Goal: Task Accomplishment & Management: Manage account settings

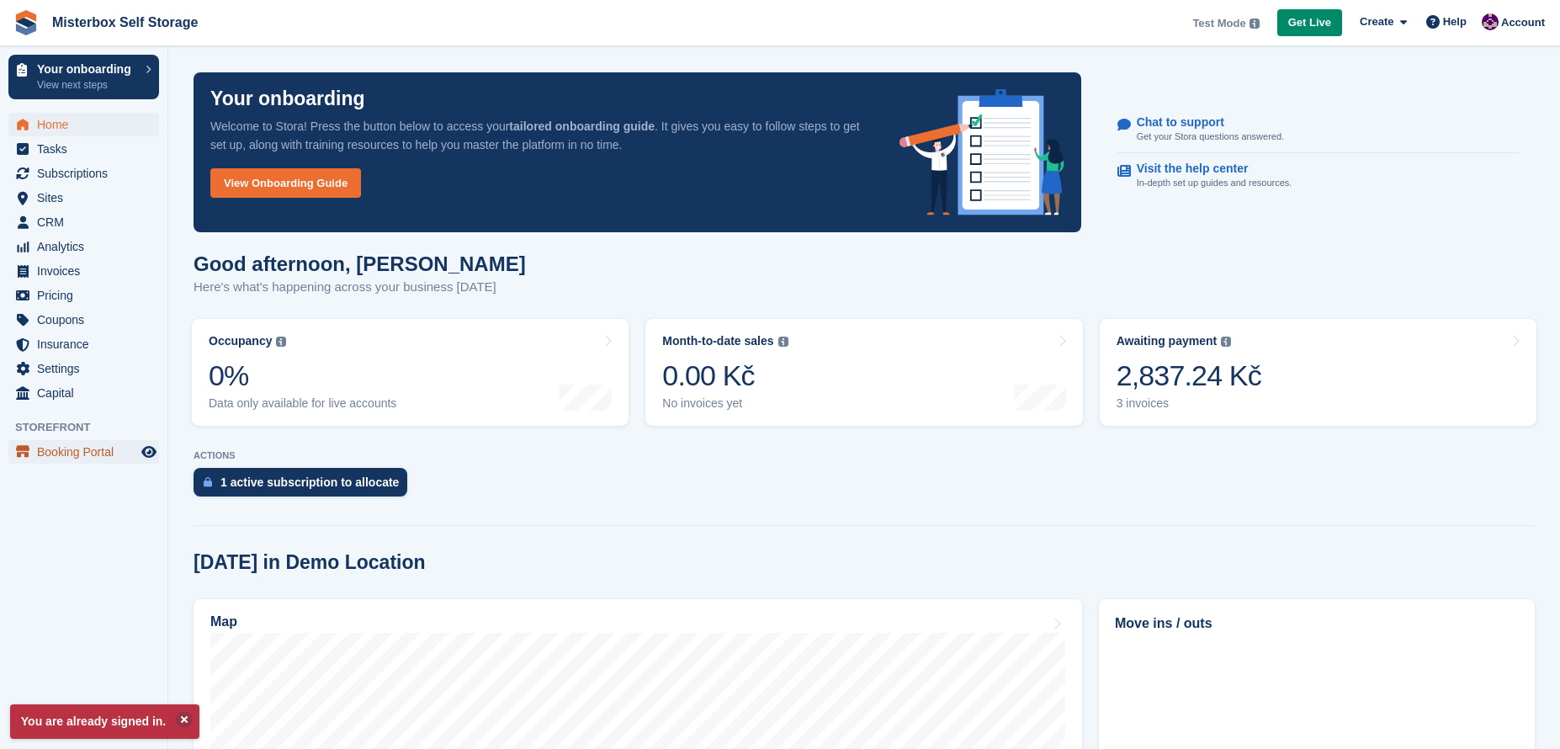
click at [102, 453] on span "Booking Portal" at bounding box center [87, 452] width 101 height 24
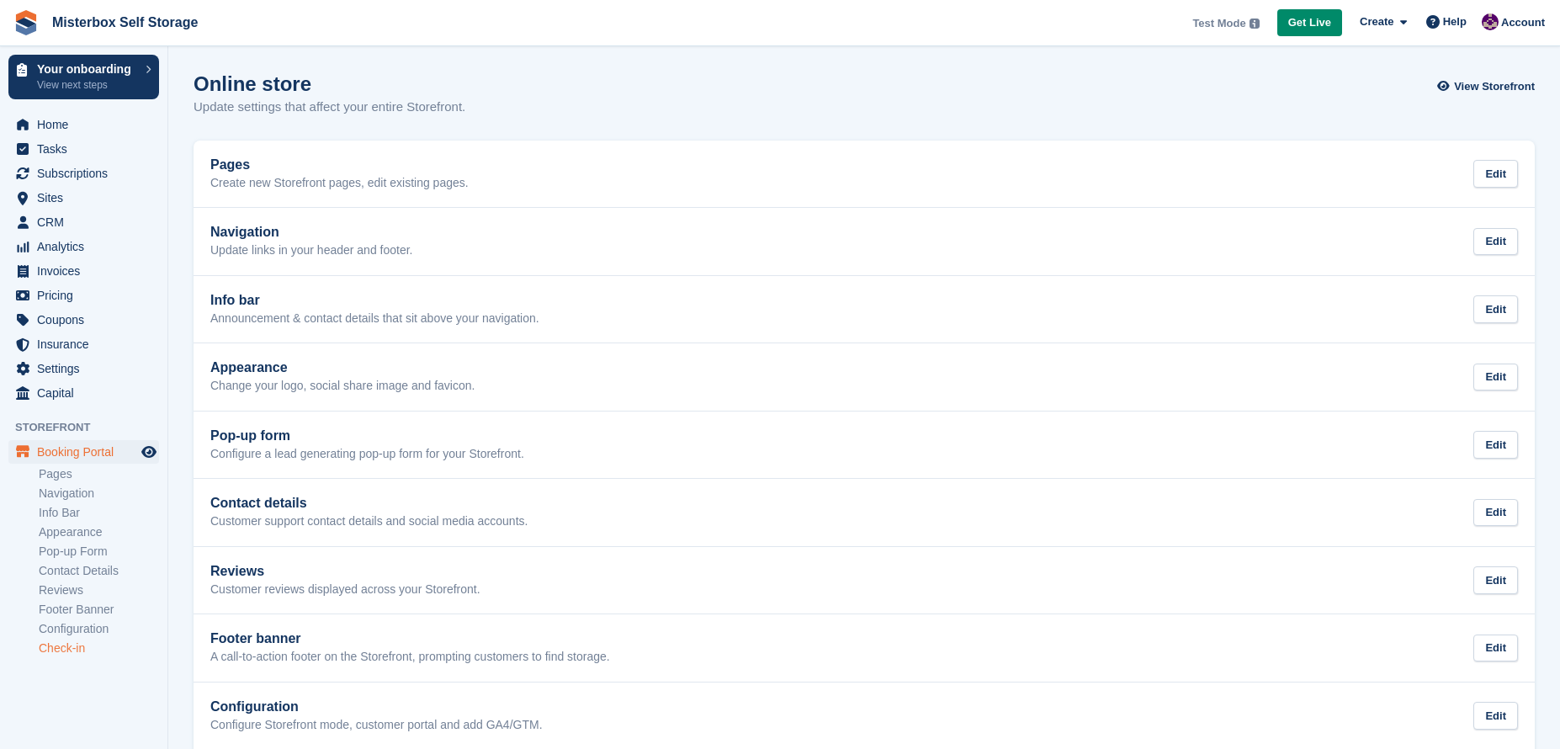
click at [49, 649] on link "Check-in" at bounding box center [99, 648] width 120 height 16
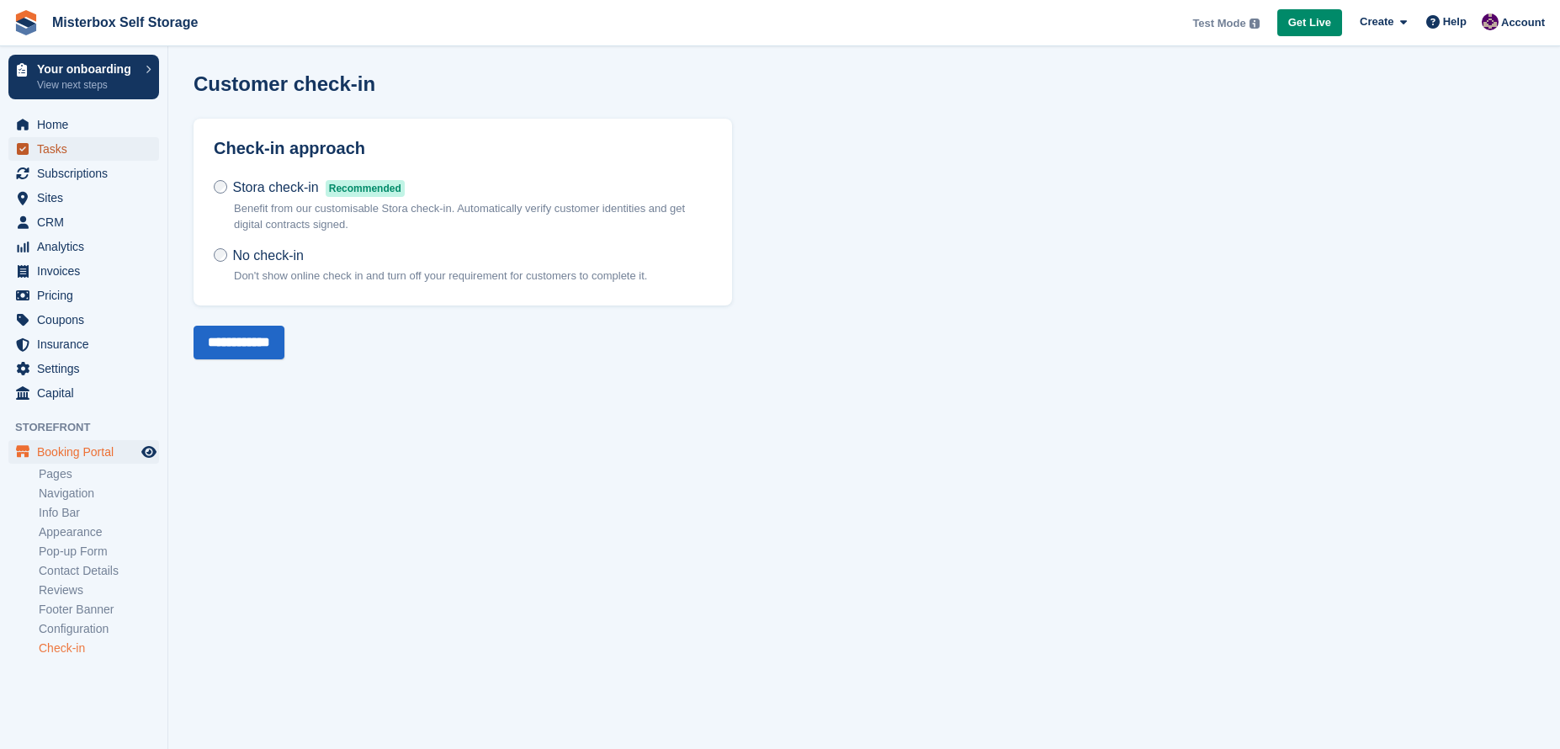
click at [56, 153] on span "Tasks" at bounding box center [87, 149] width 101 height 24
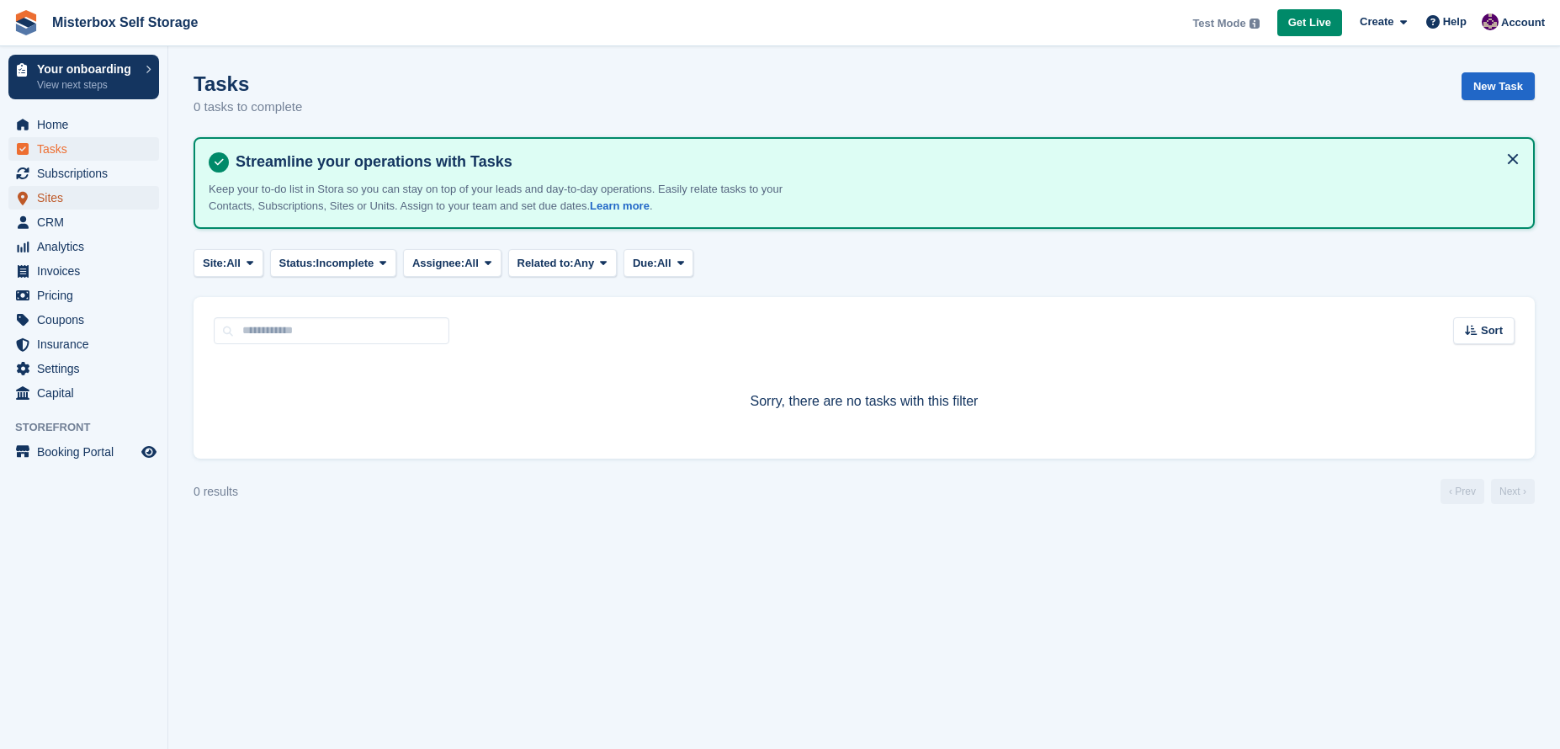
click at [50, 193] on span "Sites" at bounding box center [87, 198] width 101 height 24
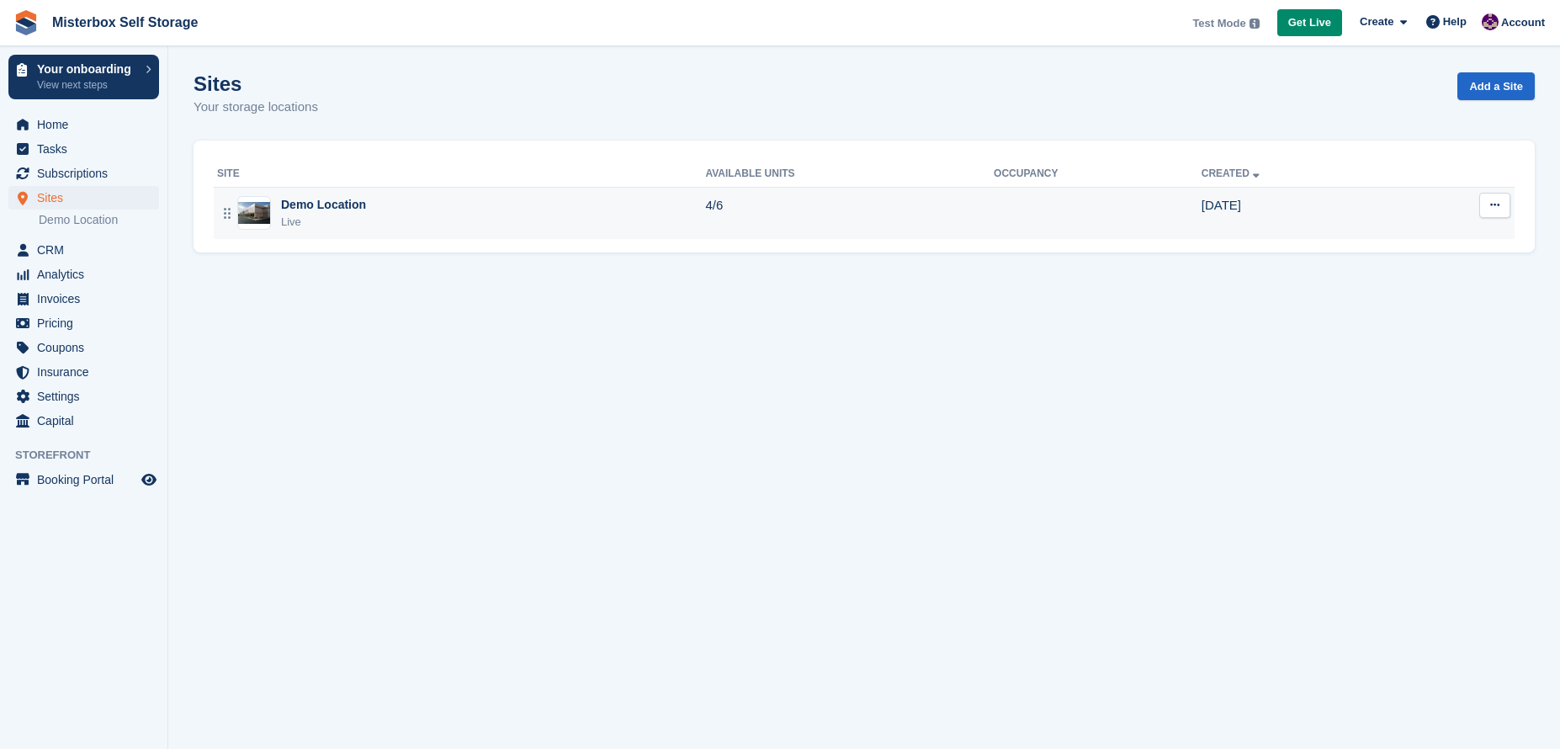
click at [323, 209] on div "Demo Location" at bounding box center [323, 205] width 85 height 18
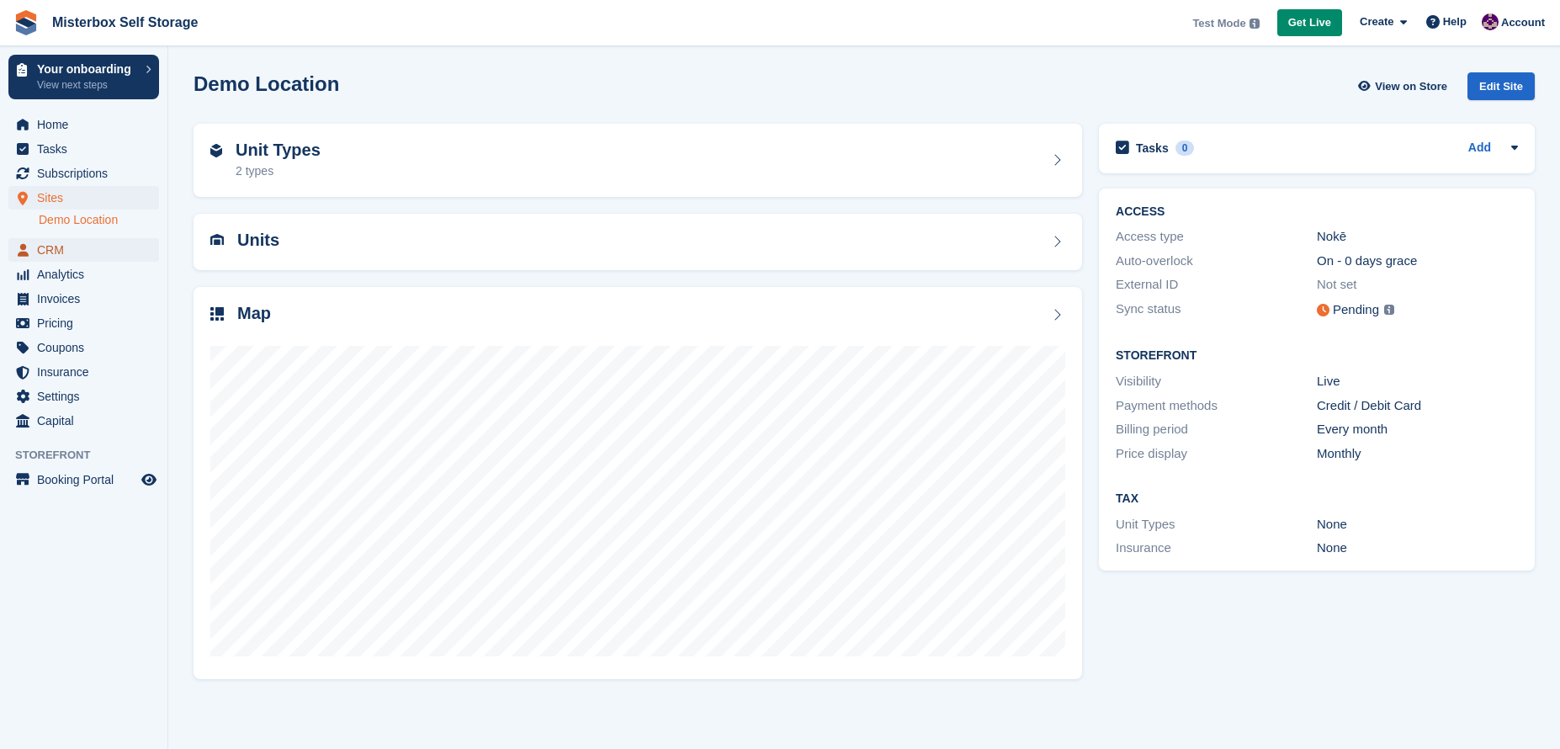
click at [81, 257] on span "CRM" at bounding box center [87, 250] width 101 height 24
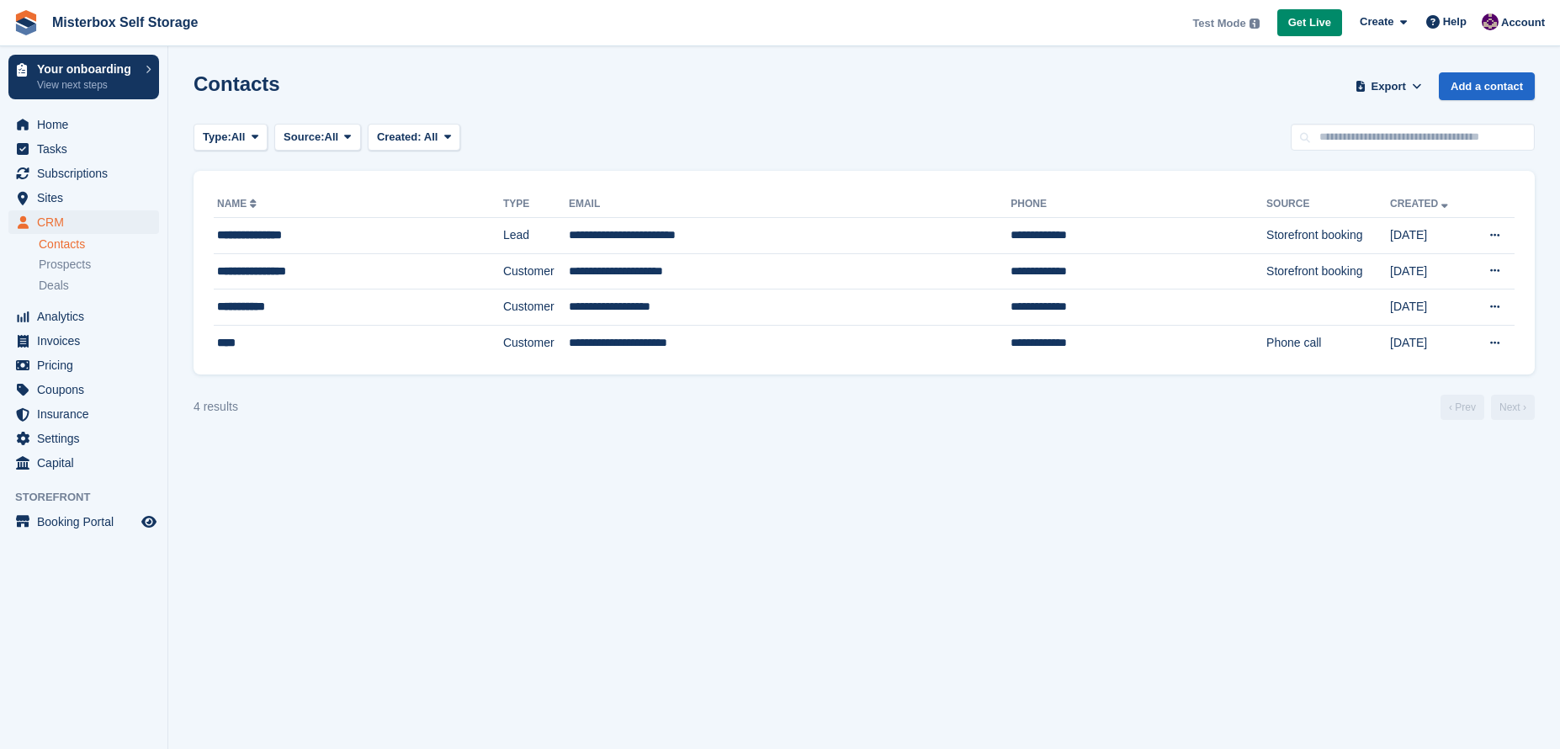
click at [79, 245] on link "Contacts" at bounding box center [99, 244] width 120 height 16
click at [95, 265] on div "Prospects" at bounding box center [99, 265] width 120 height 16
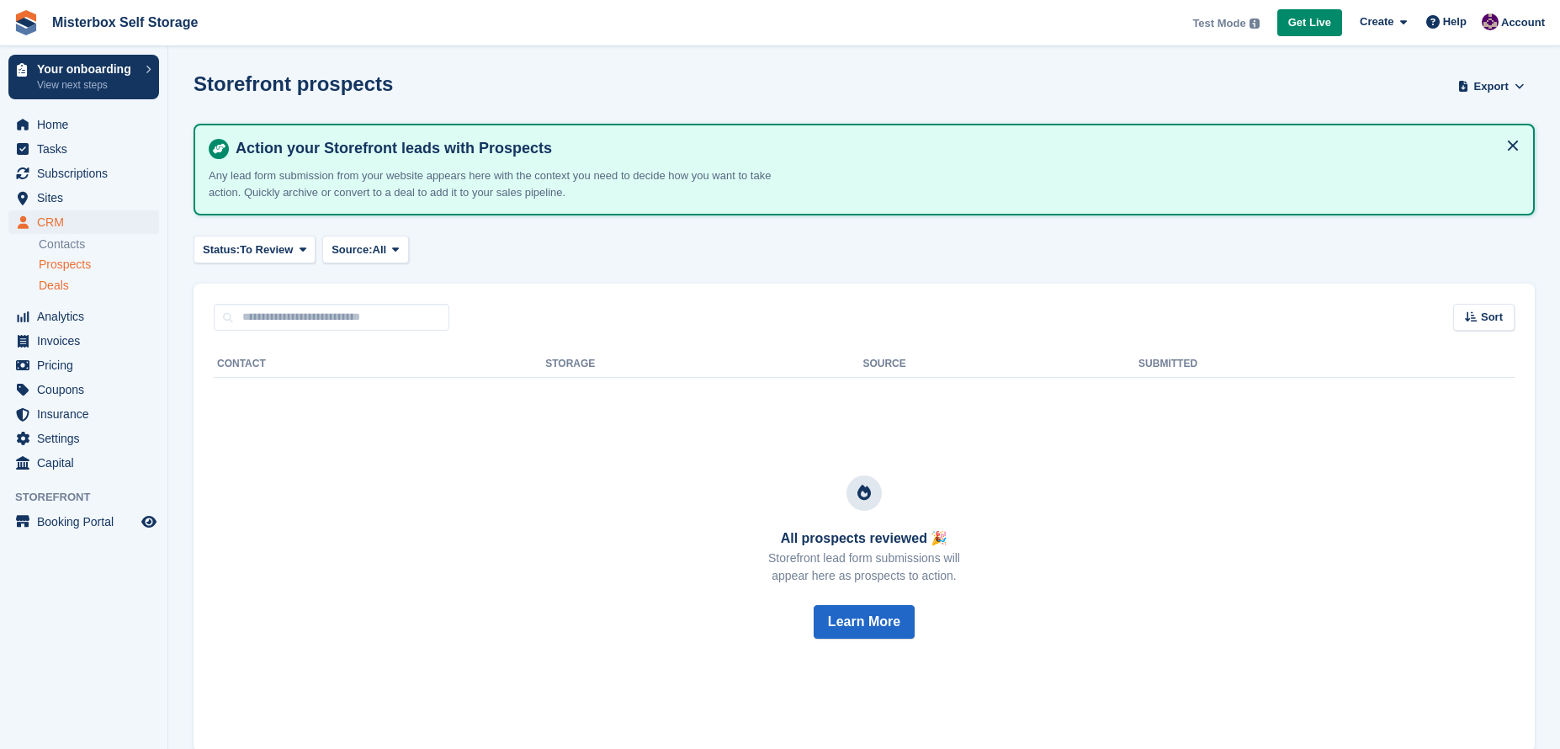
click at [89, 284] on div "Deals" at bounding box center [99, 286] width 120 height 16
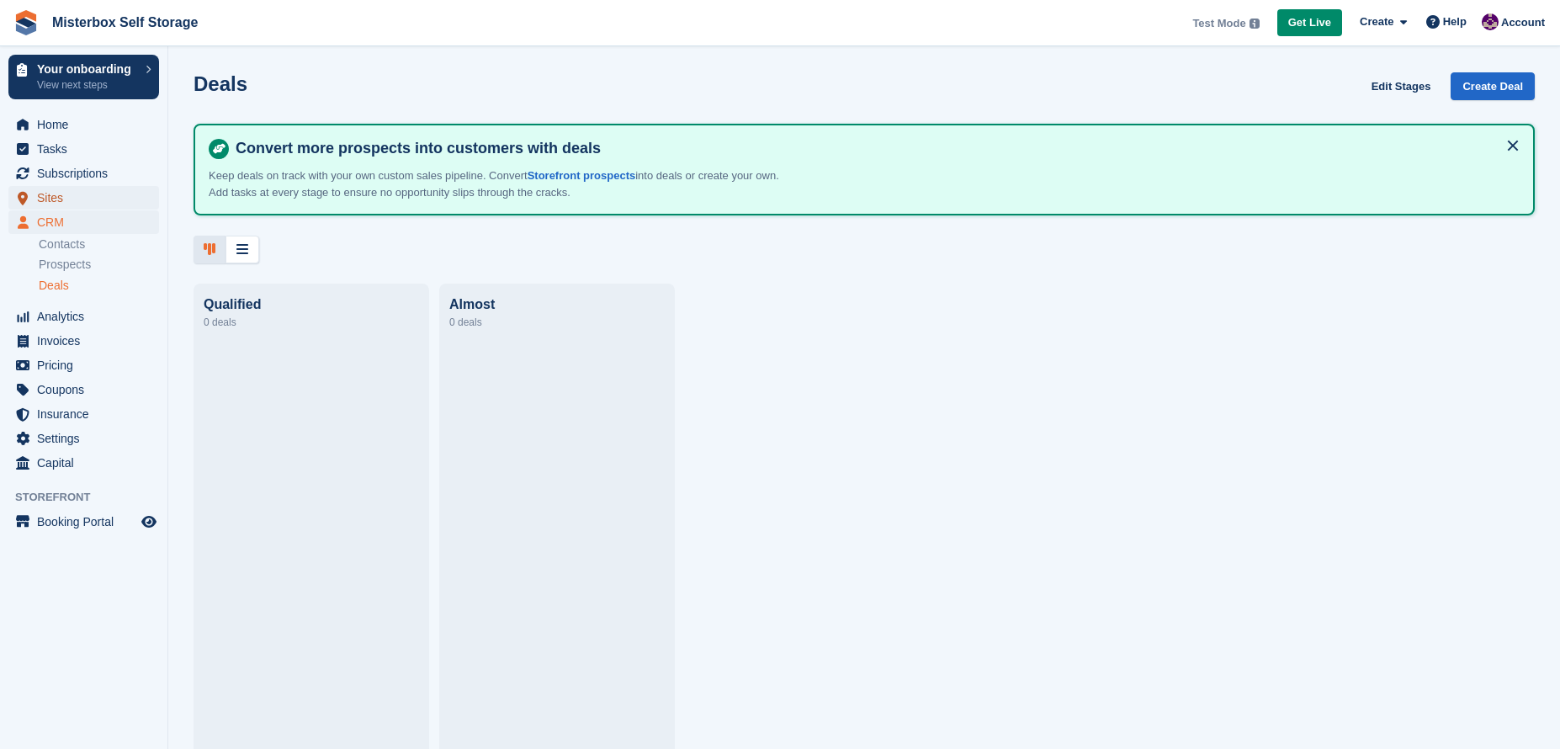
click at [72, 199] on span "Sites" at bounding box center [87, 198] width 101 height 24
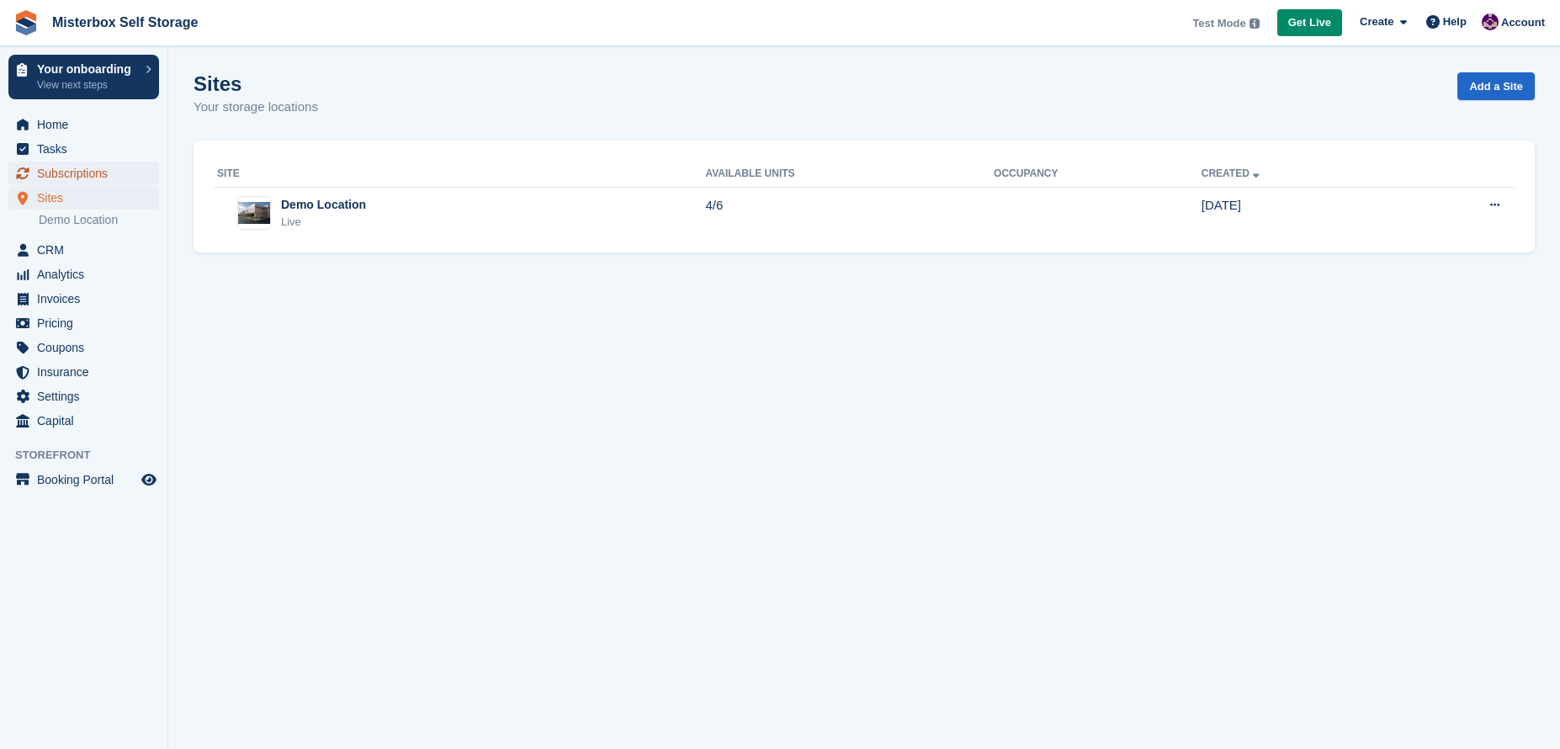
click at [89, 176] on span "Subscriptions" at bounding box center [87, 174] width 101 height 24
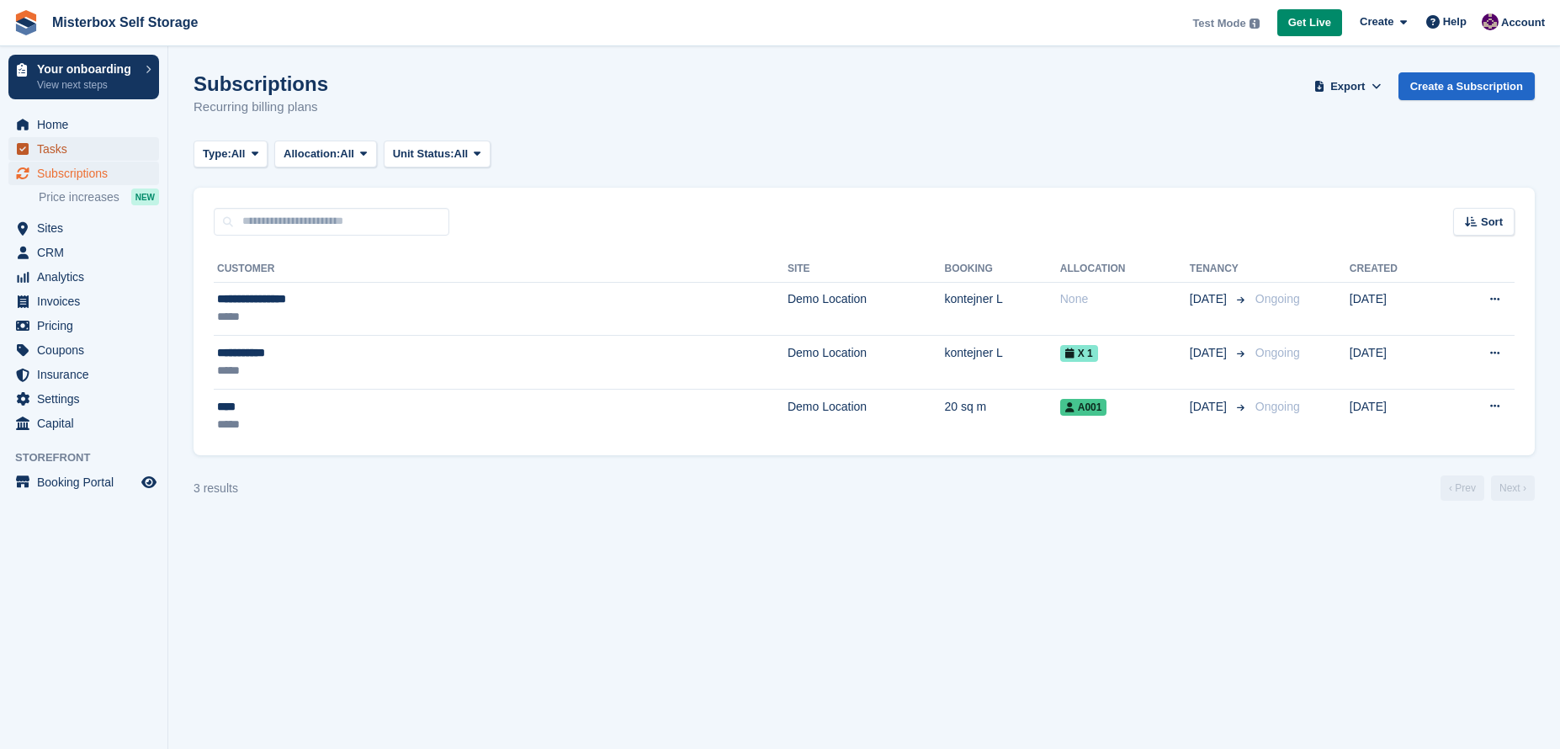
click at [75, 152] on span "Tasks" at bounding box center [87, 149] width 101 height 24
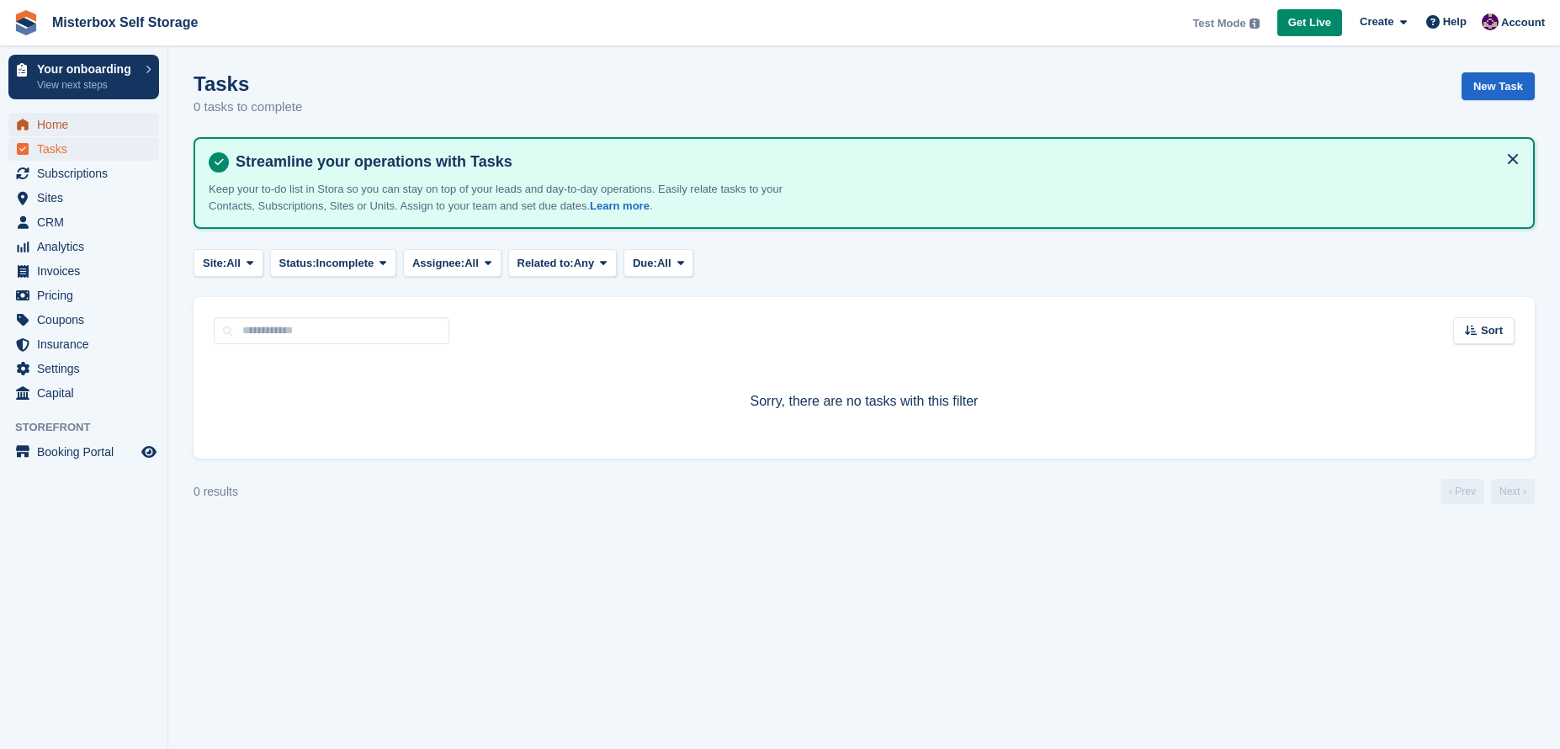
click at [62, 119] on span "Home" at bounding box center [87, 125] width 101 height 24
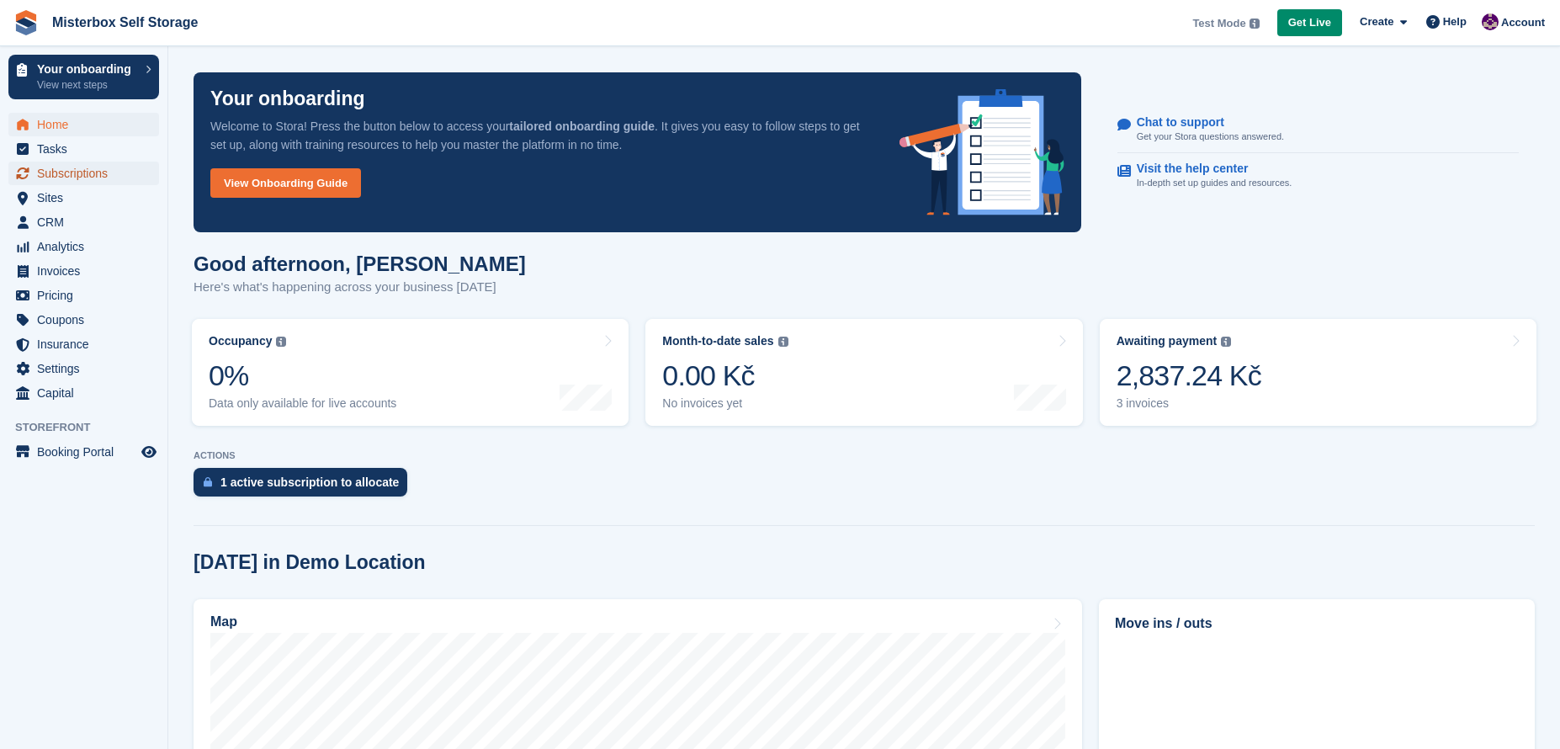
click at [82, 171] on span "Subscriptions" at bounding box center [87, 174] width 101 height 24
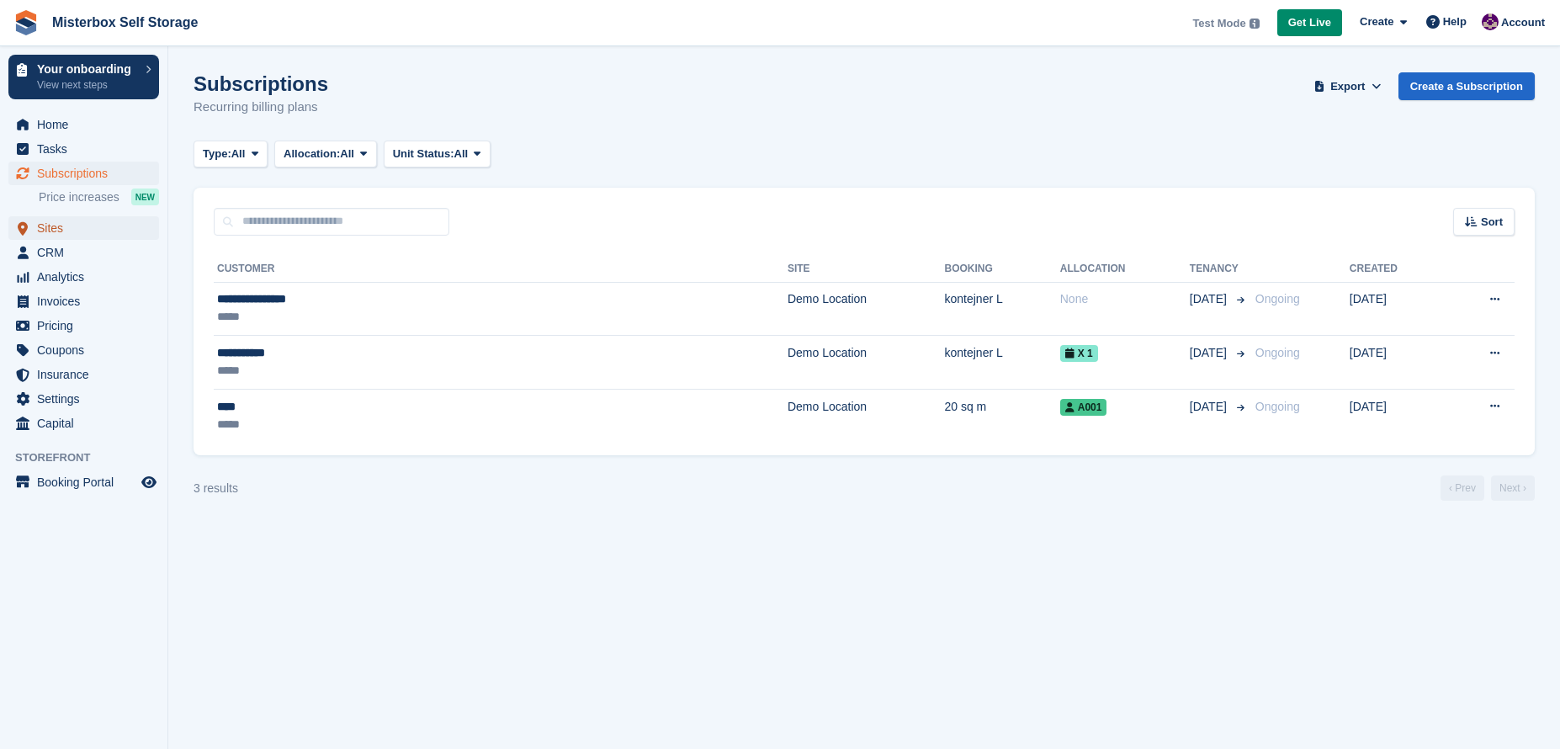
click at [61, 232] on span "Sites" at bounding box center [87, 228] width 101 height 24
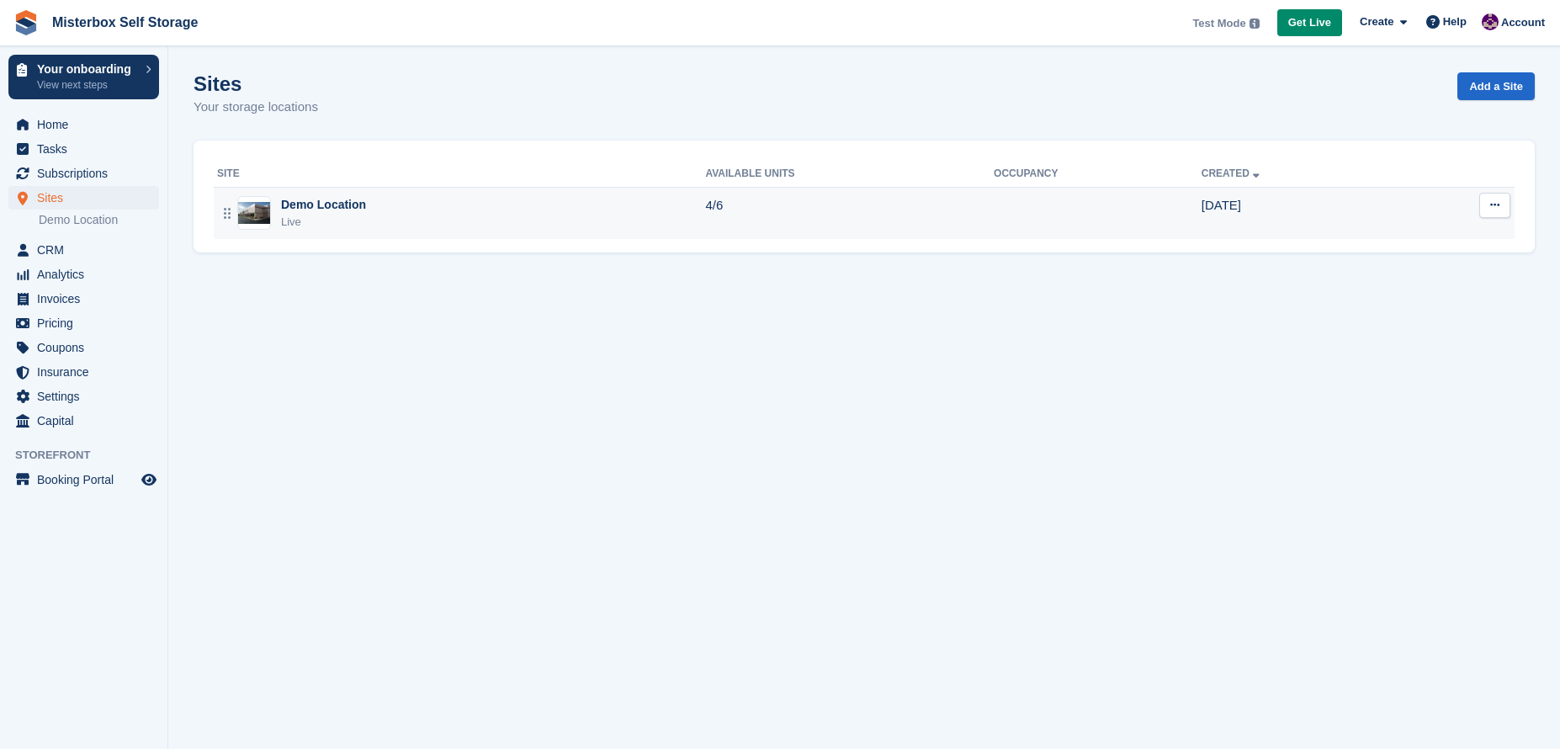
click at [281, 214] on div "Live" at bounding box center [323, 222] width 85 height 17
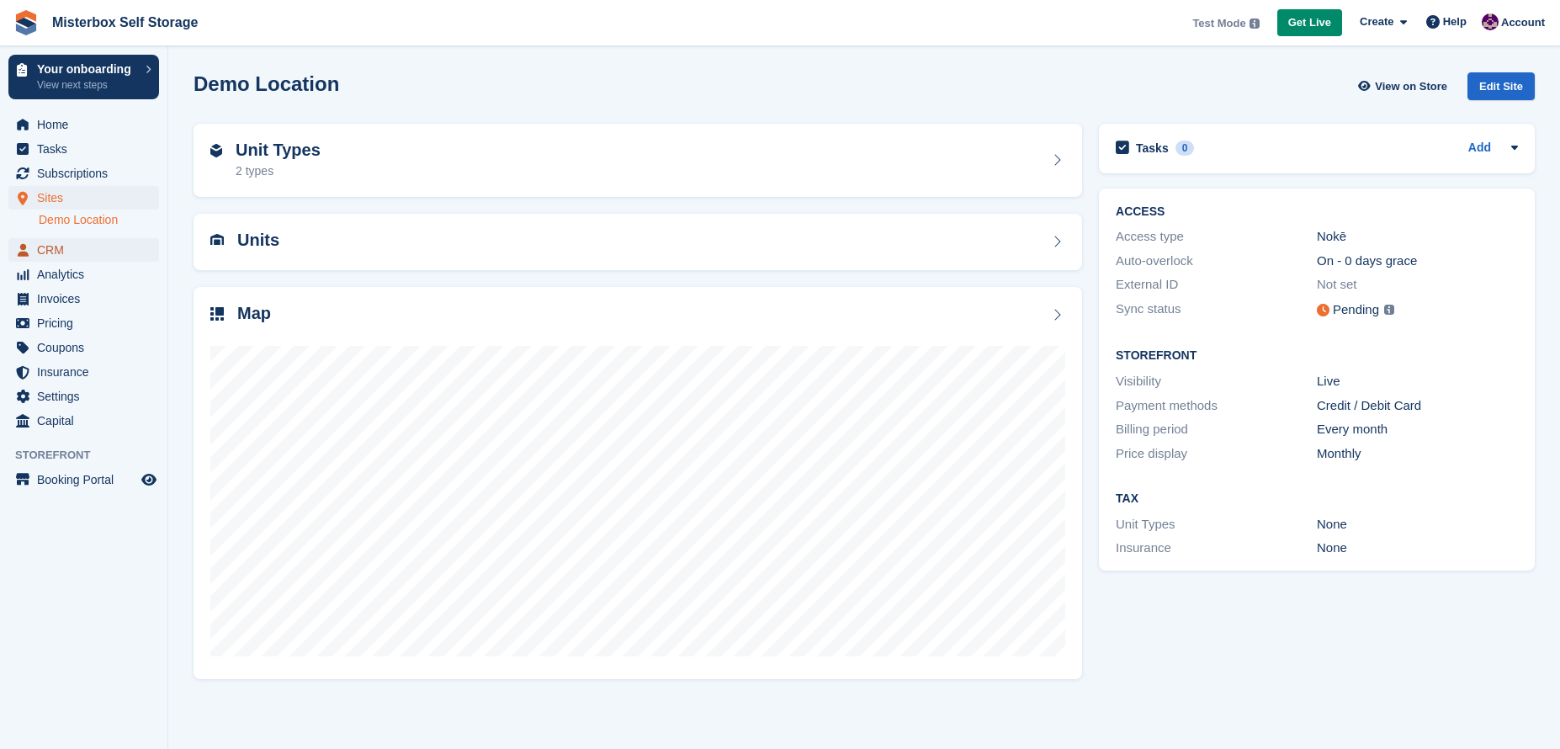
click at [59, 255] on span "CRM" at bounding box center [87, 250] width 101 height 24
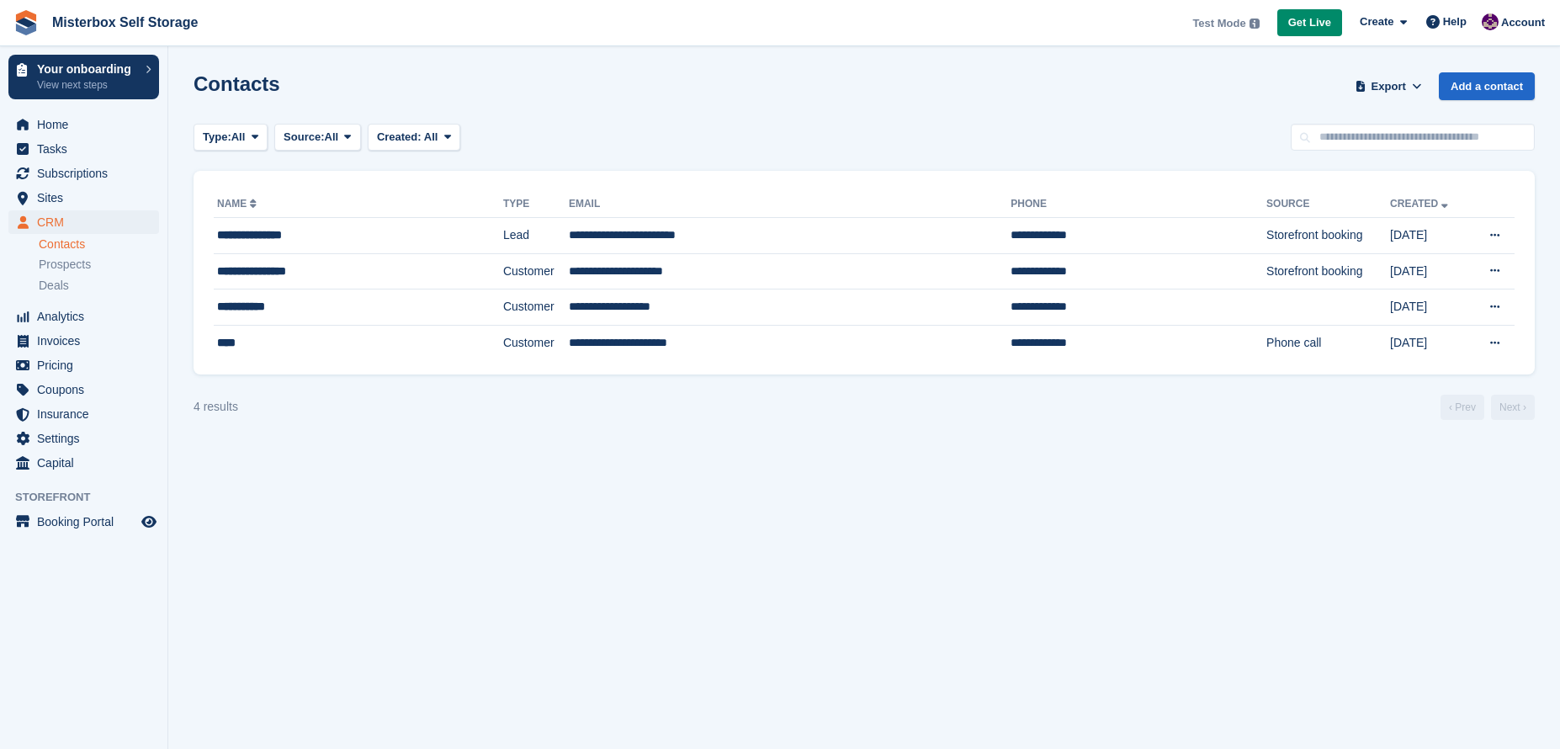
click at [62, 273] on li "Prospects" at bounding box center [103, 264] width 129 height 19
click at [67, 313] on span "Analytics" at bounding box center [87, 317] width 101 height 24
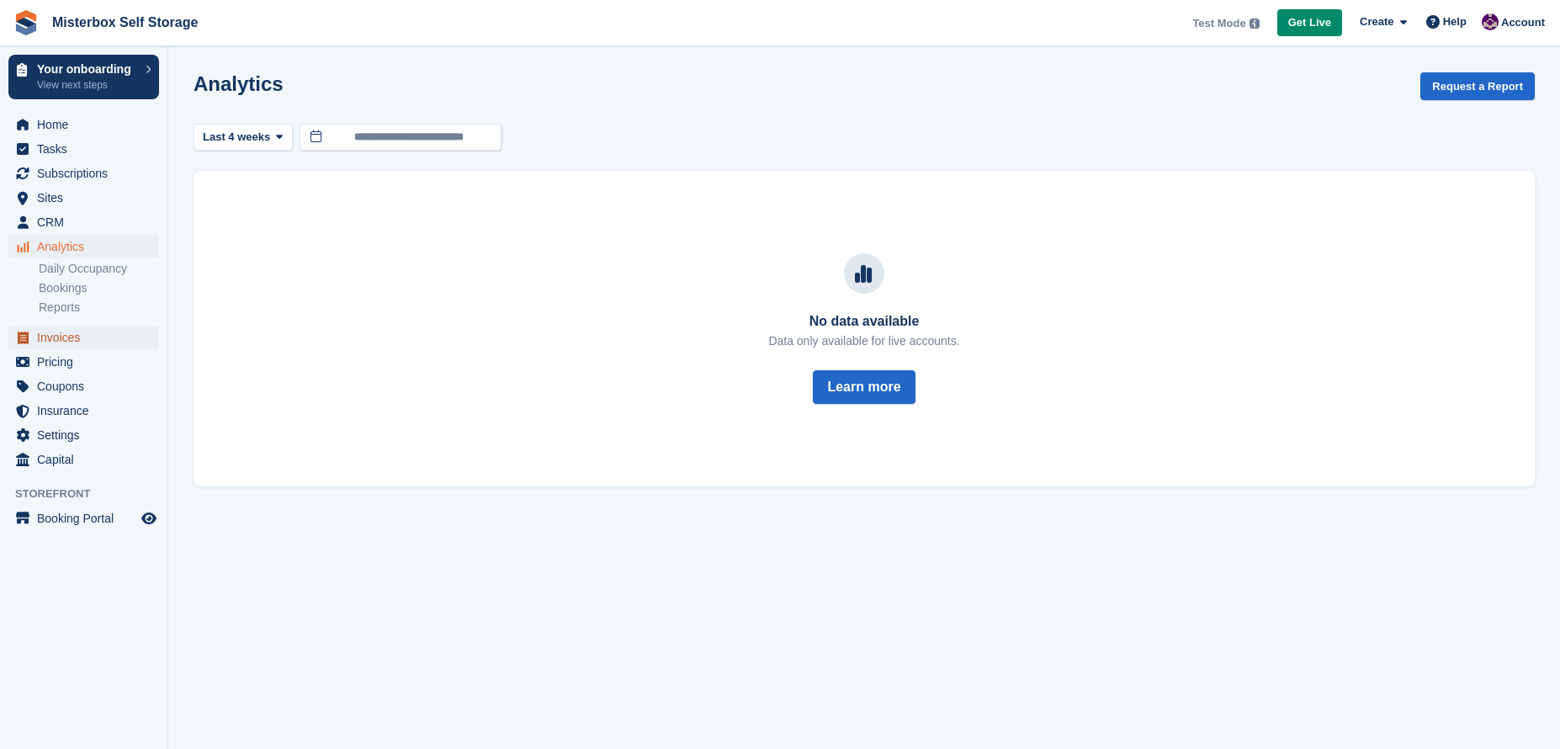
click at [71, 337] on span "Invoices" at bounding box center [87, 338] width 101 height 24
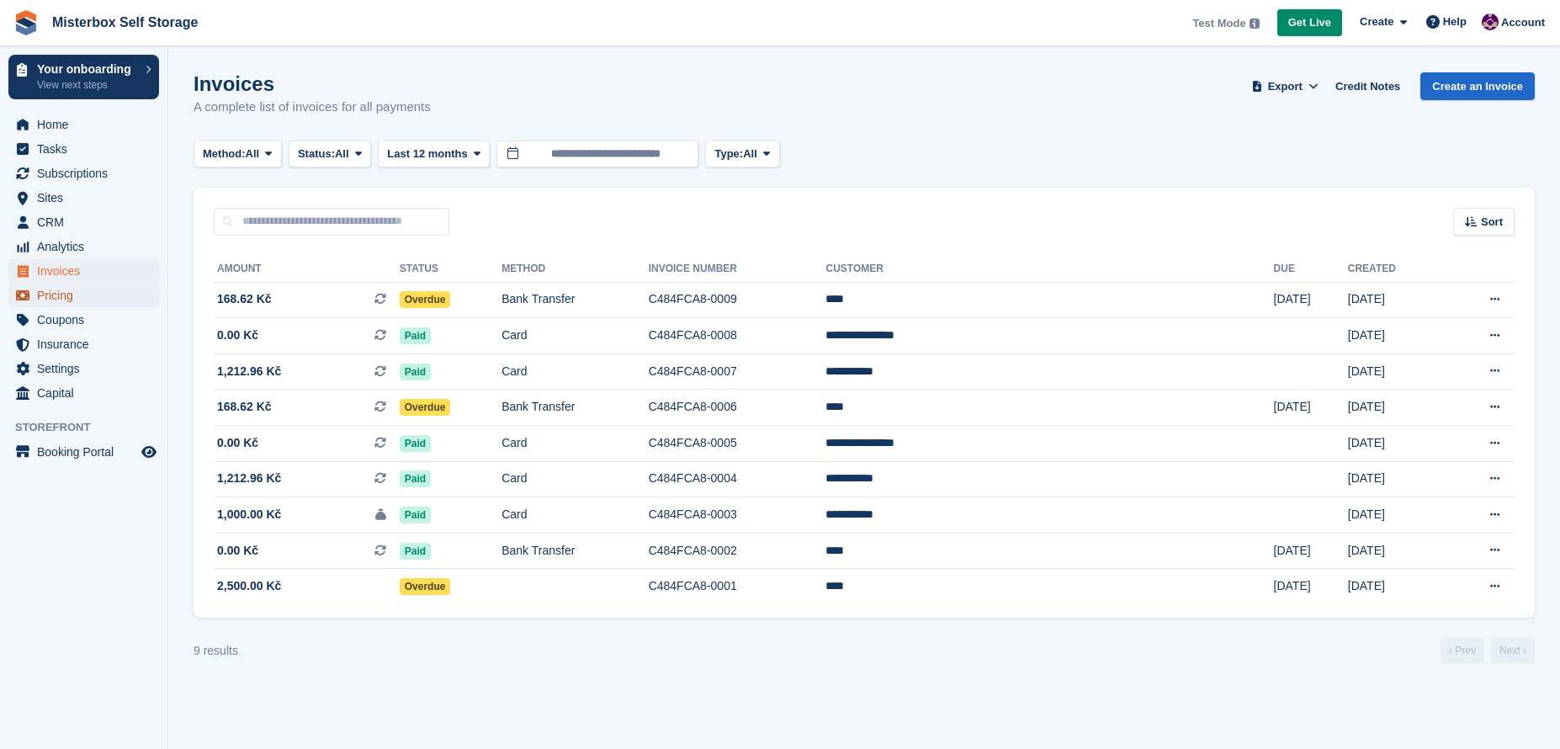
click at [79, 292] on span "Pricing" at bounding box center [87, 296] width 101 height 24
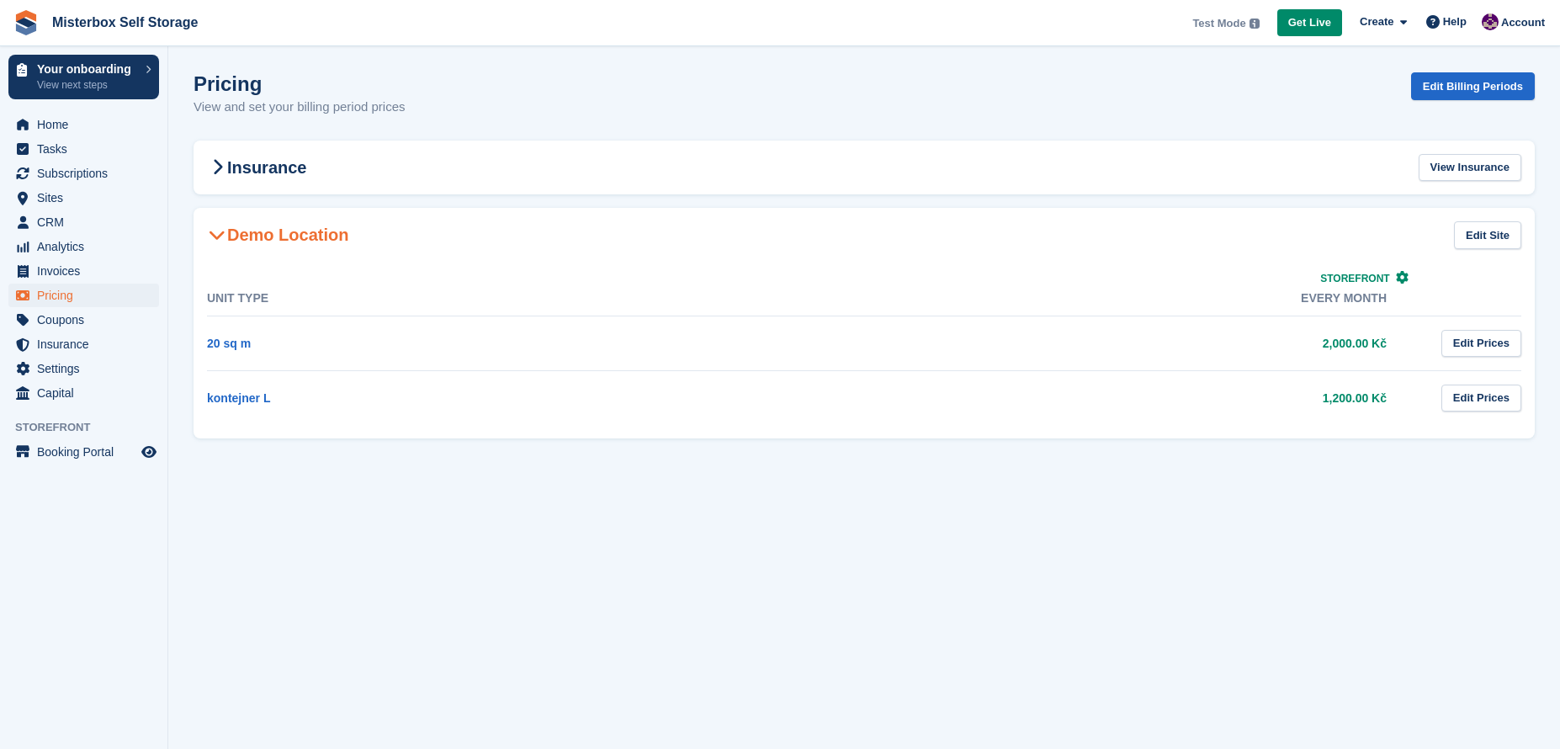
click at [215, 239] on icon at bounding box center [217, 234] width 17 height 17
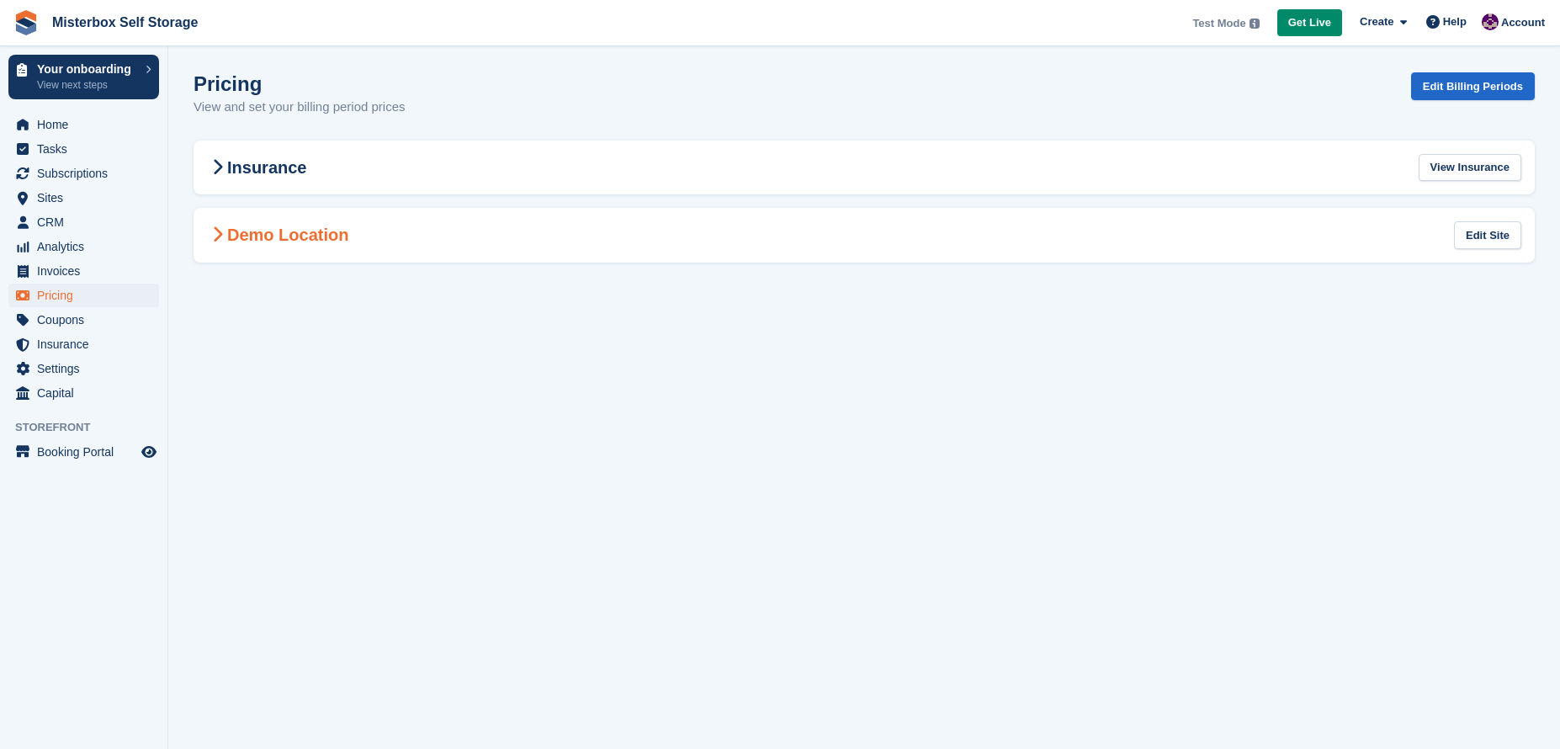
click at [224, 236] on span at bounding box center [217, 235] width 20 height 20
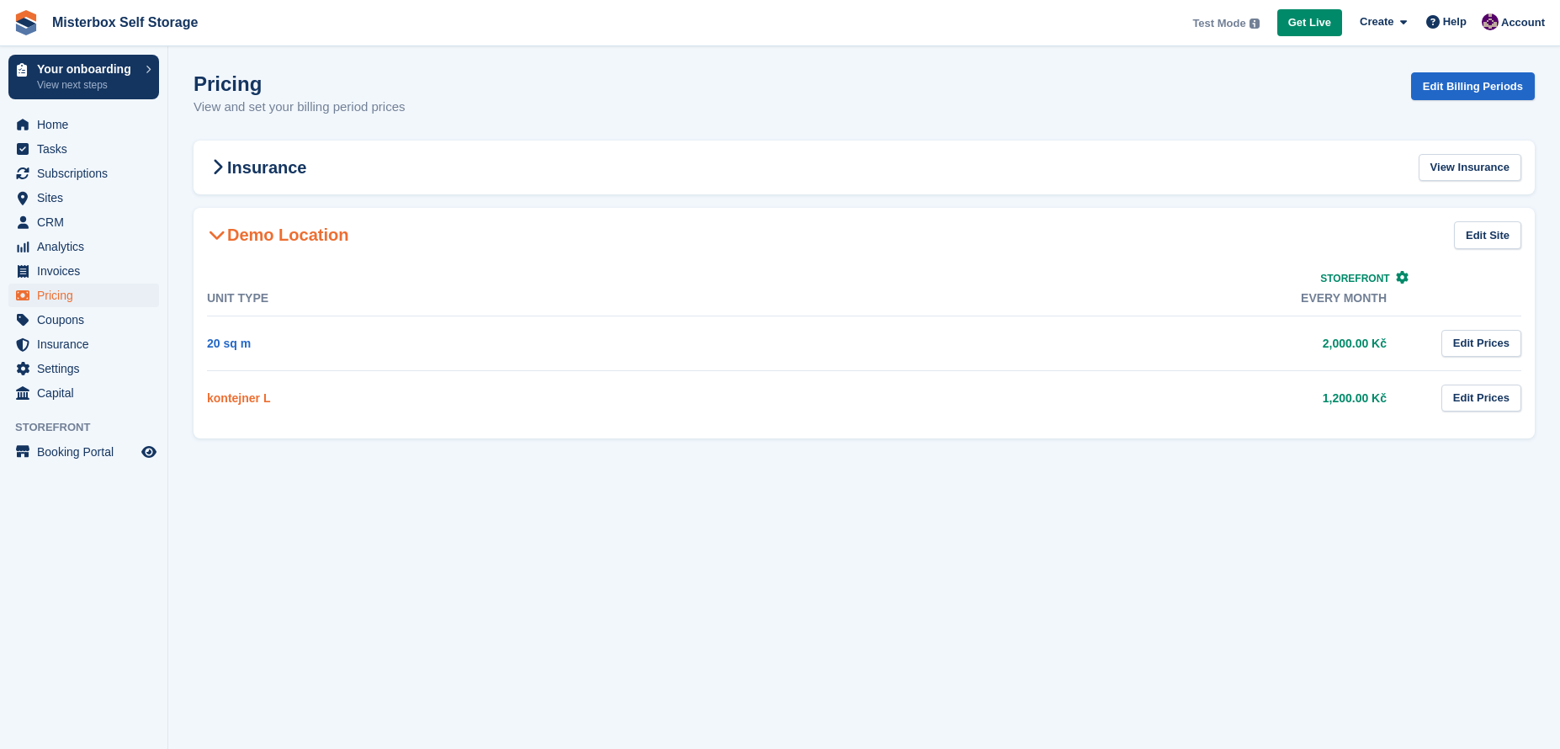
click at [244, 399] on link "kontejner L" at bounding box center [238, 397] width 63 height 13
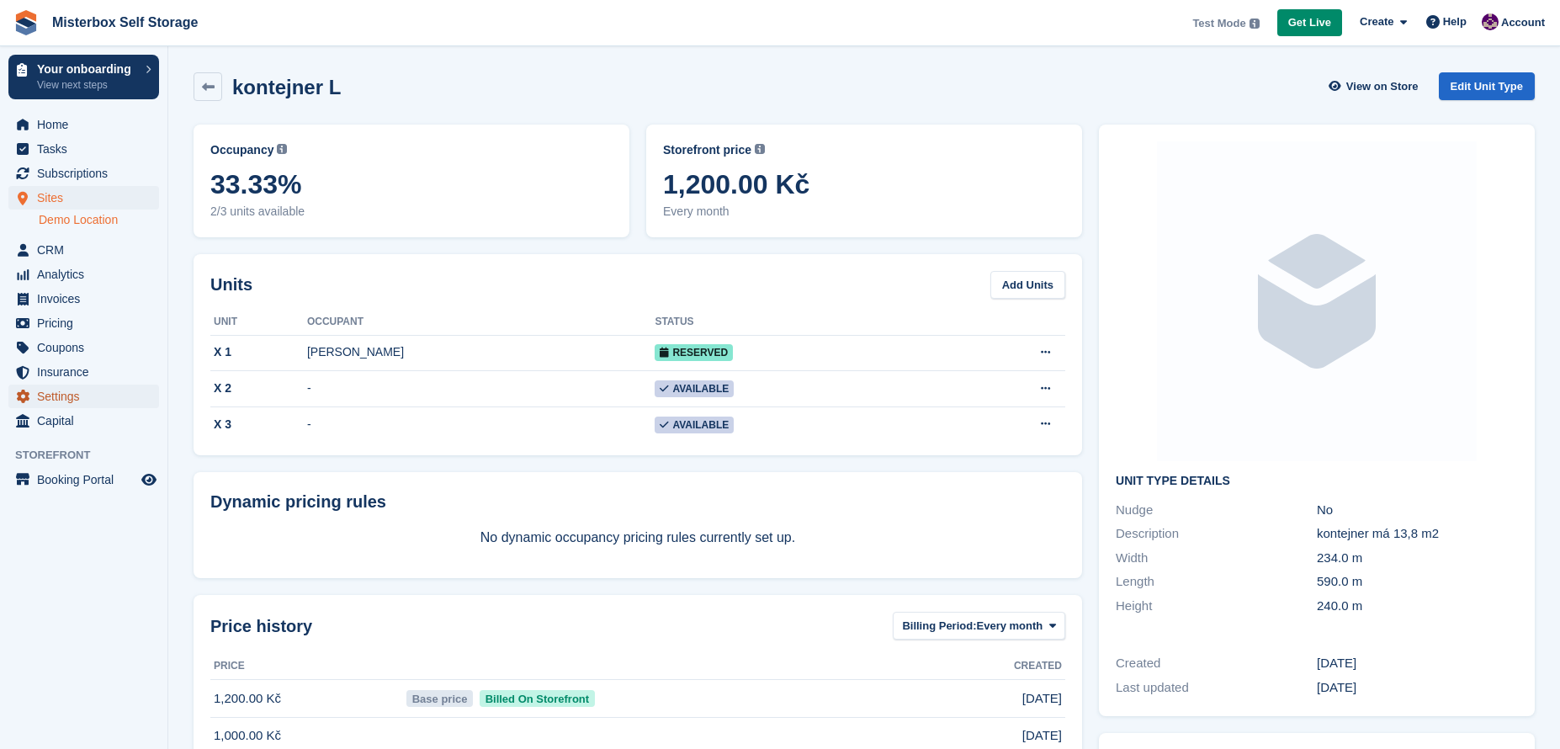
click at [79, 398] on span "Settings" at bounding box center [87, 397] width 101 height 24
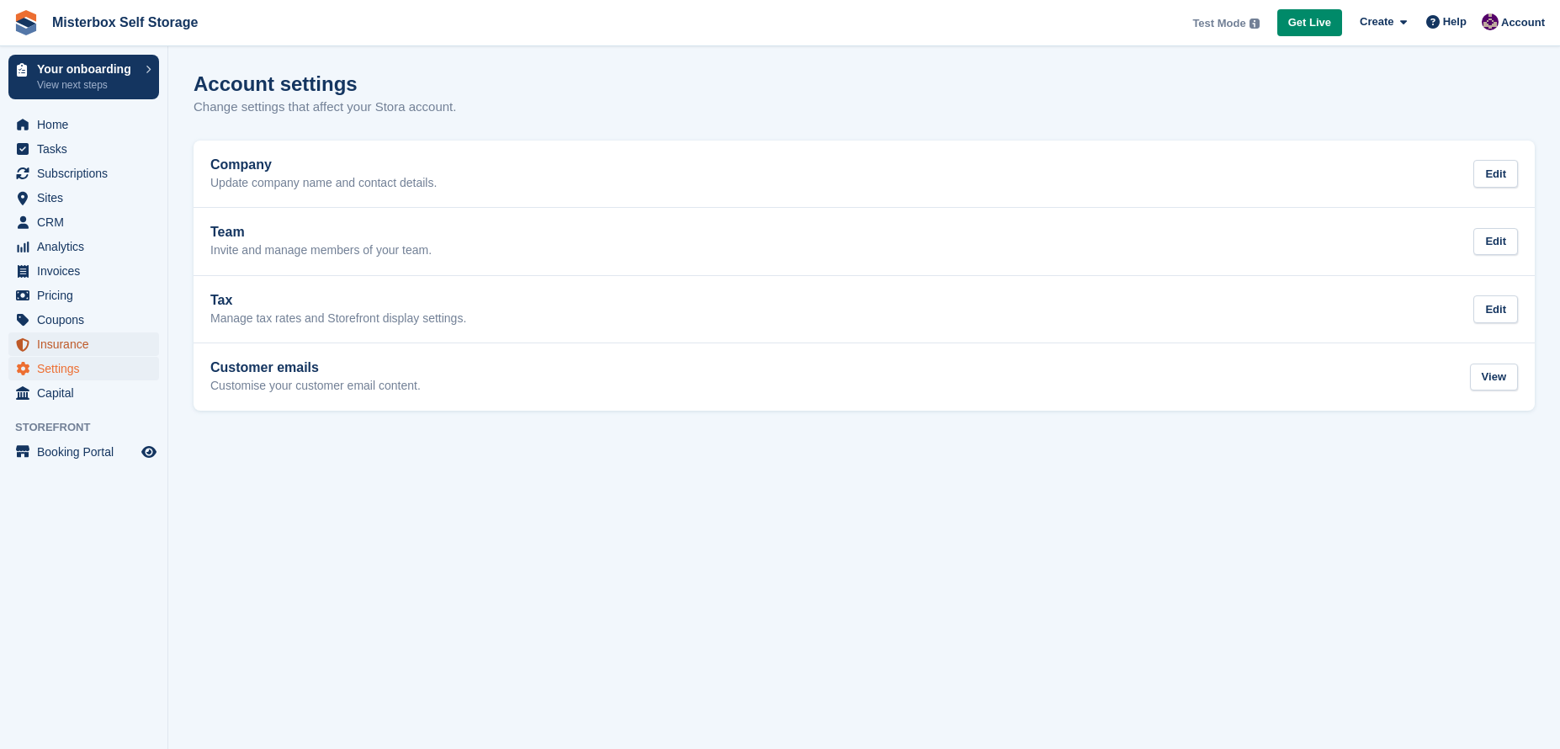
click at [106, 348] on span "Insurance" at bounding box center [87, 344] width 101 height 24
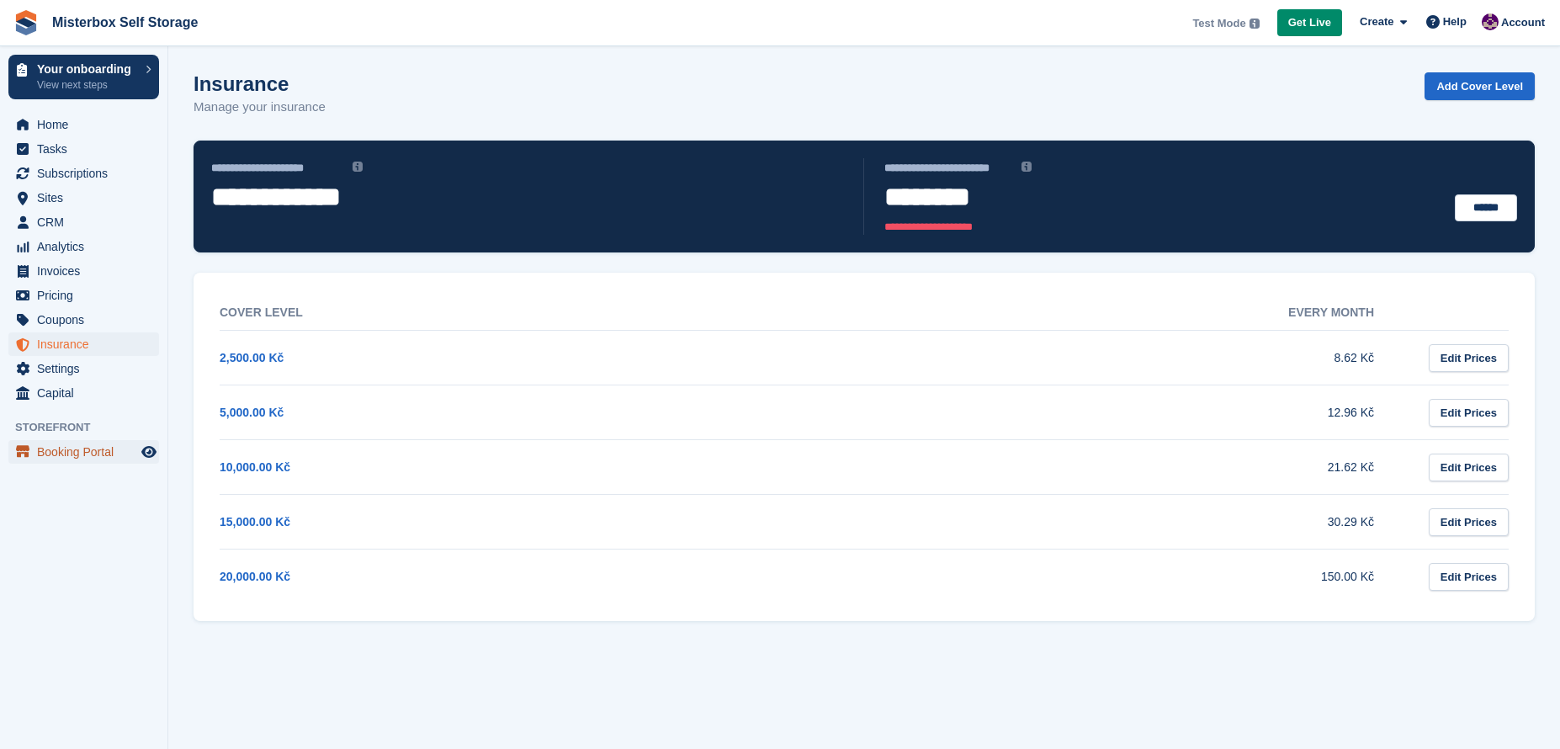
click at [104, 453] on span "Booking Portal" at bounding box center [87, 452] width 101 height 24
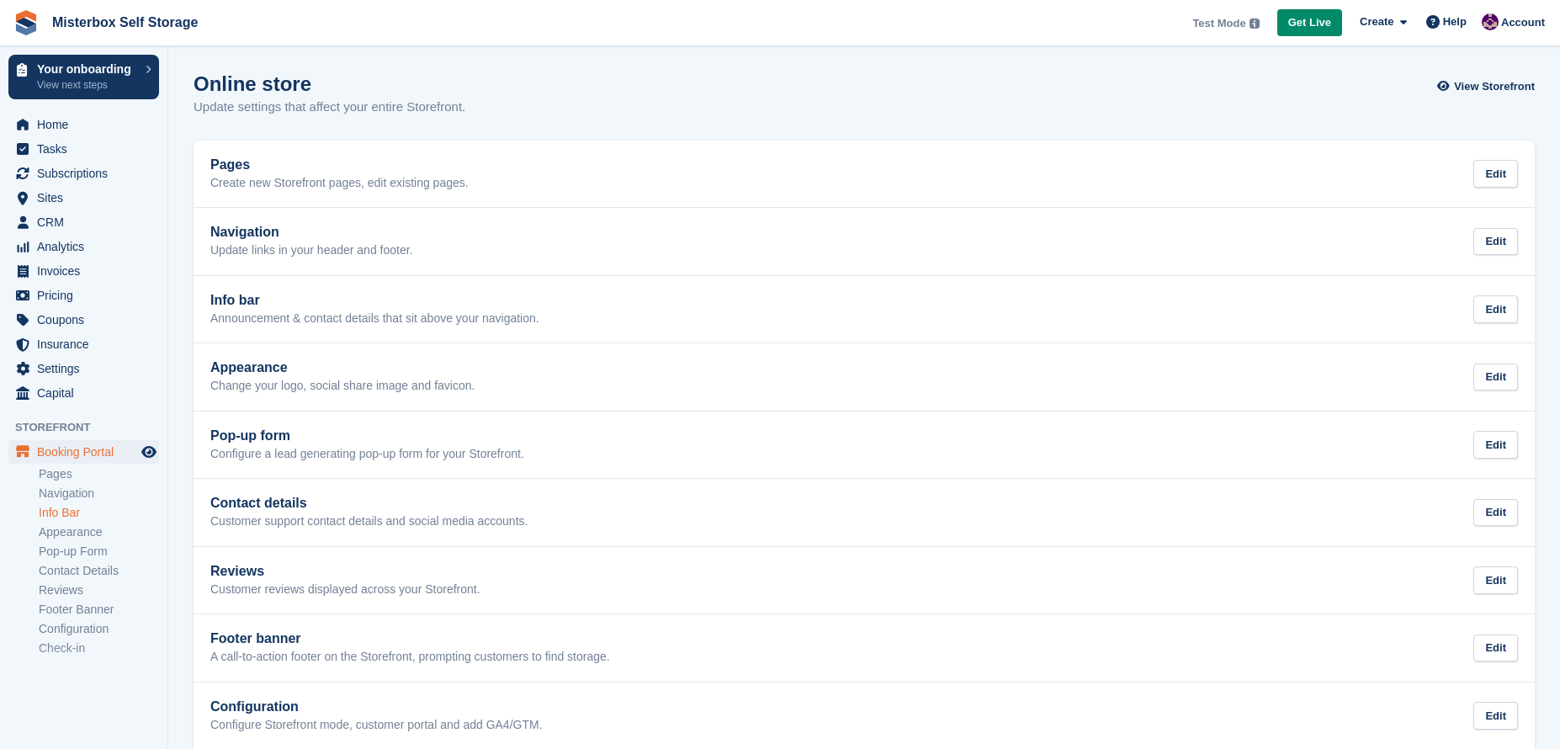
click at [99, 515] on link "Info Bar" at bounding box center [99, 513] width 120 height 16
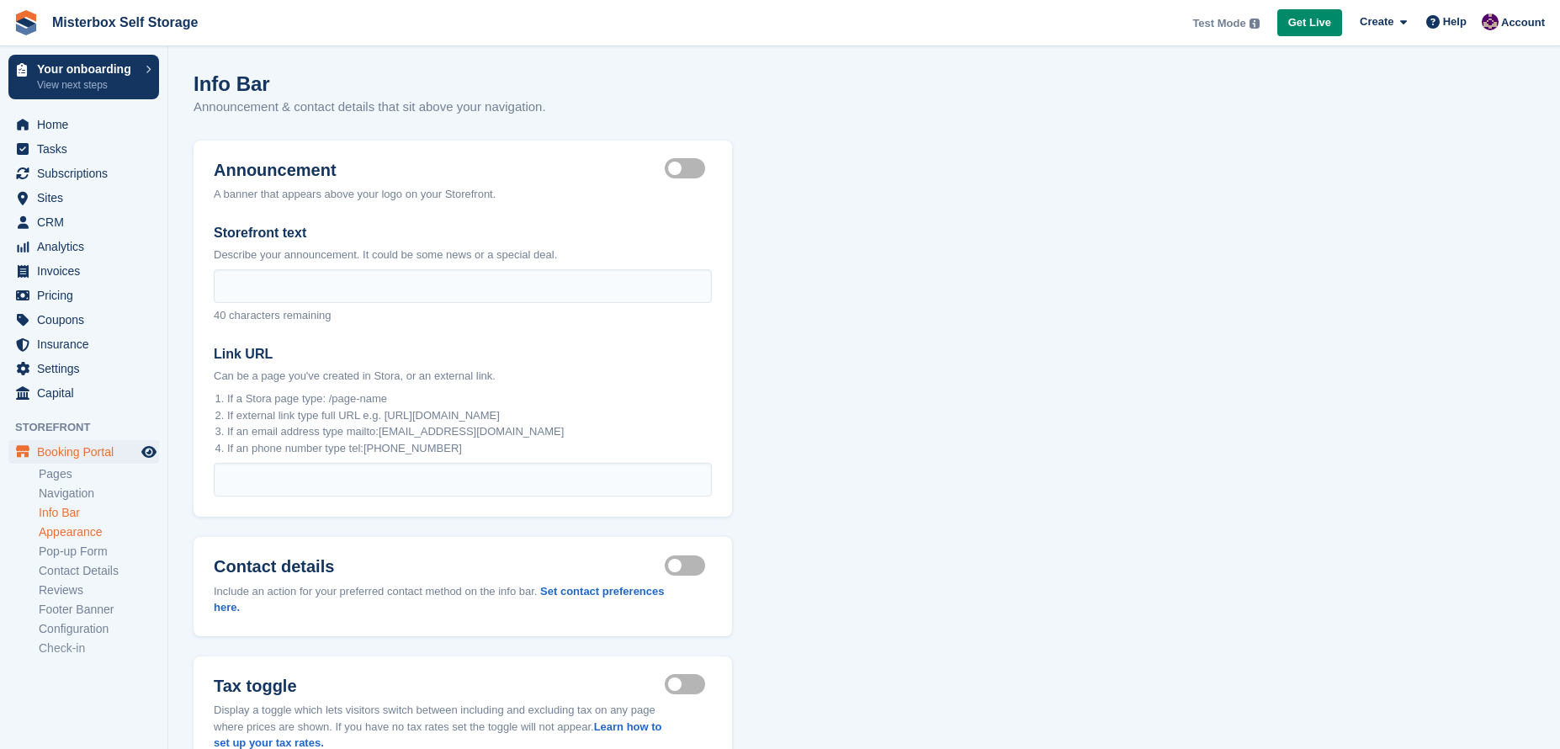
click at [118, 530] on link "Appearance" at bounding box center [99, 532] width 120 height 16
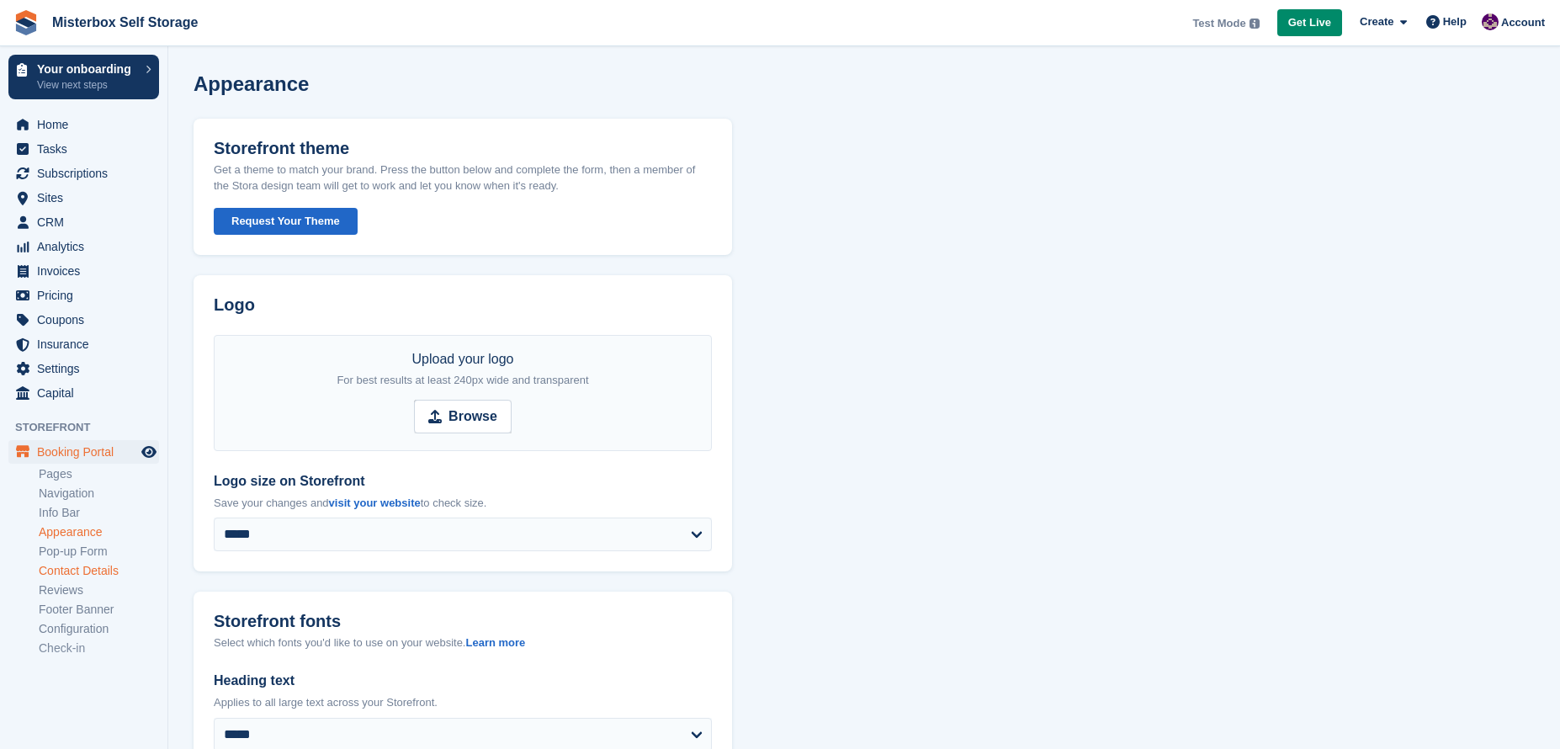
click at [114, 567] on link "Contact Details" at bounding box center [99, 571] width 120 height 16
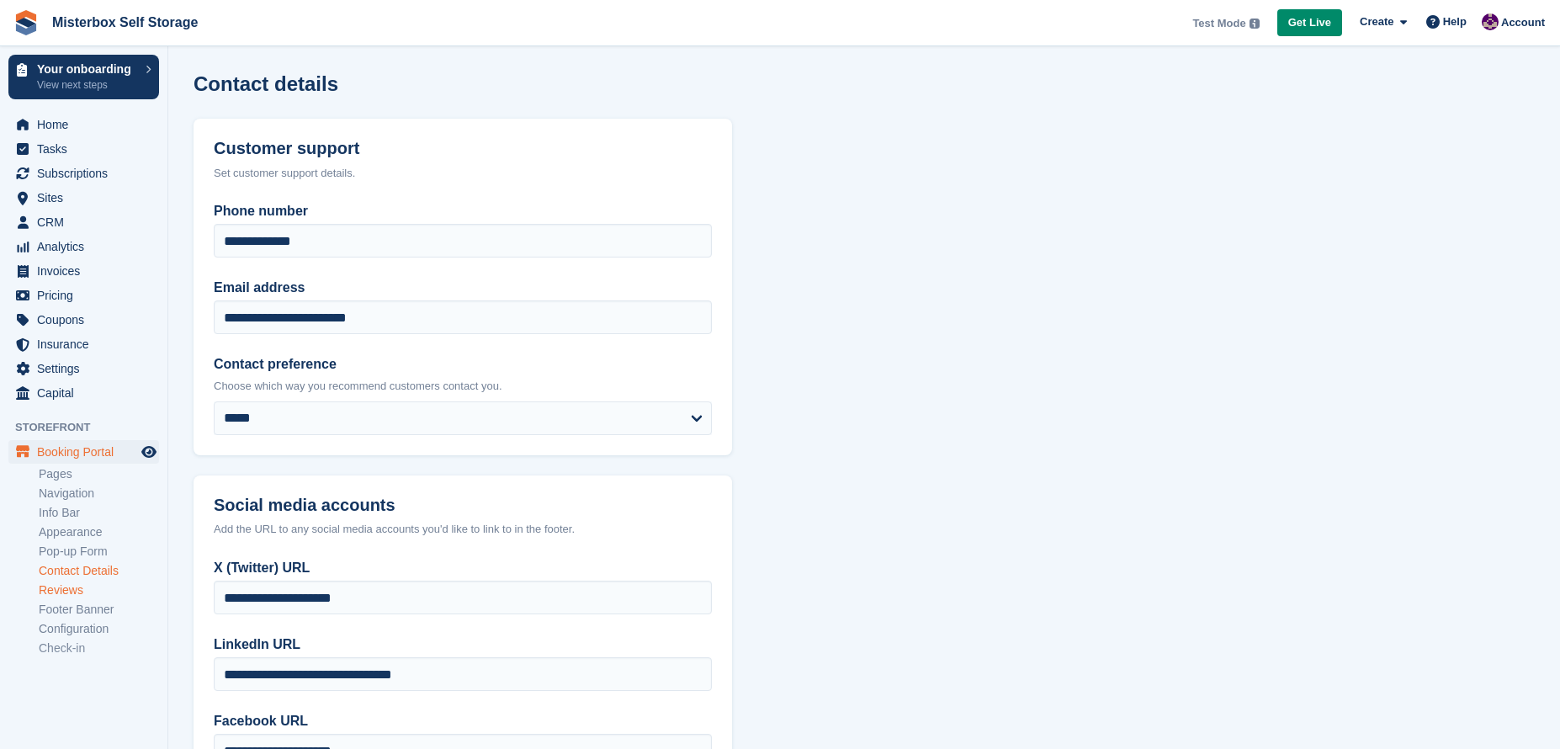
click at [104, 597] on link "Reviews" at bounding box center [99, 590] width 120 height 16
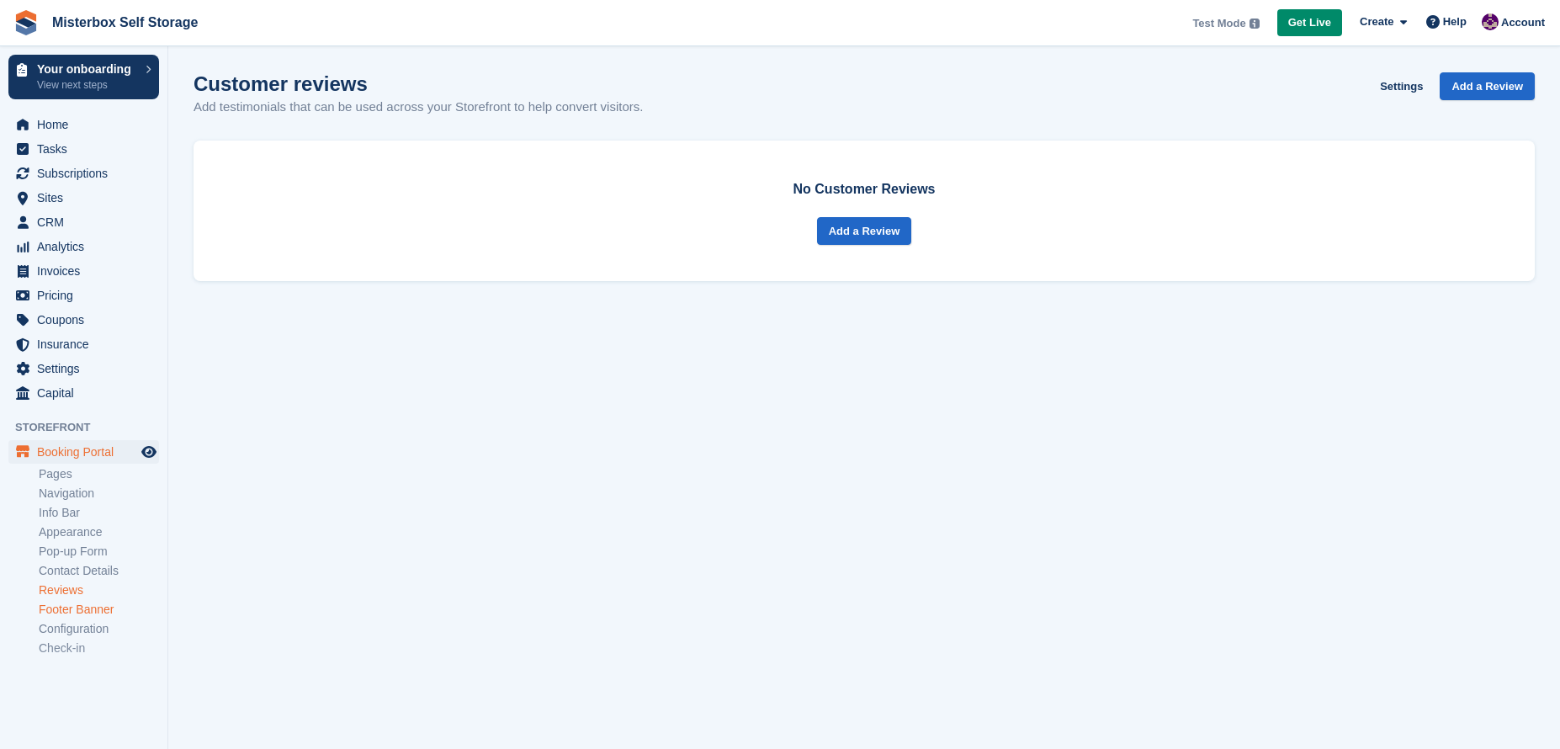
click at [115, 609] on link "Footer Banner" at bounding box center [99, 610] width 120 height 16
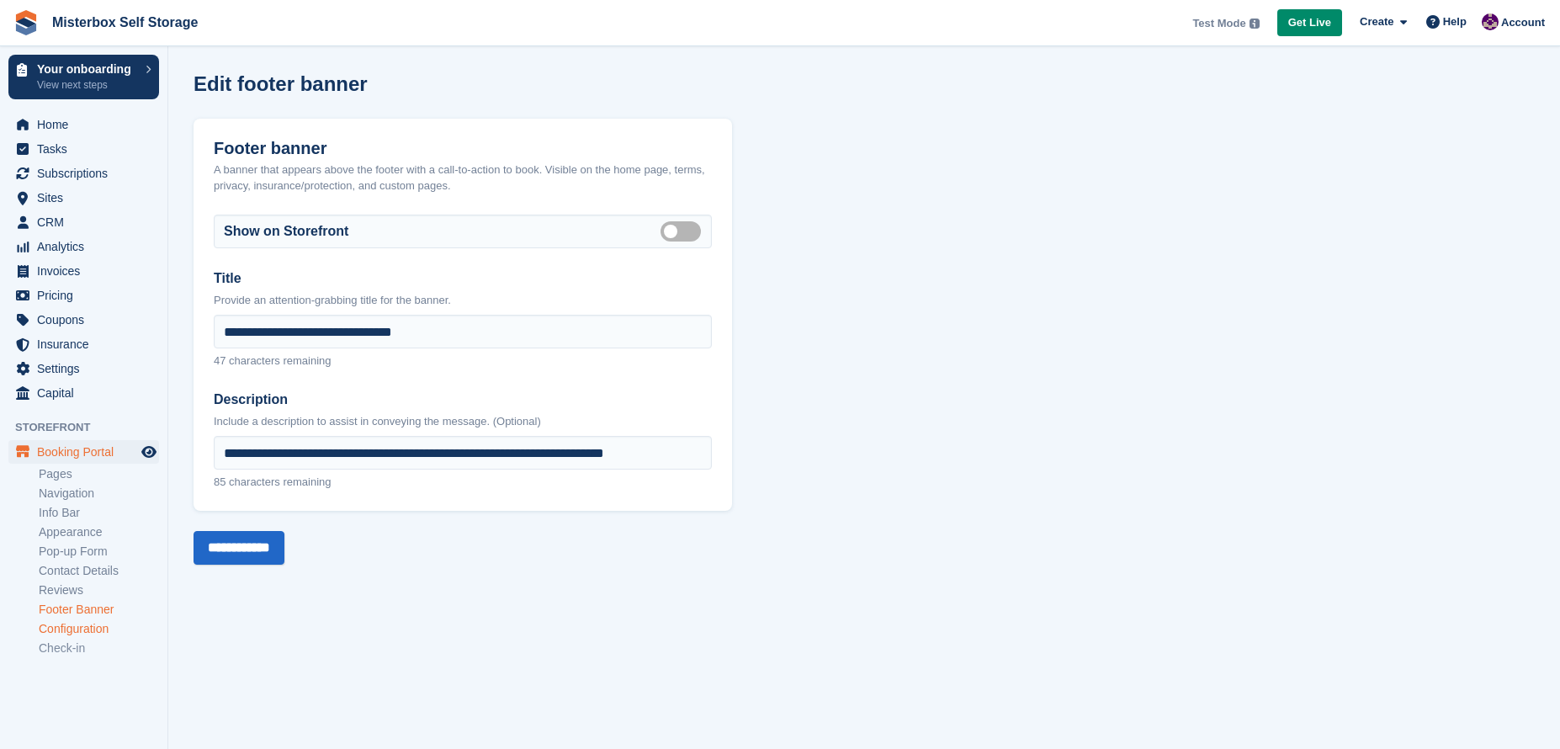
click at [112, 635] on link "Configuration" at bounding box center [99, 629] width 120 height 16
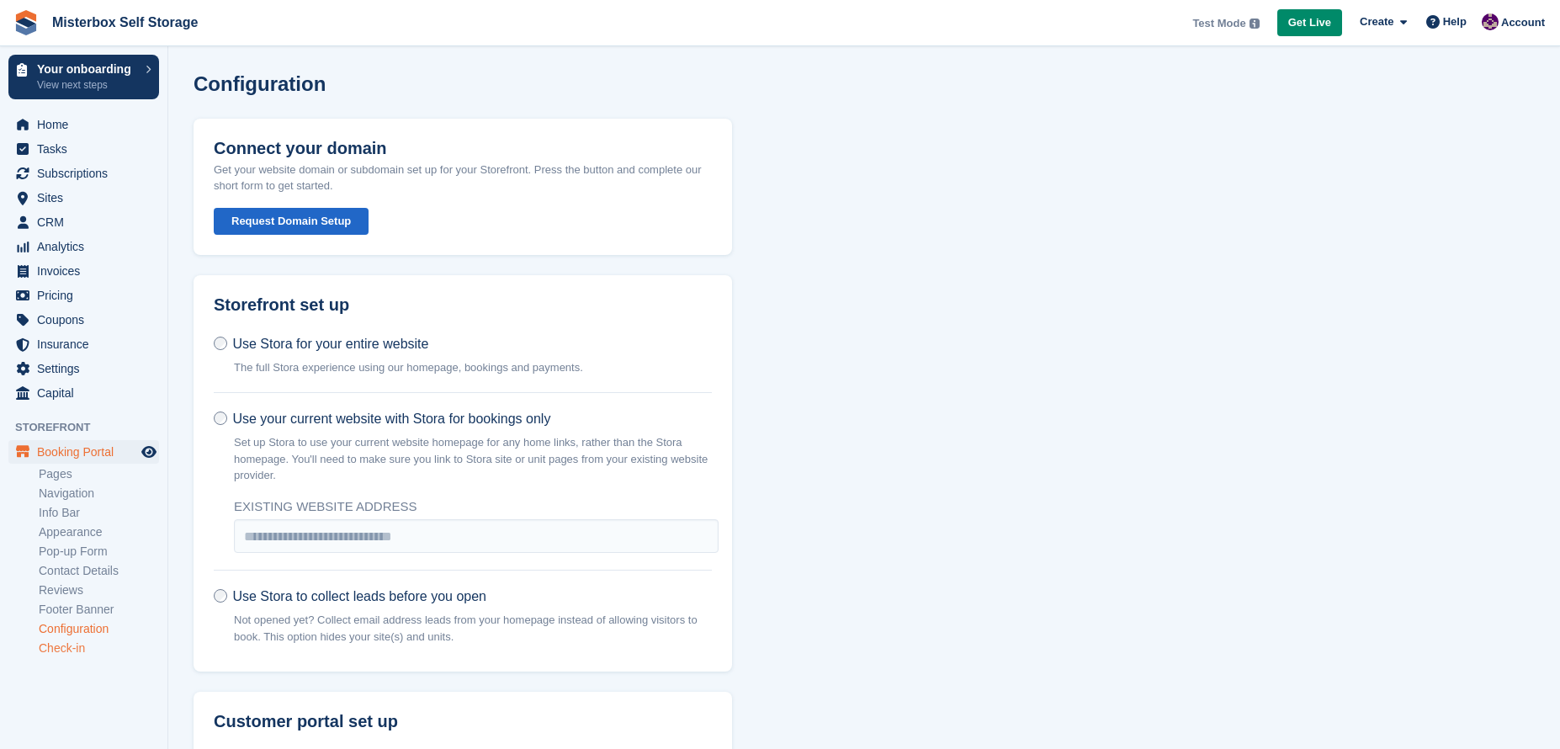
click at [103, 650] on link "Check-in" at bounding box center [99, 648] width 120 height 16
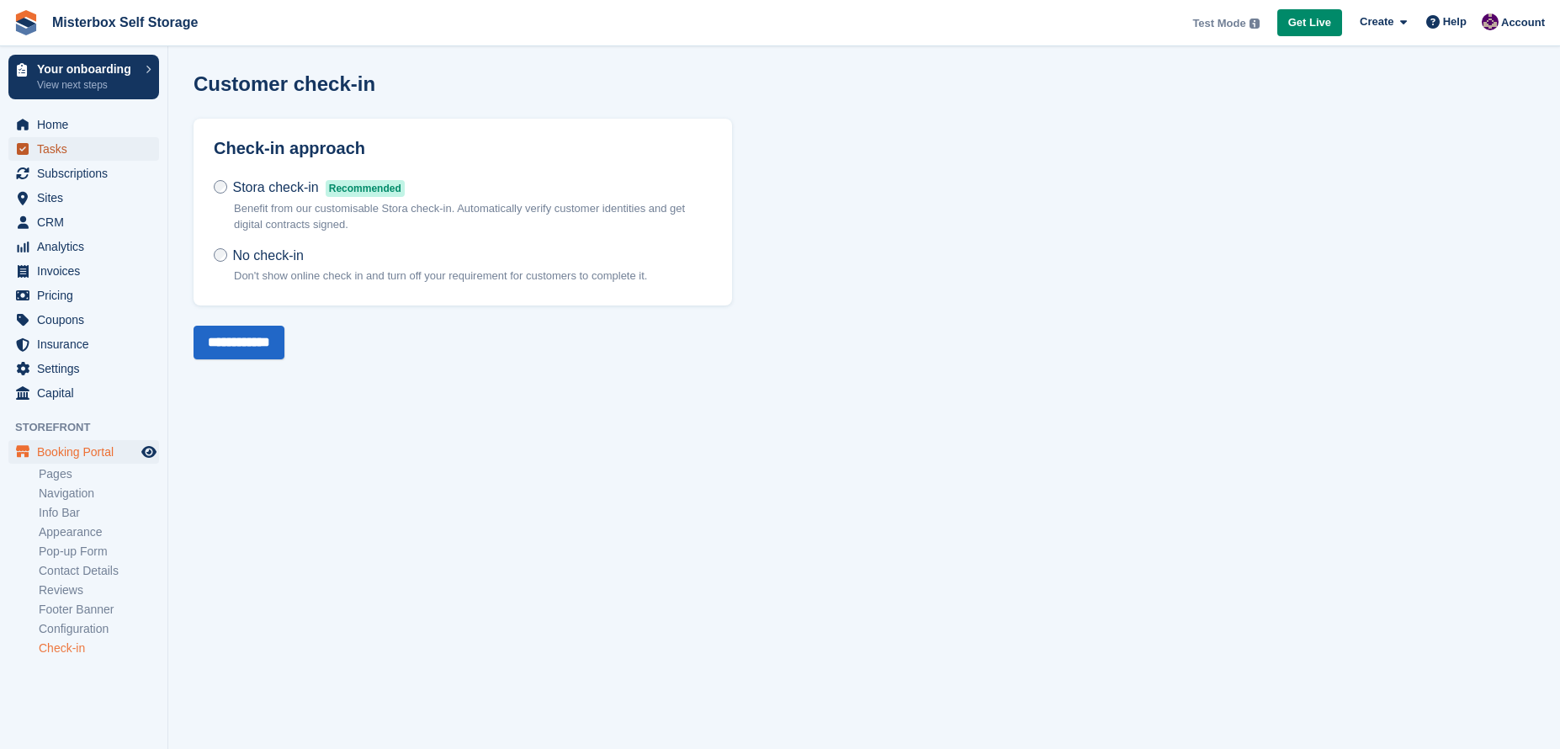
click at [78, 150] on span "Tasks" at bounding box center [87, 149] width 101 height 24
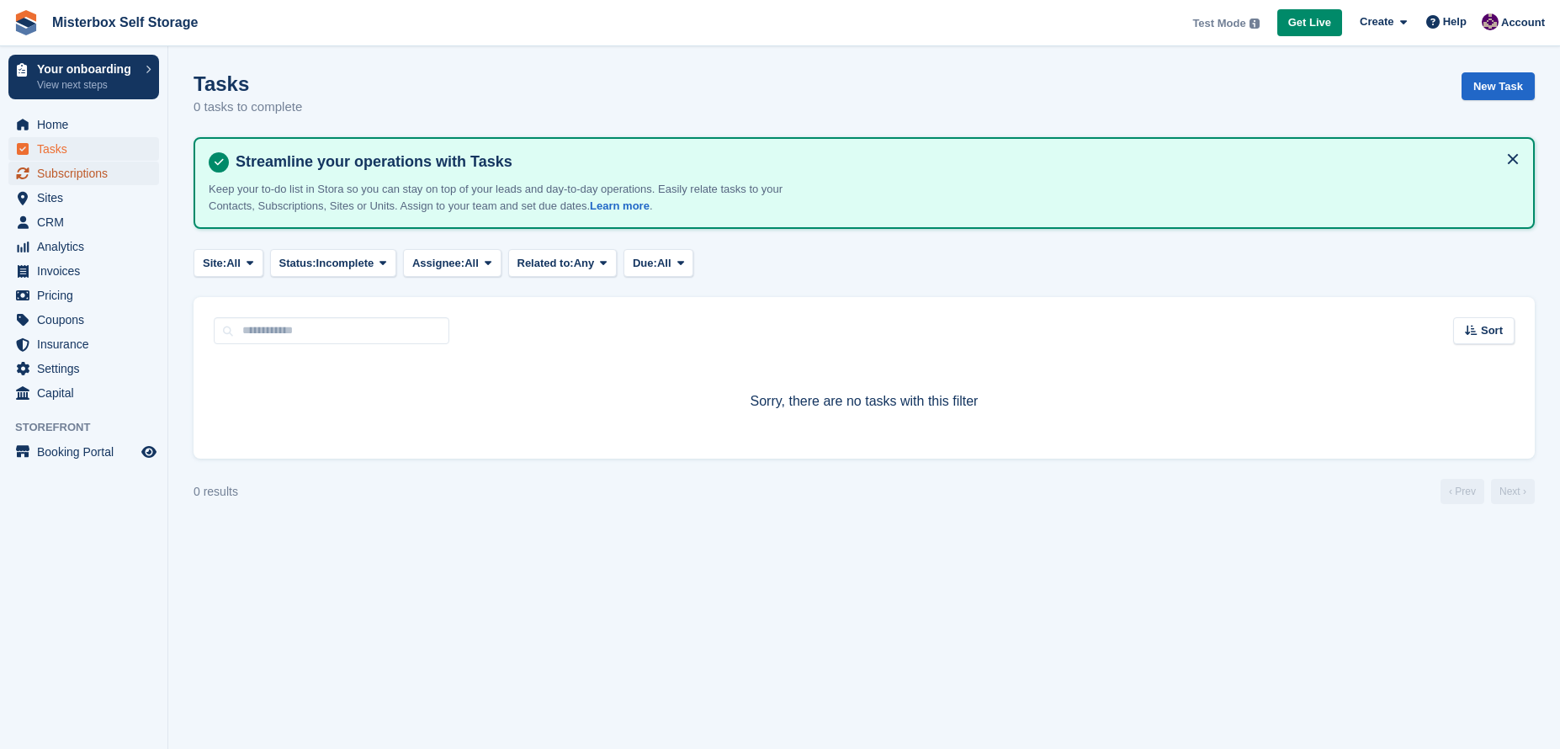
click at [82, 178] on span "Subscriptions" at bounding box center [87, 174] width 101 height 24
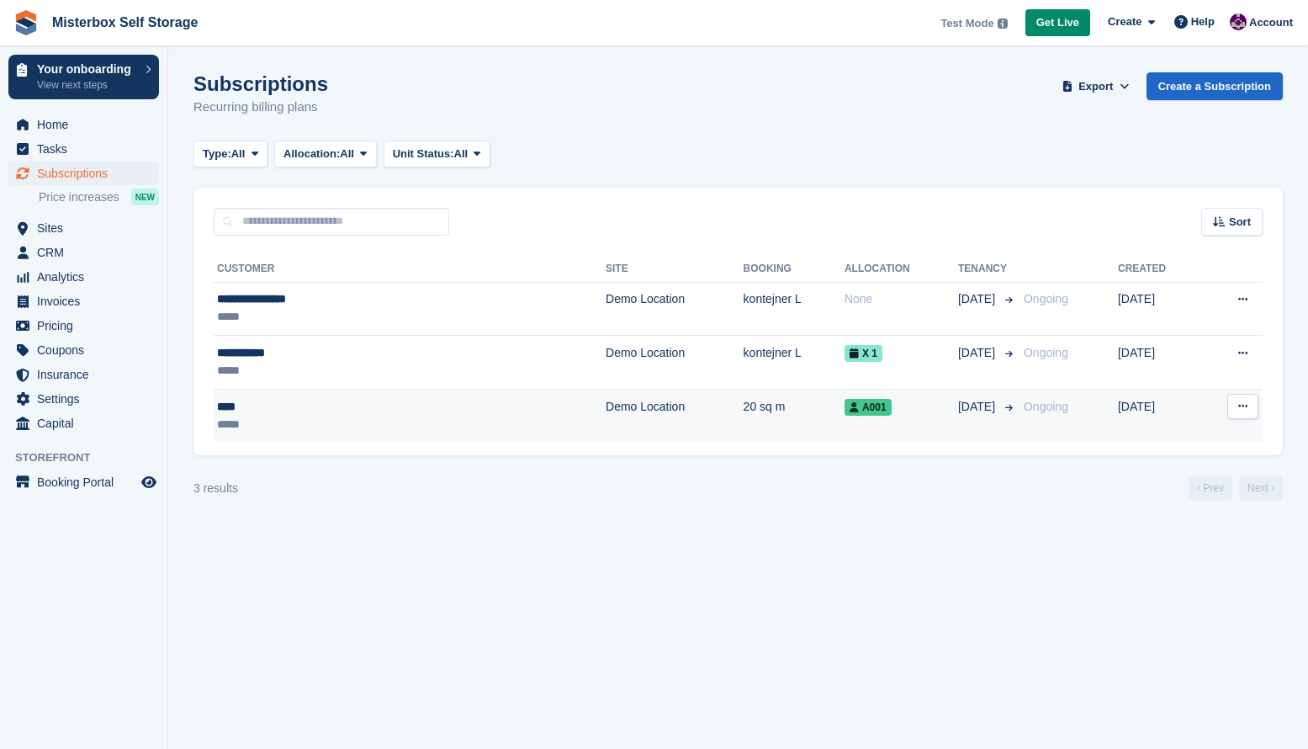
click at [744, 410] on td "20 sq m" at bounding box center [794, 415] width 101 height 53
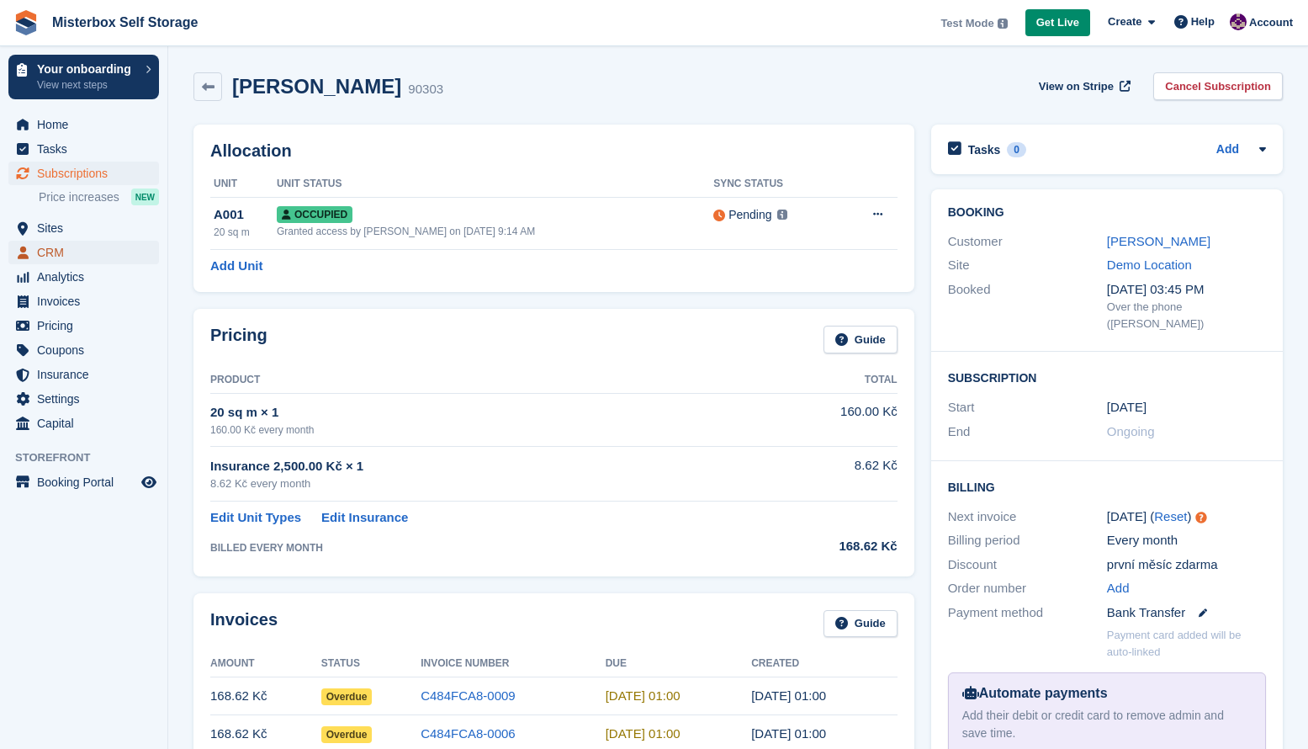
click at [52, 257] on span "CRM" at bounding box center [87, 253] width 101 height 24
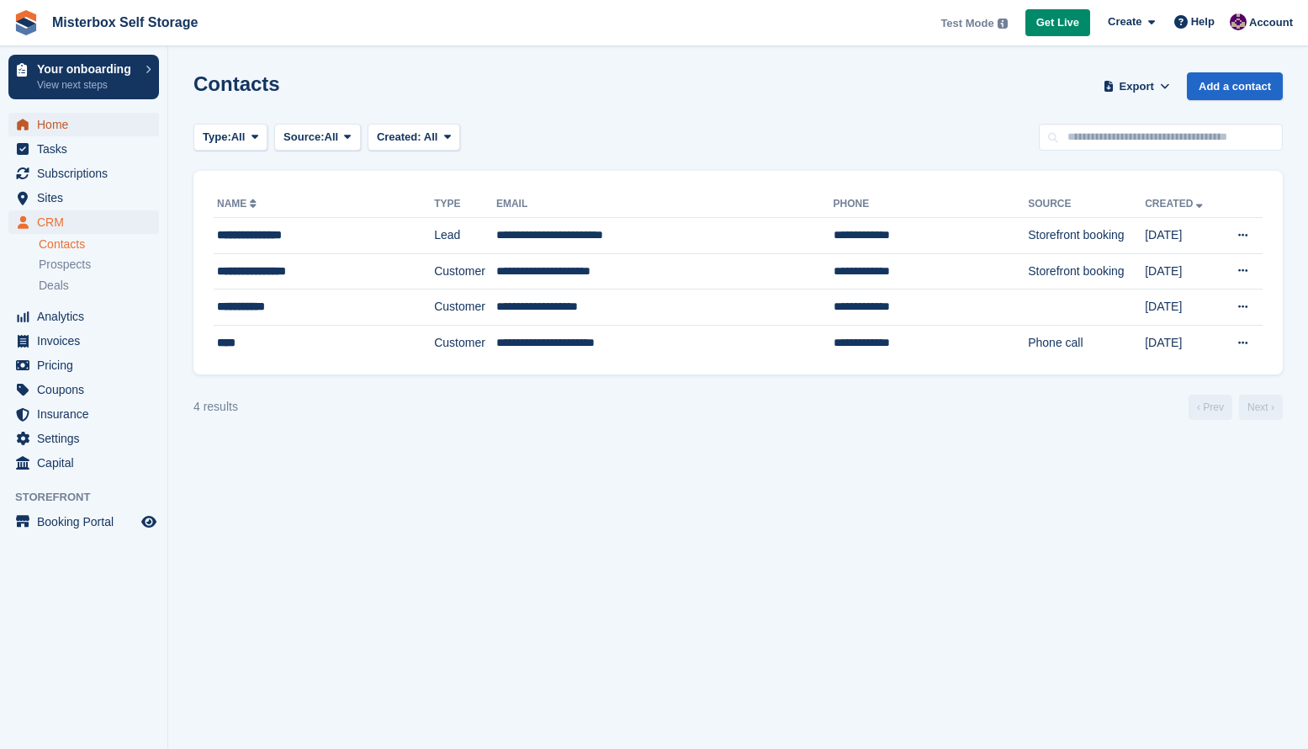
click at [72, 125] on span "Home" at bounding box center [87, 125] width 101 height 24
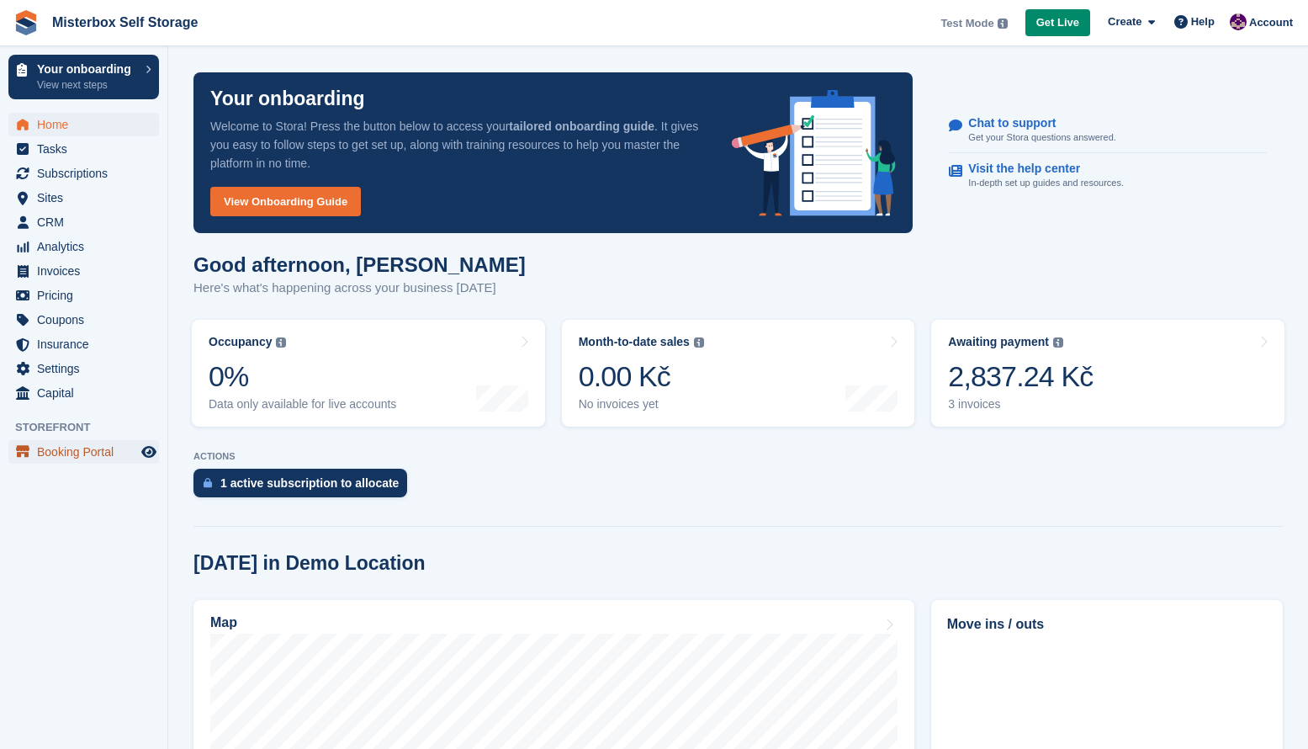
click at [125, 448] on span "Booking Portal" at bounding box center [87, 452] width 101 height 24
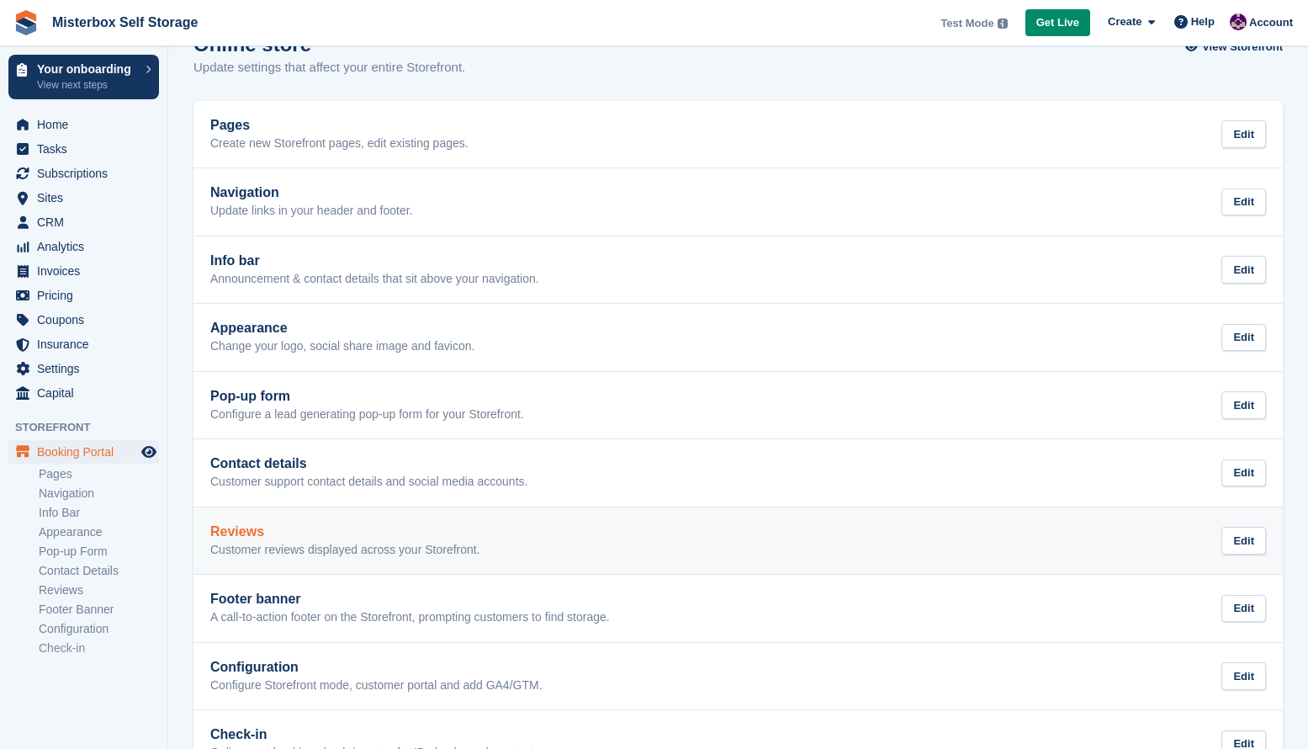
scroll to position [93, 0]
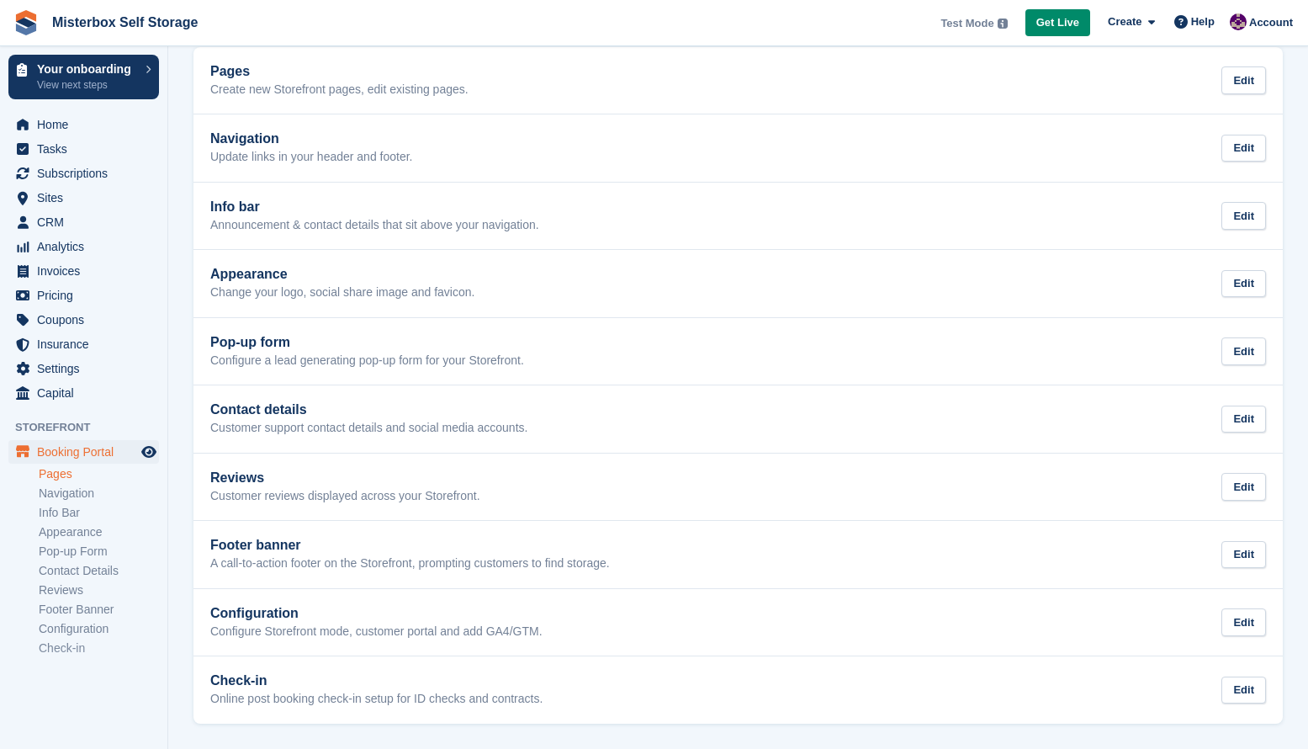
click at [67, 472] on link "Pages" at bounding box center [99, 474] width 120 height 16
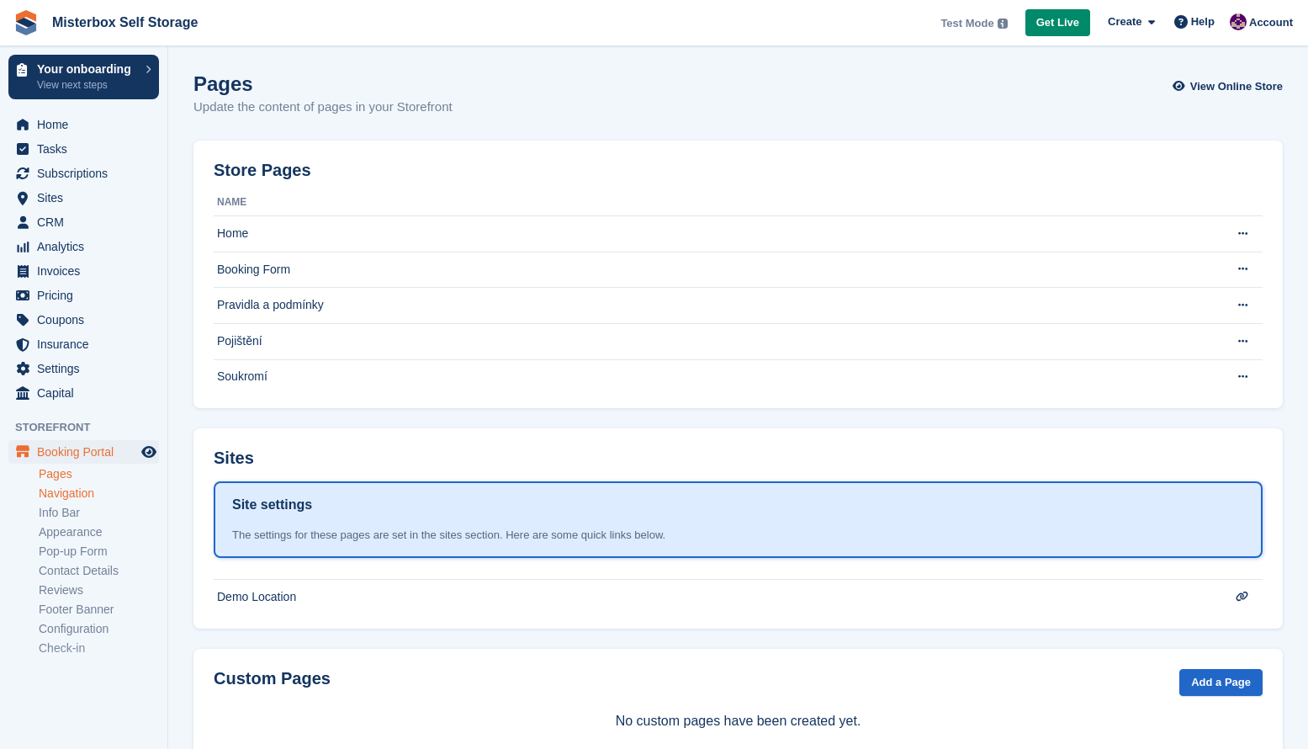
click at [71, 495] on link "Navigation" at bounding box center [99, 493] width 120 height 16
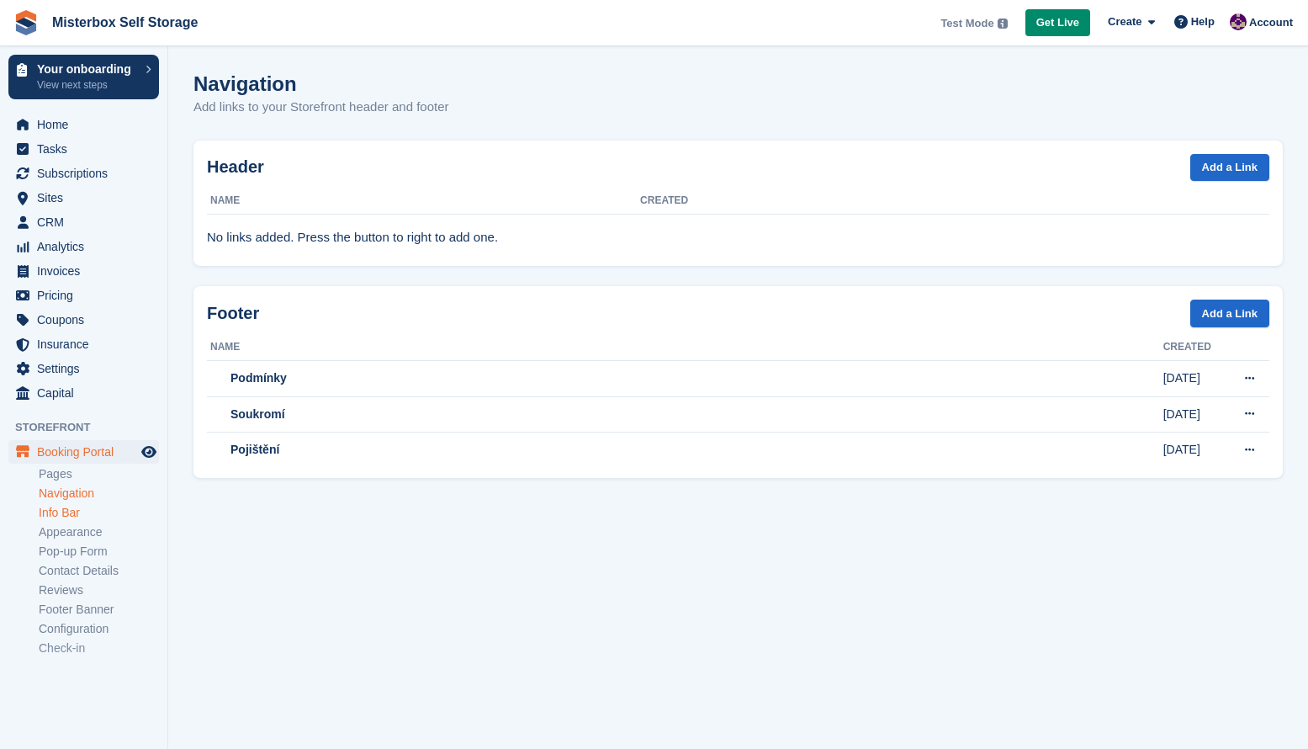
click at [86, 514] on link "Info Bar" at bounding box center [99, 513] width 120 height 16
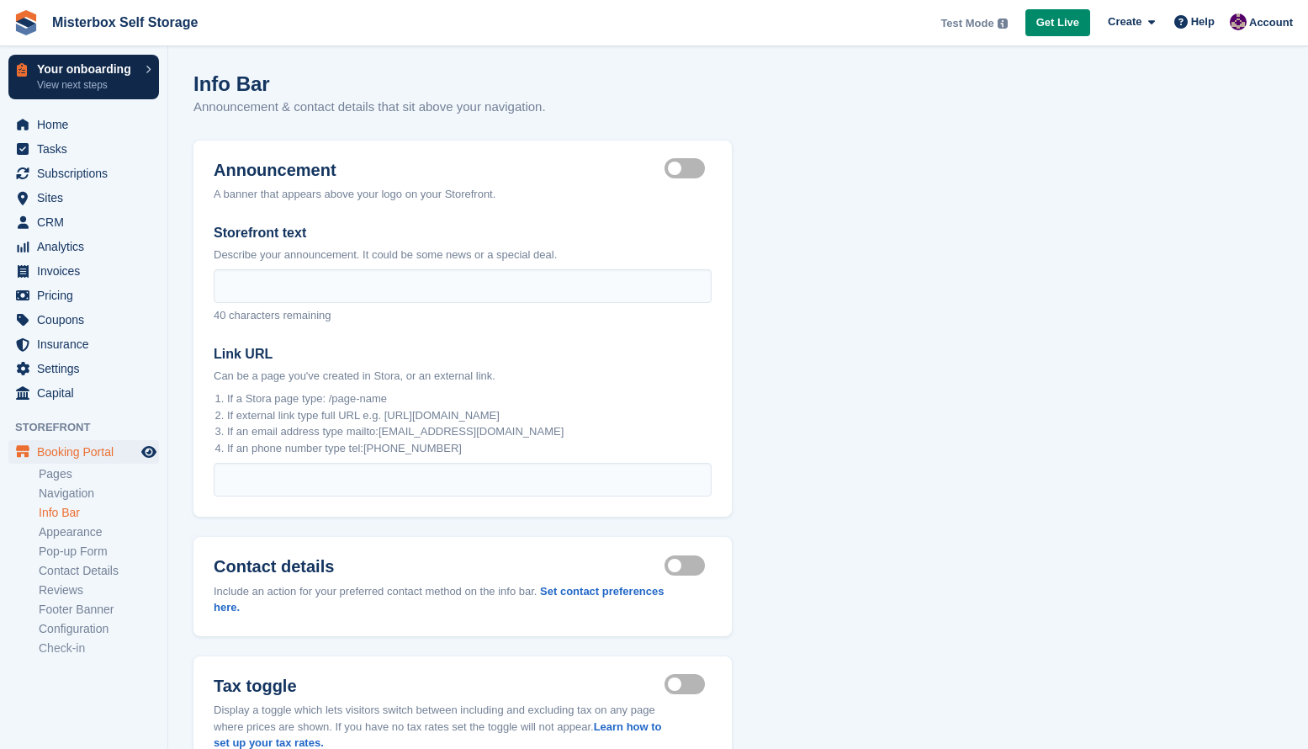
click at [89, 70] on p "Your onboarding" at bounding box center [87, 69] width 100 height 12
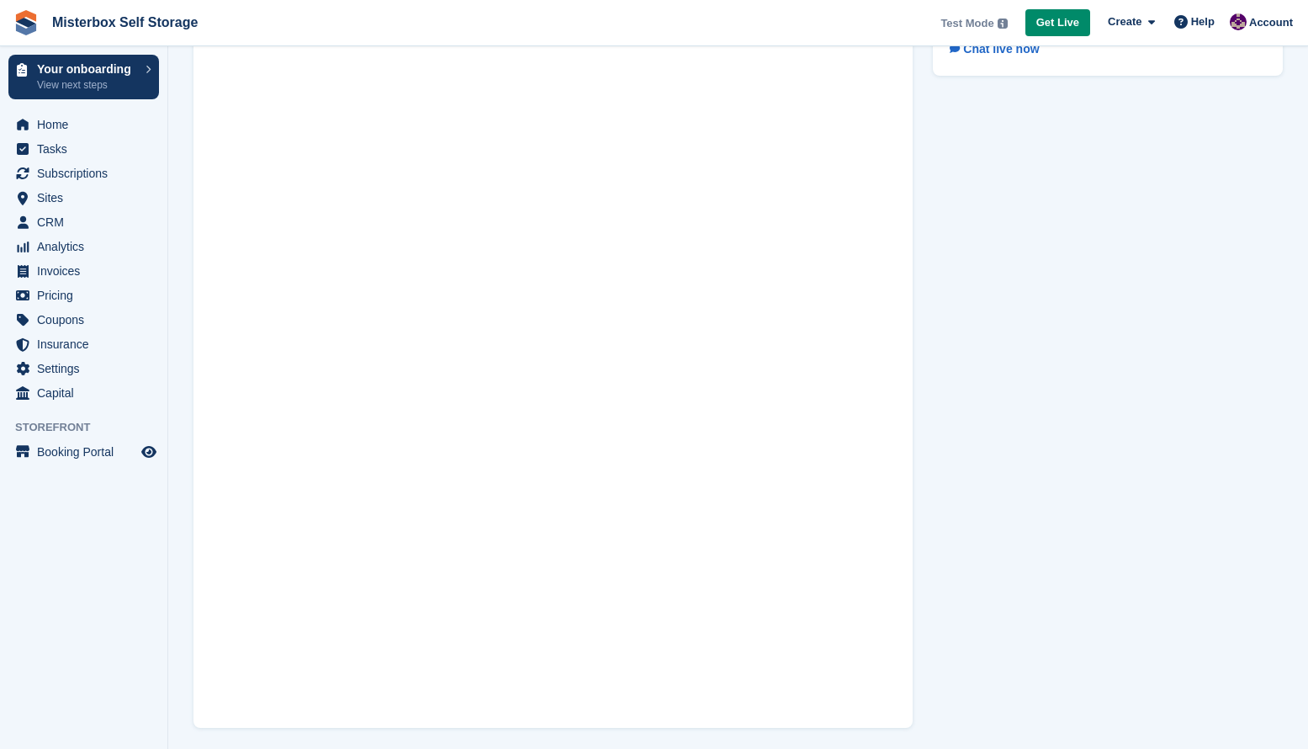
scroll to position [98, 0]
click at [56, 147] on span "Tasks" at bounding box center [87, 149] width 101 height 24
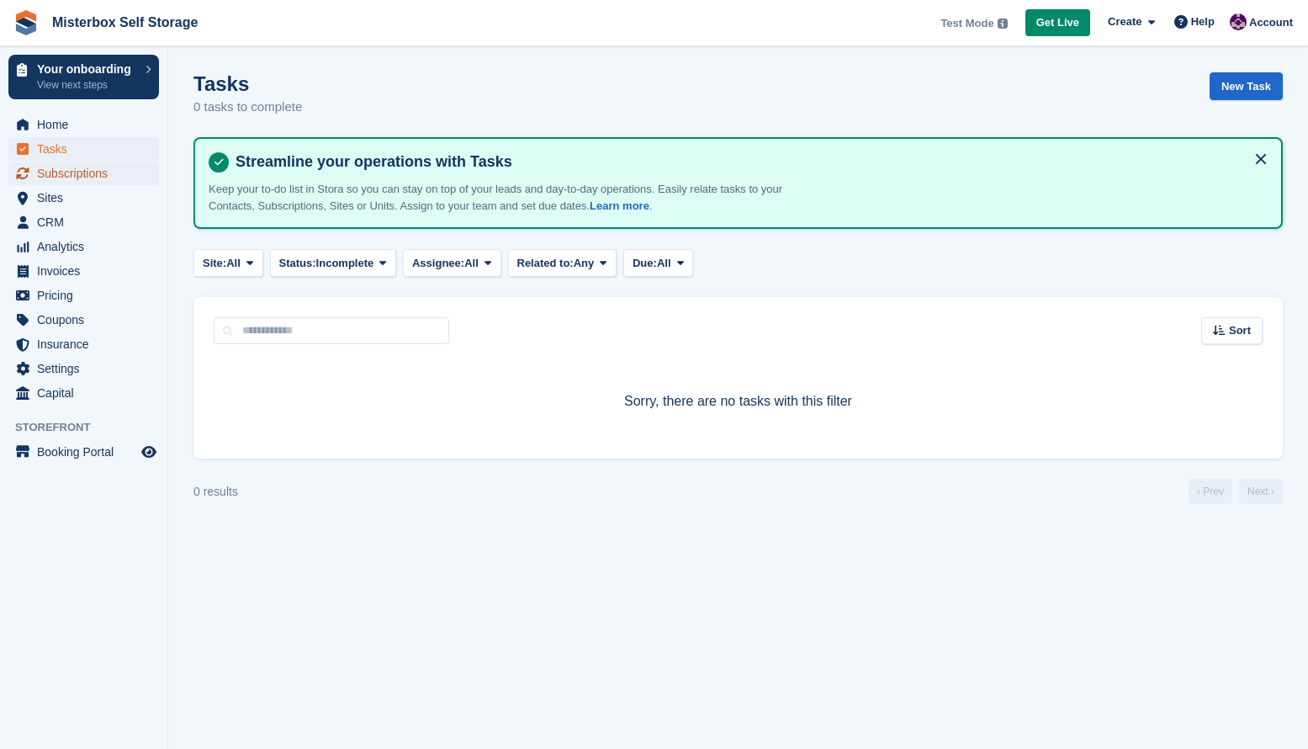
click at [68, 174] on span "Subscriptions" at bounding box center [87, 174] width 101 height 24
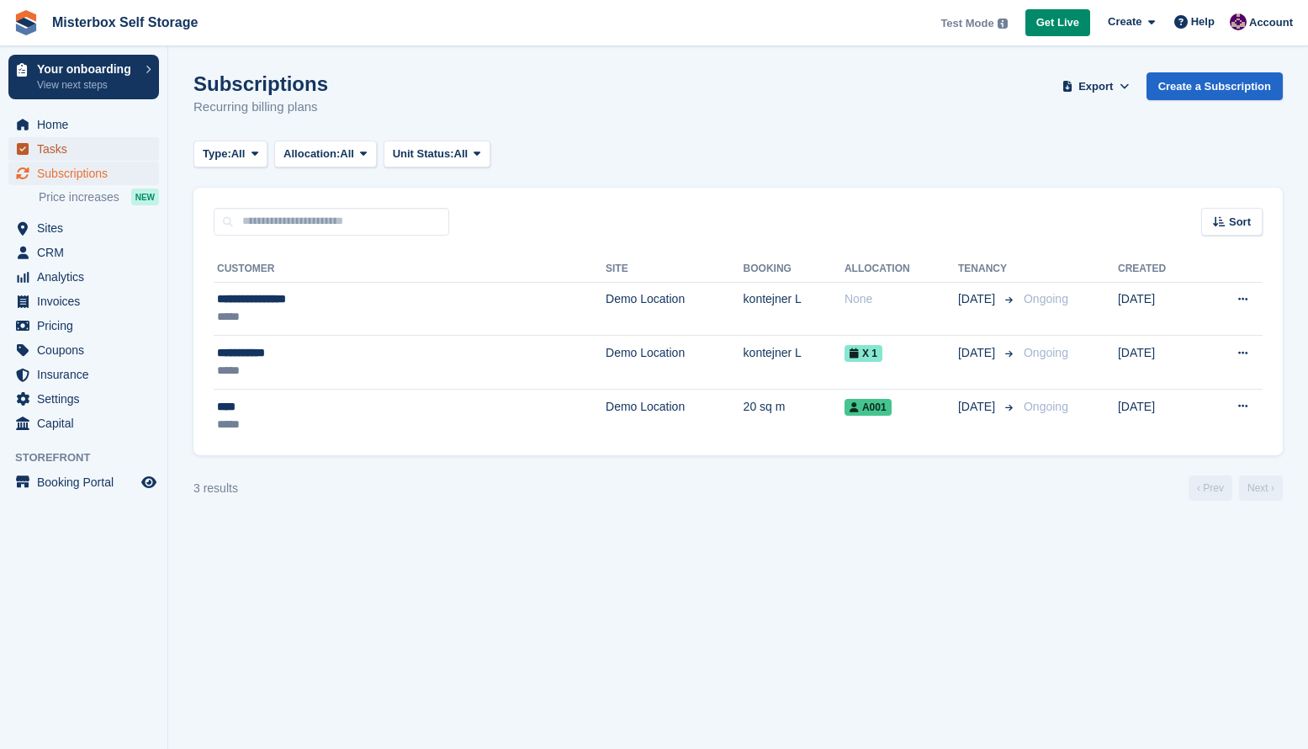
click at [72, 146] on span "Tasks" at bounding box center [87, 149] width 101 height 24
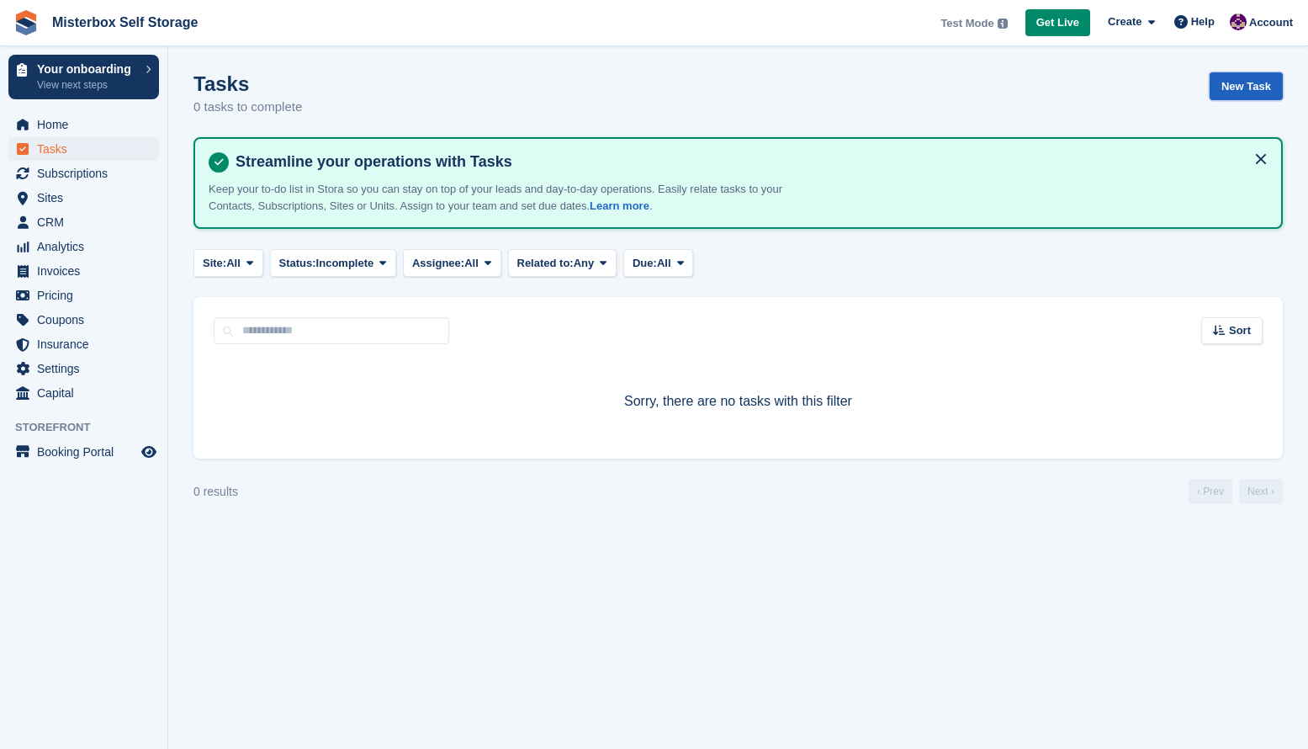
click at [1255, 81] on link "New Task" at bounding box center [1246, 86] width 73 height 28
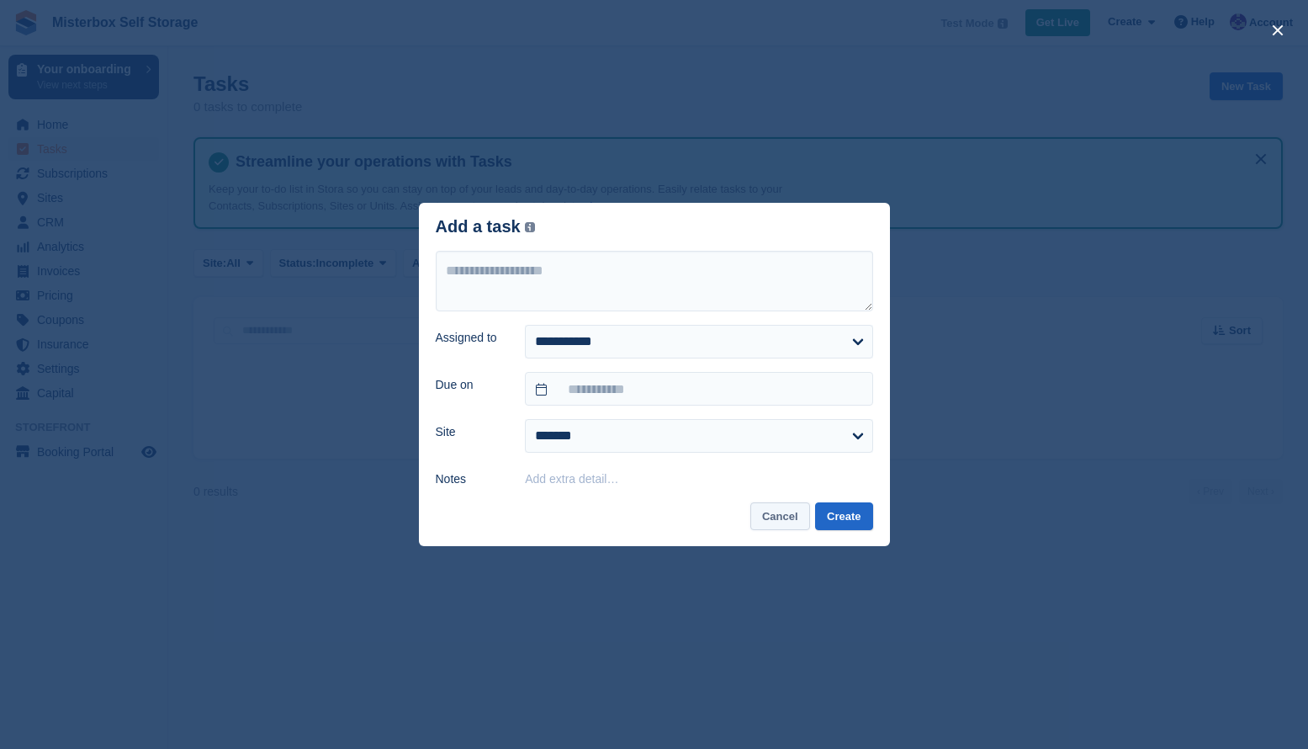
click at [774, 517] on button "Cancel" at bounding box center [780, 516] width 60 height 28
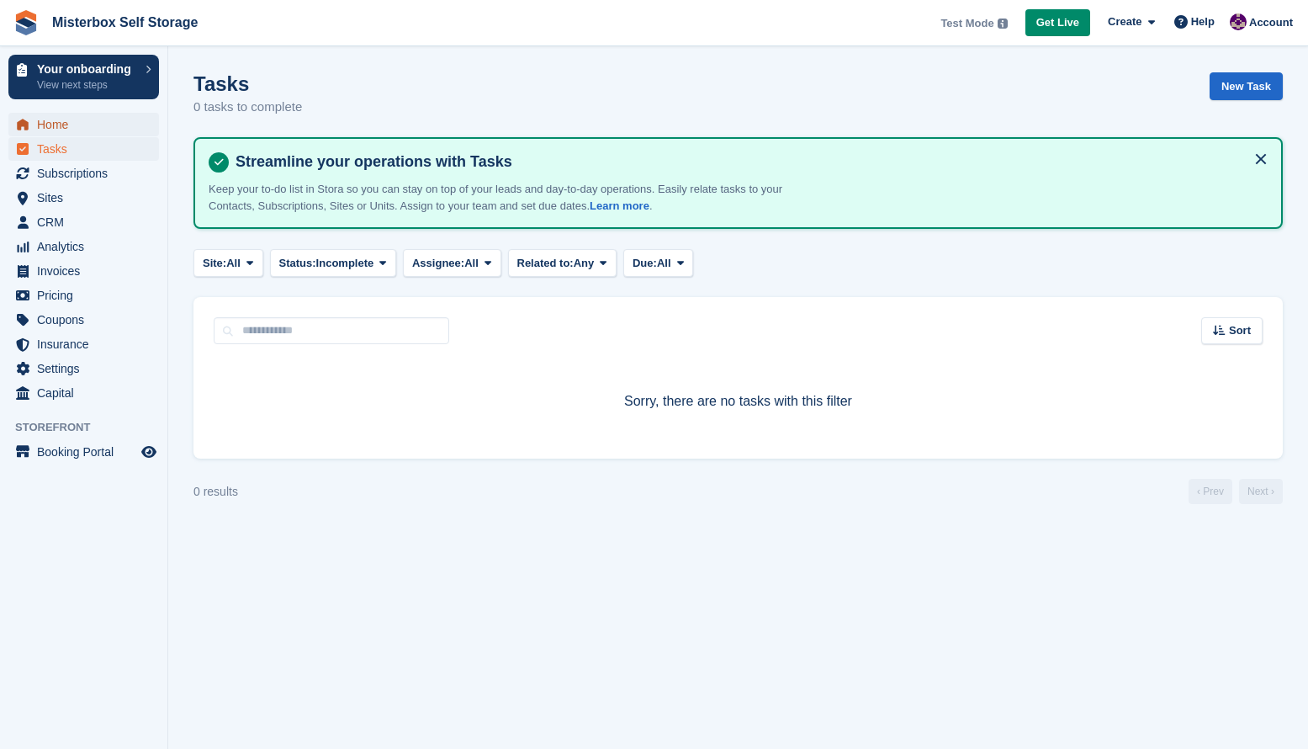
click at [83, 129] on span "Home" at bounding box center [87, 125] width 101 height 24
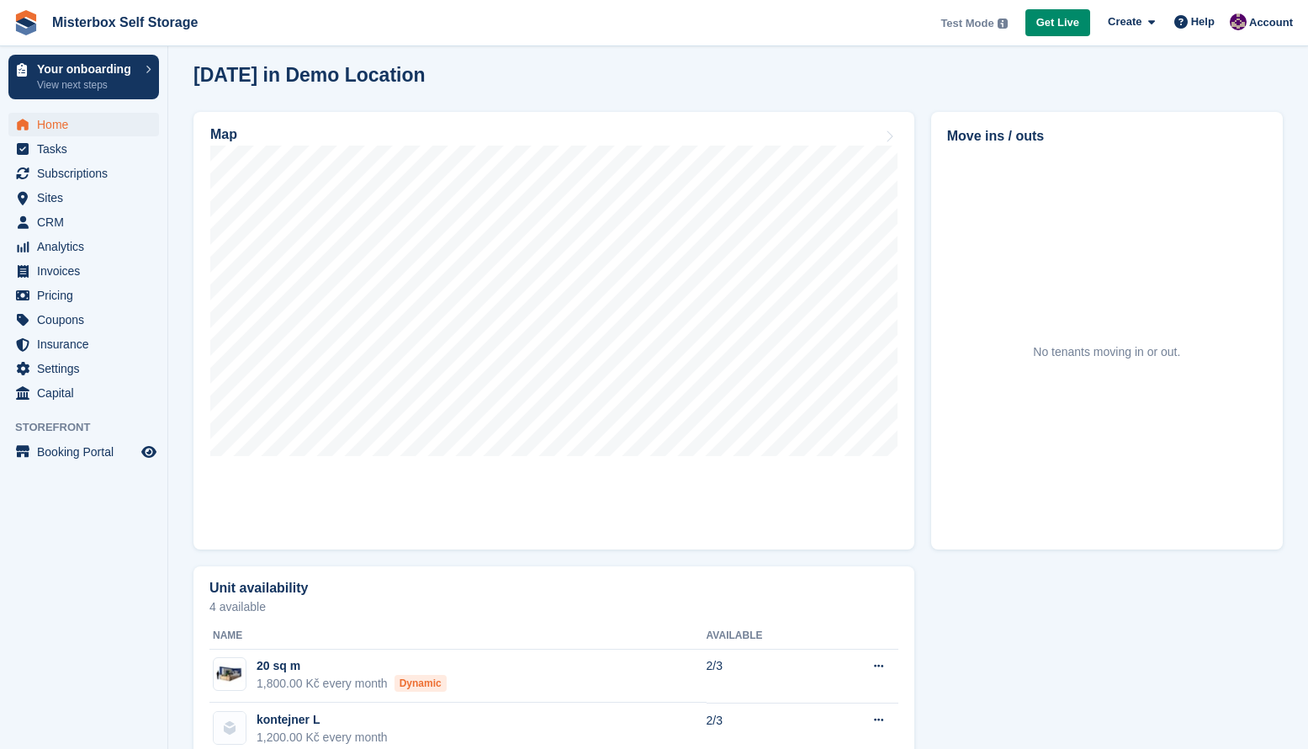
scroll to position [533, 0]
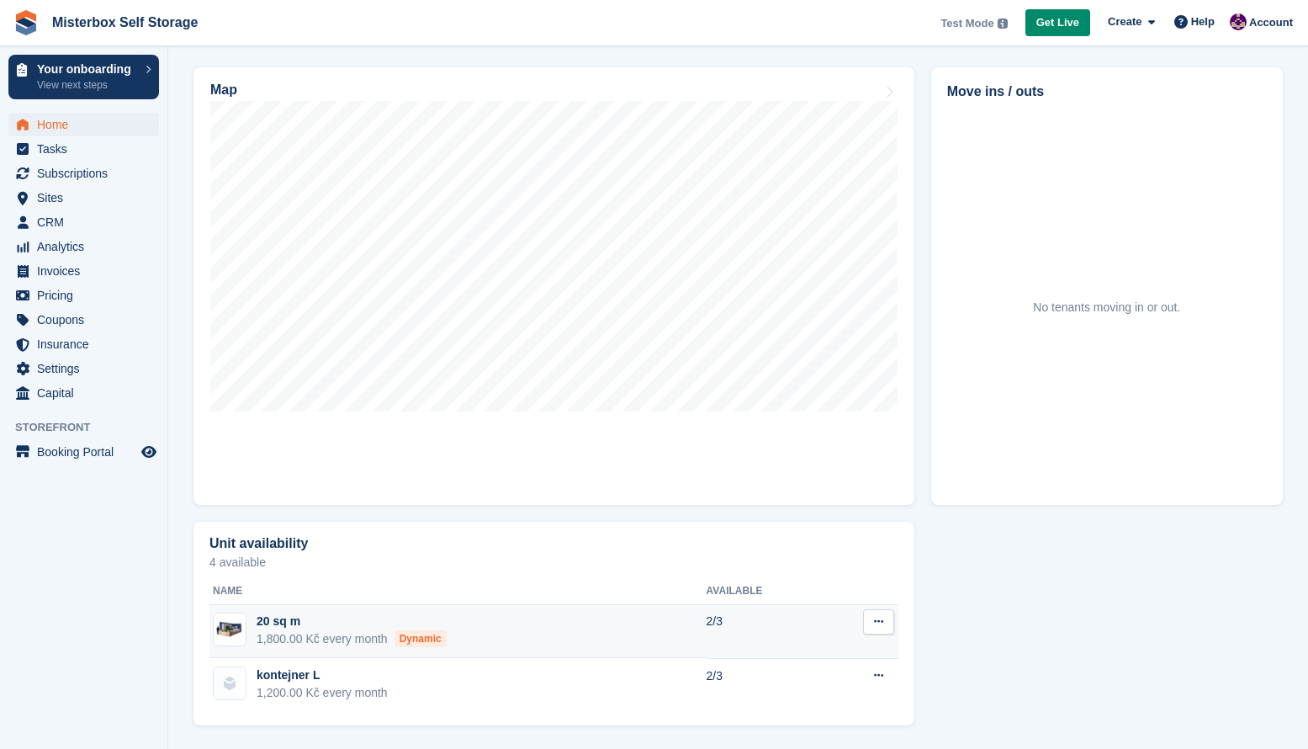
click at [344, 641] on div "1,800.00 Kč every month Dynamic" at bounding box center [352, 639] width 190 height 18
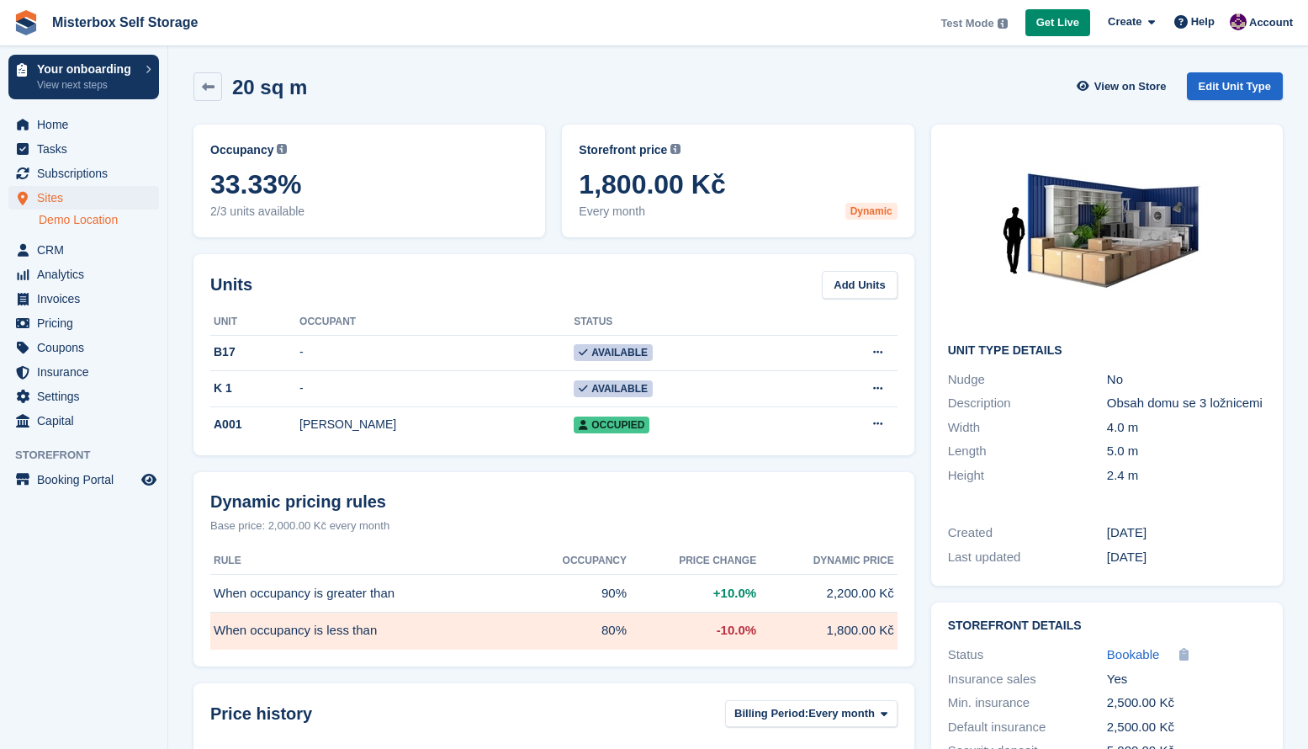
click at [86, 217] on link "Demo Location" at bounding box center [99, 220] width 120 height 16
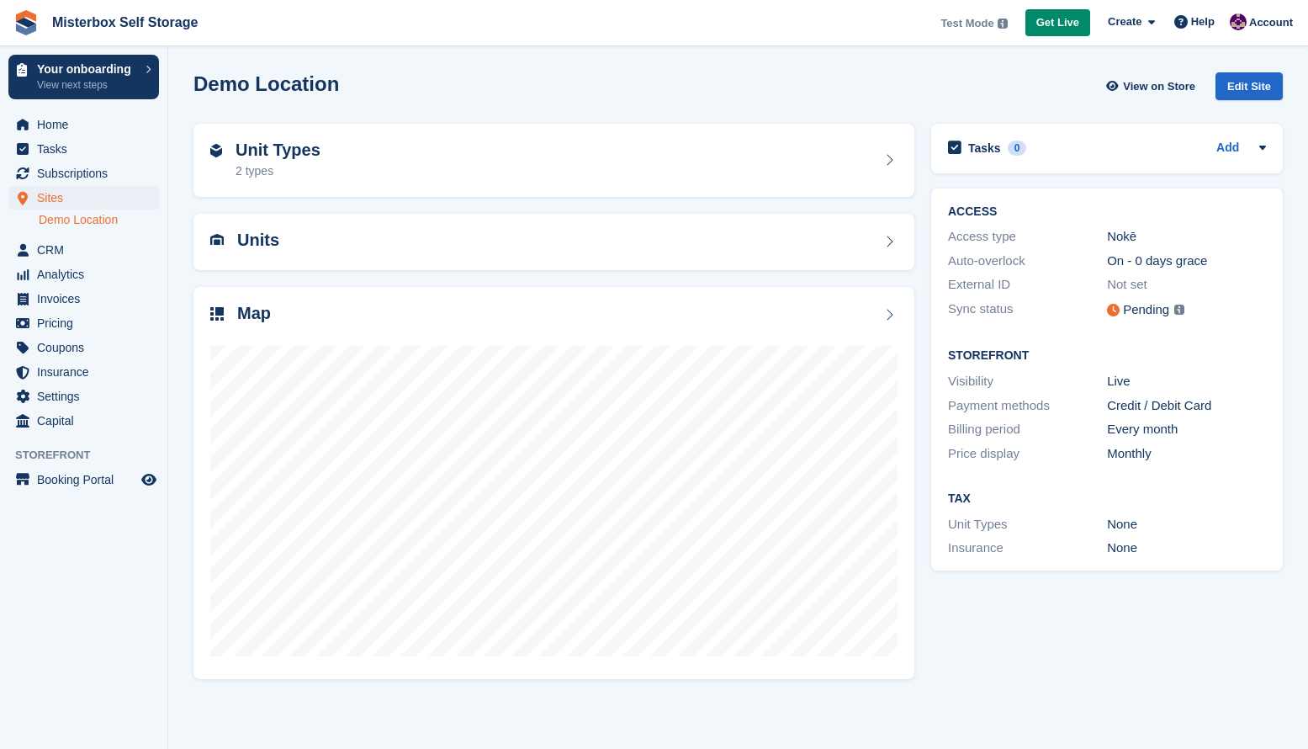
click at [74, 220] on link "Demo Location" at bounding box center [99, 220] width 120 height 16
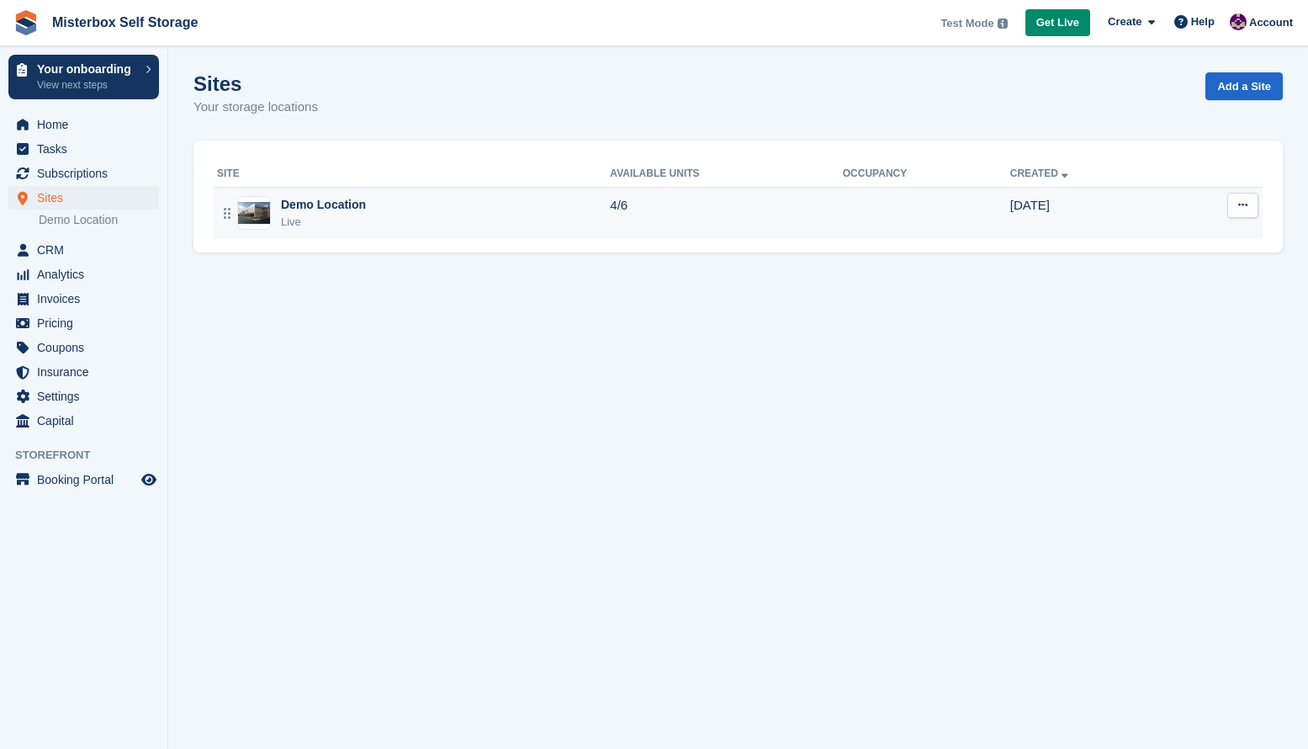
click at [362, 209] on div "Demo Location" at bounding box center [323, 205] width 85 height 18
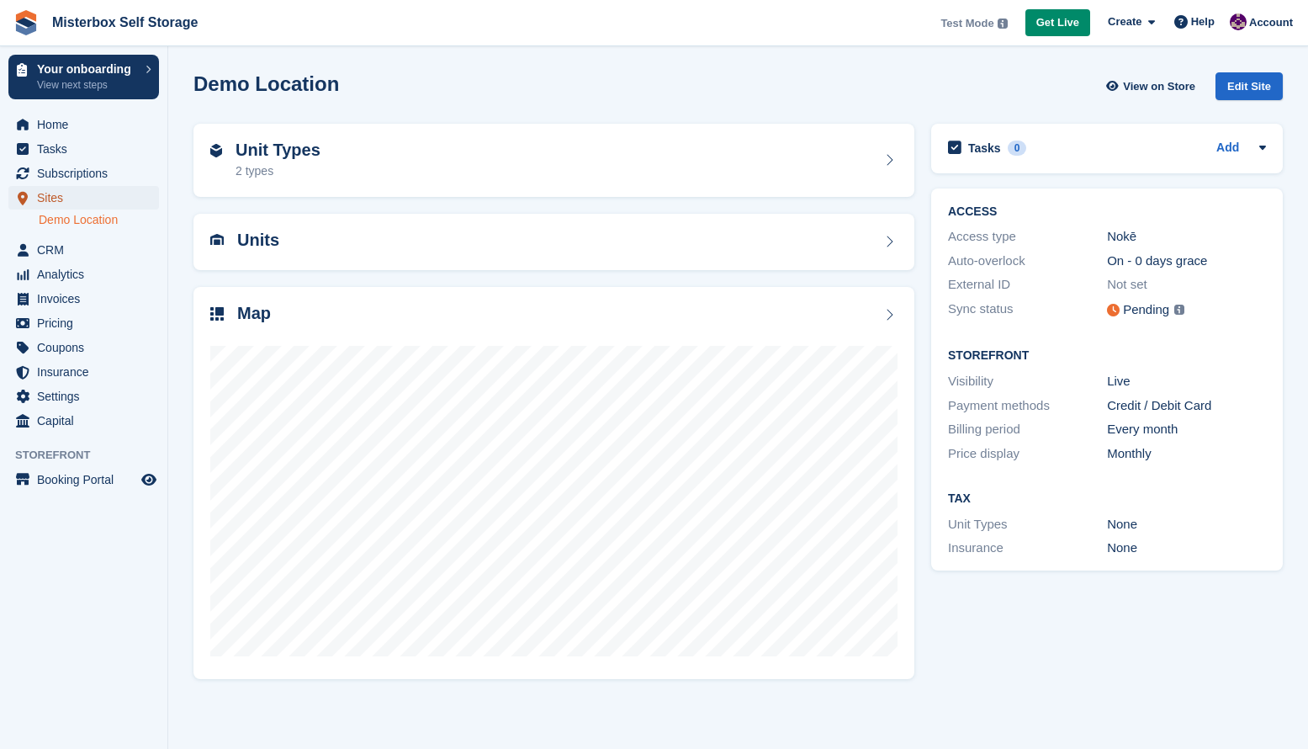
click at [66, 199] on span "Sites" at bounding box center [87, 198] width 101 height 24
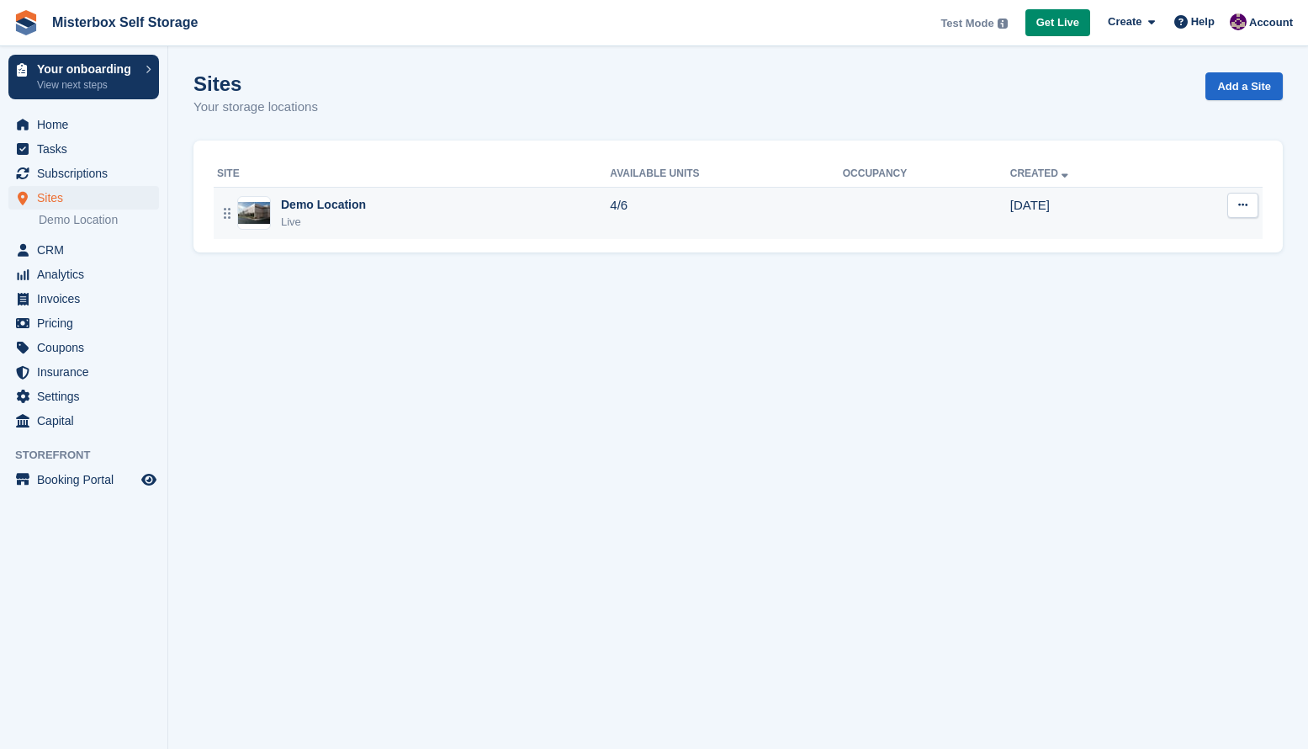
click at [1247, 207] on button at bounding box center [1243, 205] width 31 height 25
click at [251, 218] on img at bounding box center [254, 213] width 32 height 22
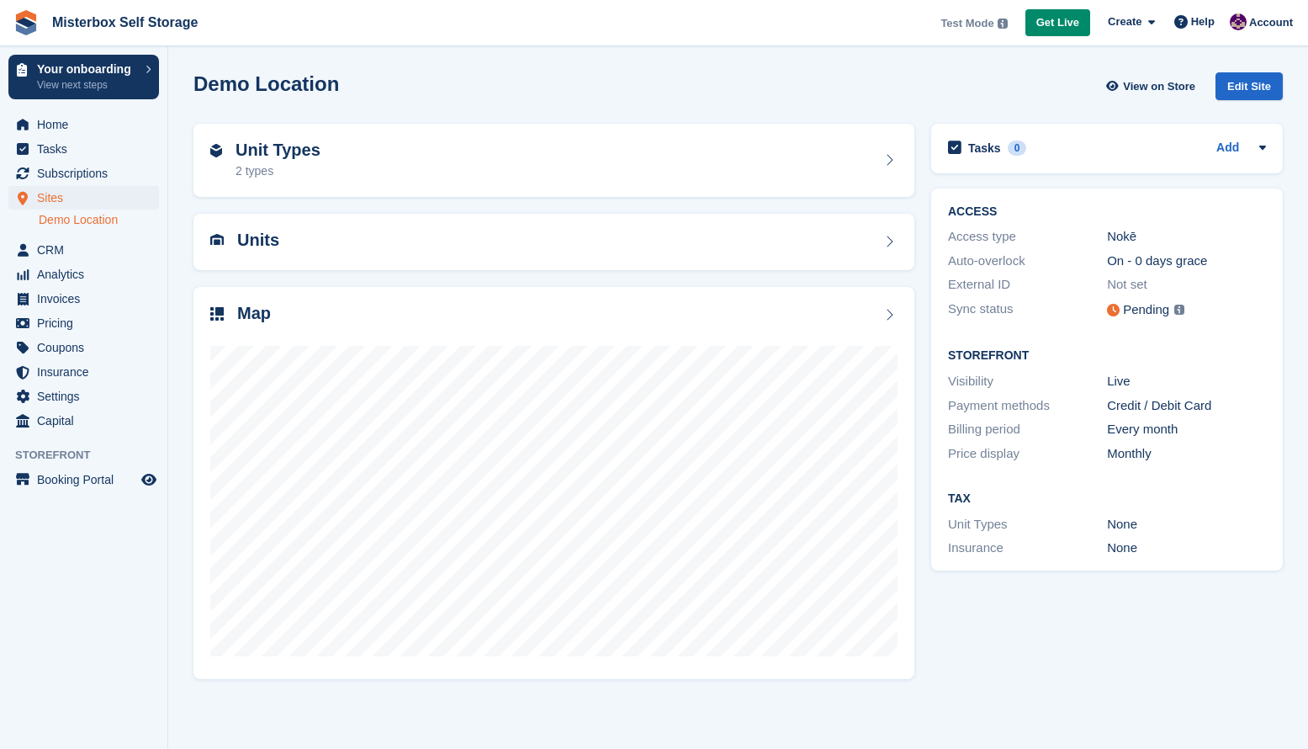
click at [51, 226] on link "Demo Location" at bounding box center [99, 220] width 120 height 16
click at [44, 194] on span "Sites" at bounding box center [87, 198] width 101 height 24
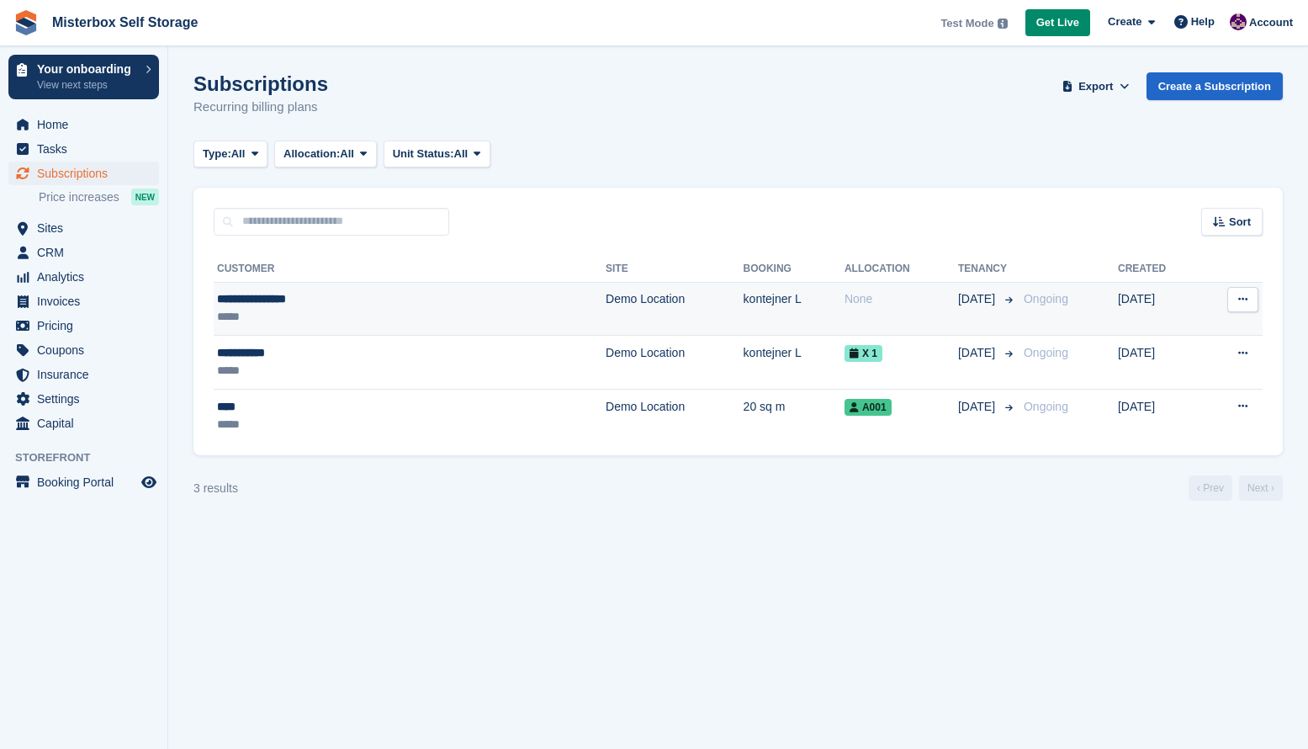
click at [275, 305] on div "**********" at bounding box center [328, 299] width 222 height 18
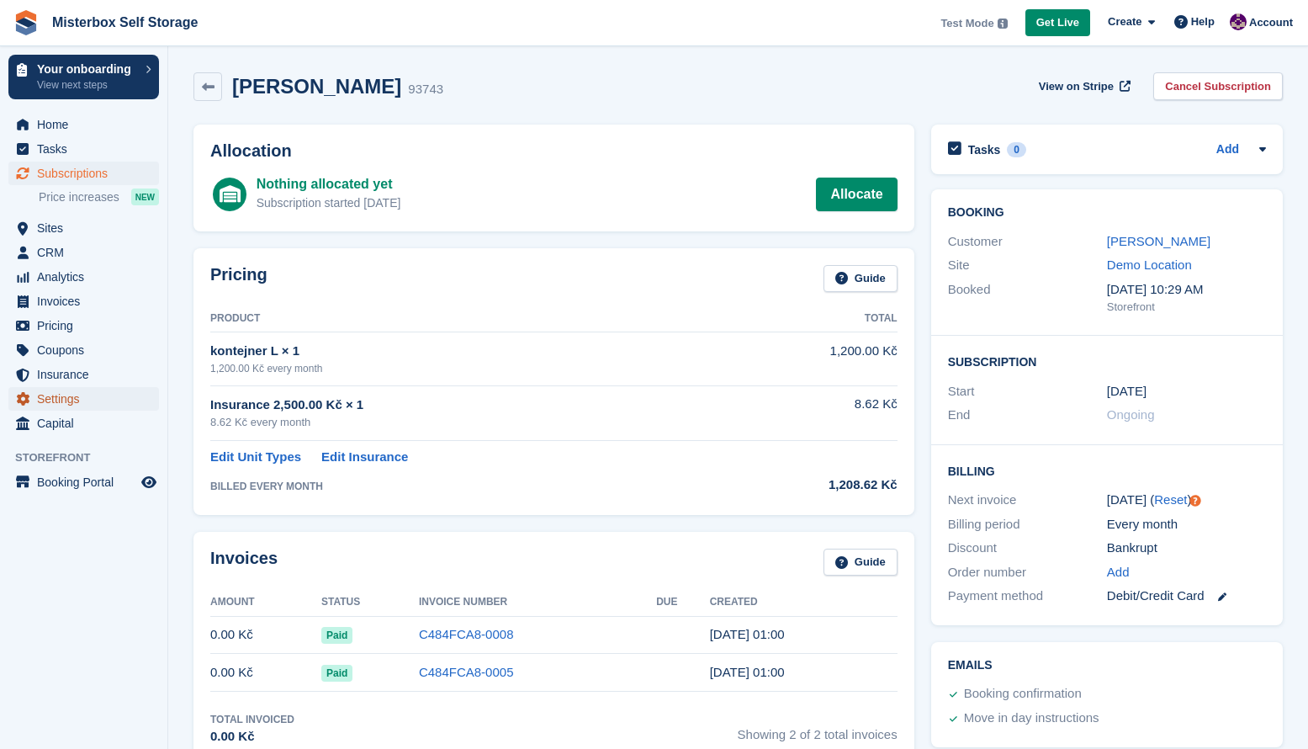
click at [49, 395] on span "Settings" at bounding box center [87, 399] width 101 height 24
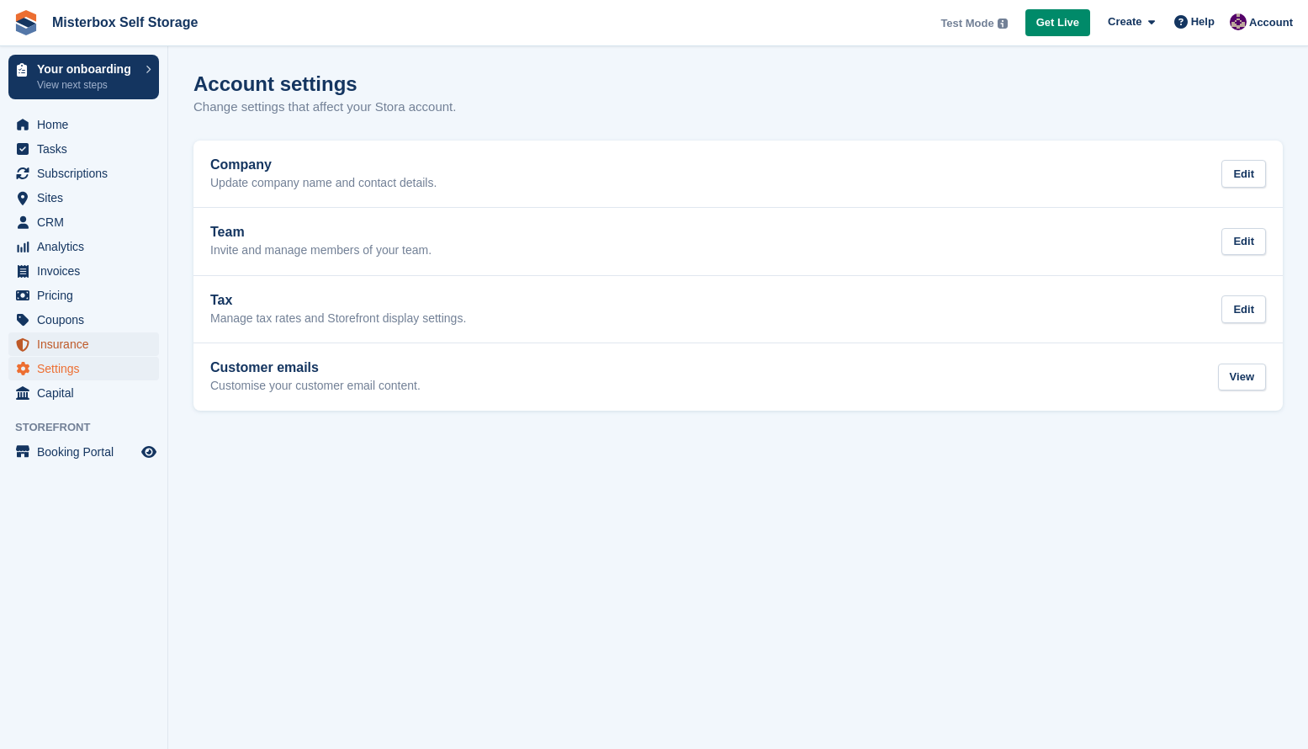
click at [59, 348] on span "Insurance" at bounding box center [87, 344] width 101 height 24
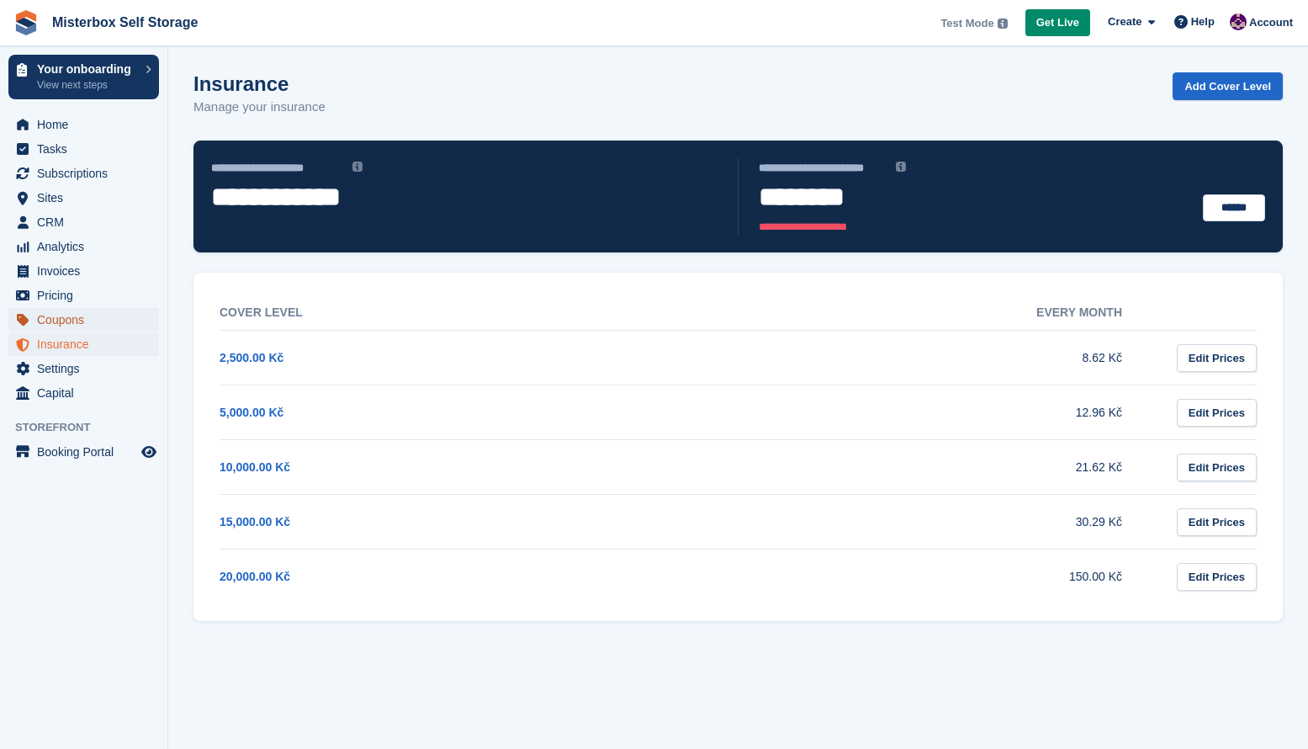
click at [63, 322] on span "Coupons" at bounding box center [87, 320] width 101 height 24
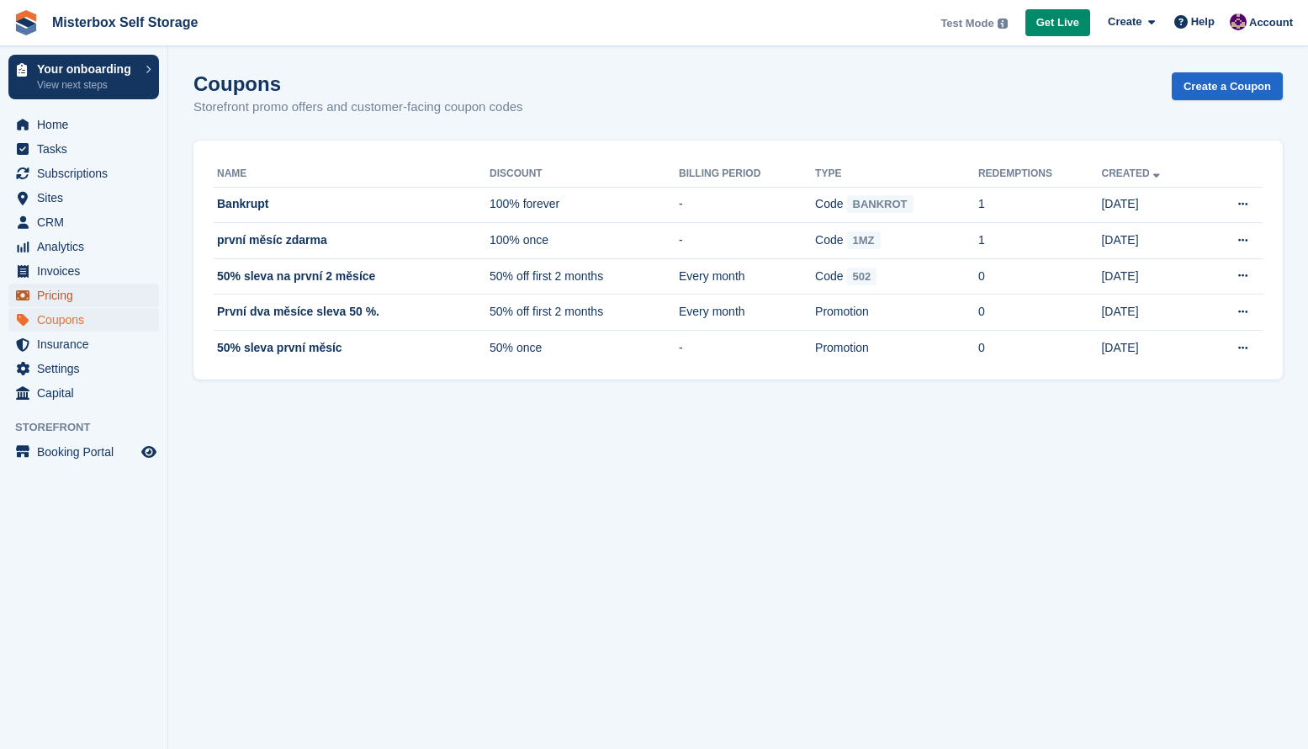
click at [67, 294] on span "Pricing" at bounding box center [87, 296] width 101 height 24
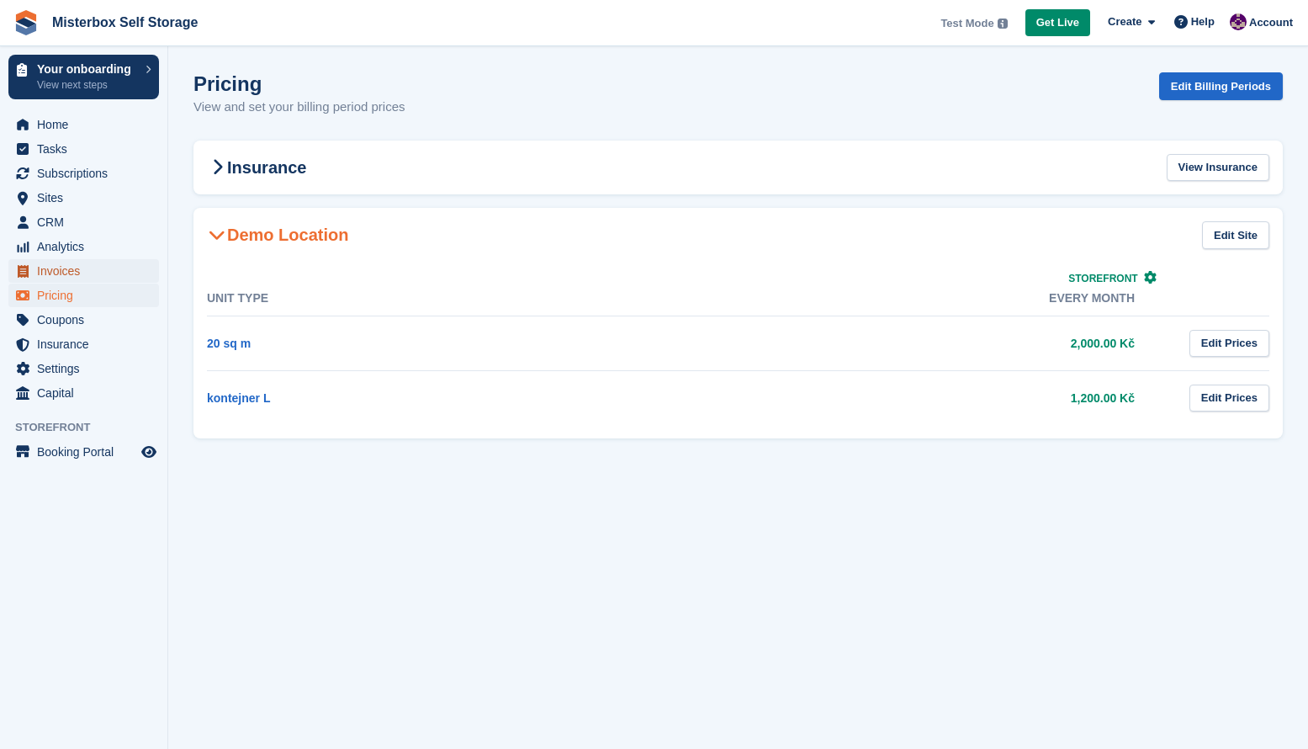
click at [72, 273] on span "Invoices" at bounding box center [87, 271] width 101 height 24
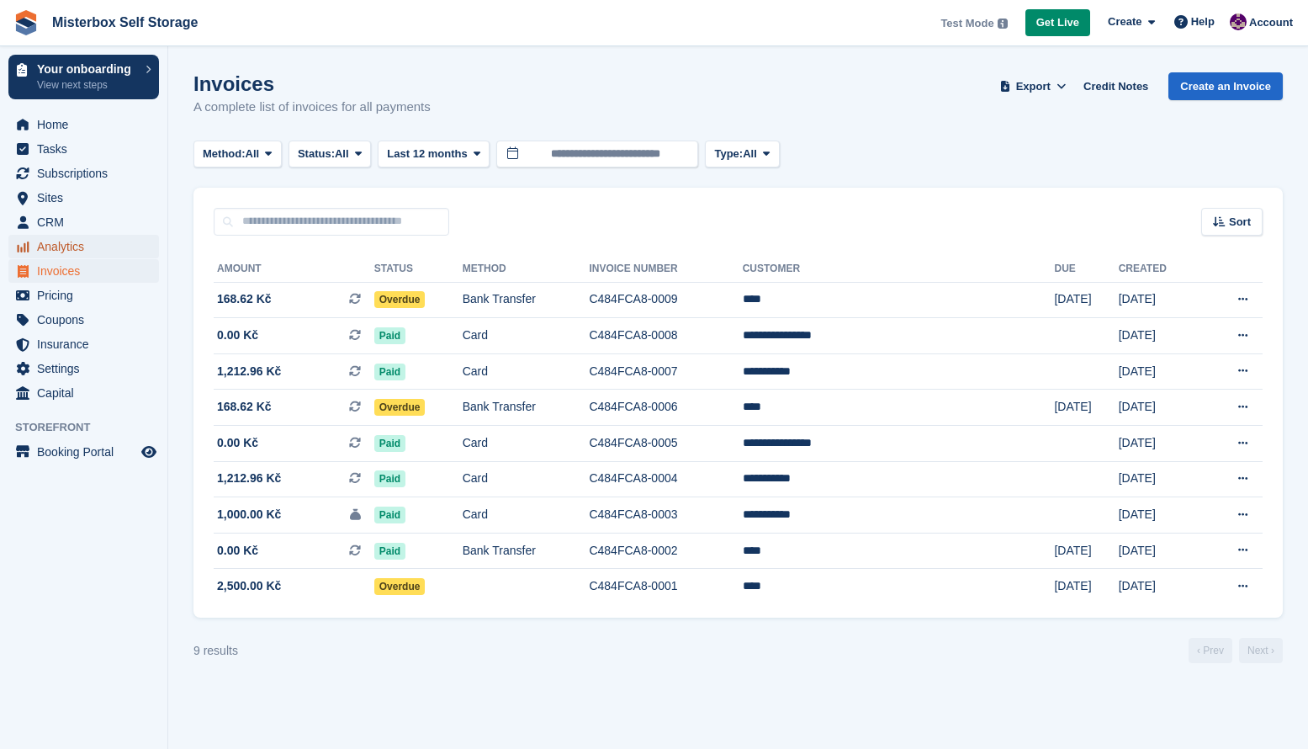
click at [80, 250] on span "Analytics" at bounding box center [87, 247] width 101 height 24
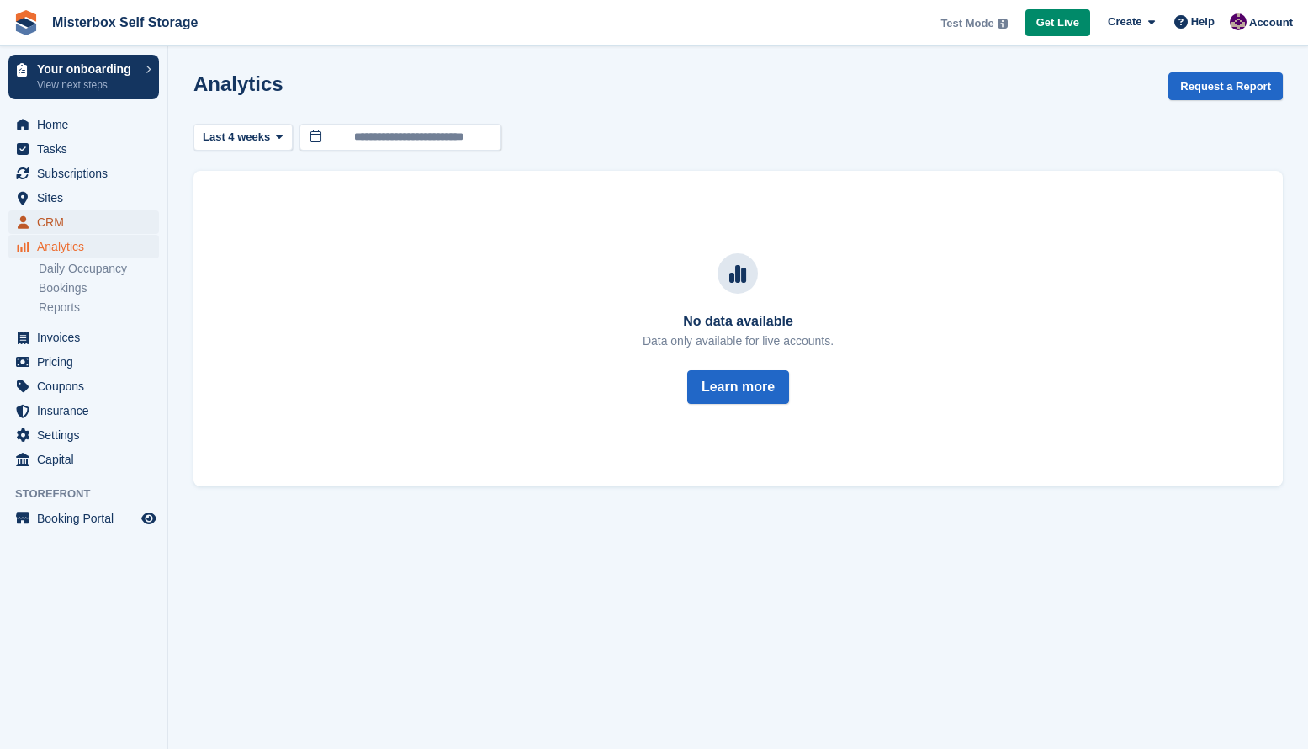
click at [77, 228] on span "CRM" at bounding box center [87, 222] width 101 height 24
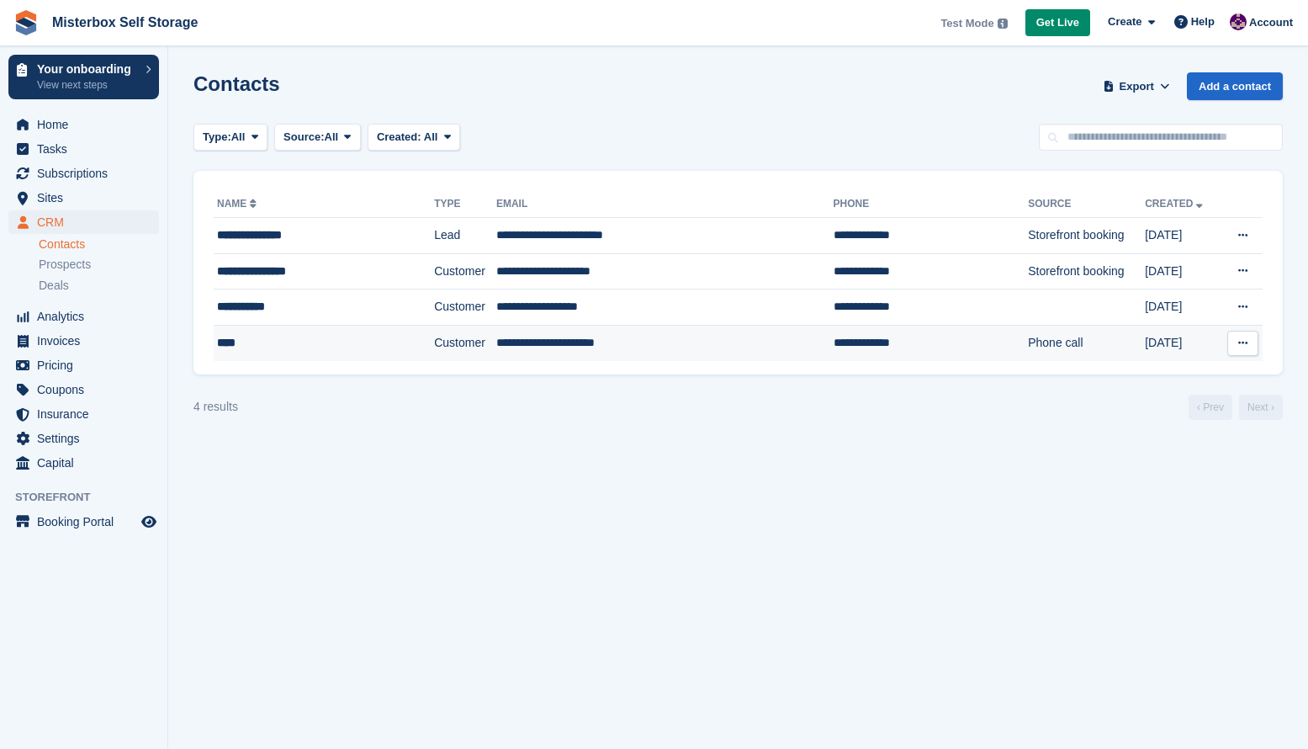
click at [252, 351] on div "****" at bounding box center [306, 343] width 178 height 18
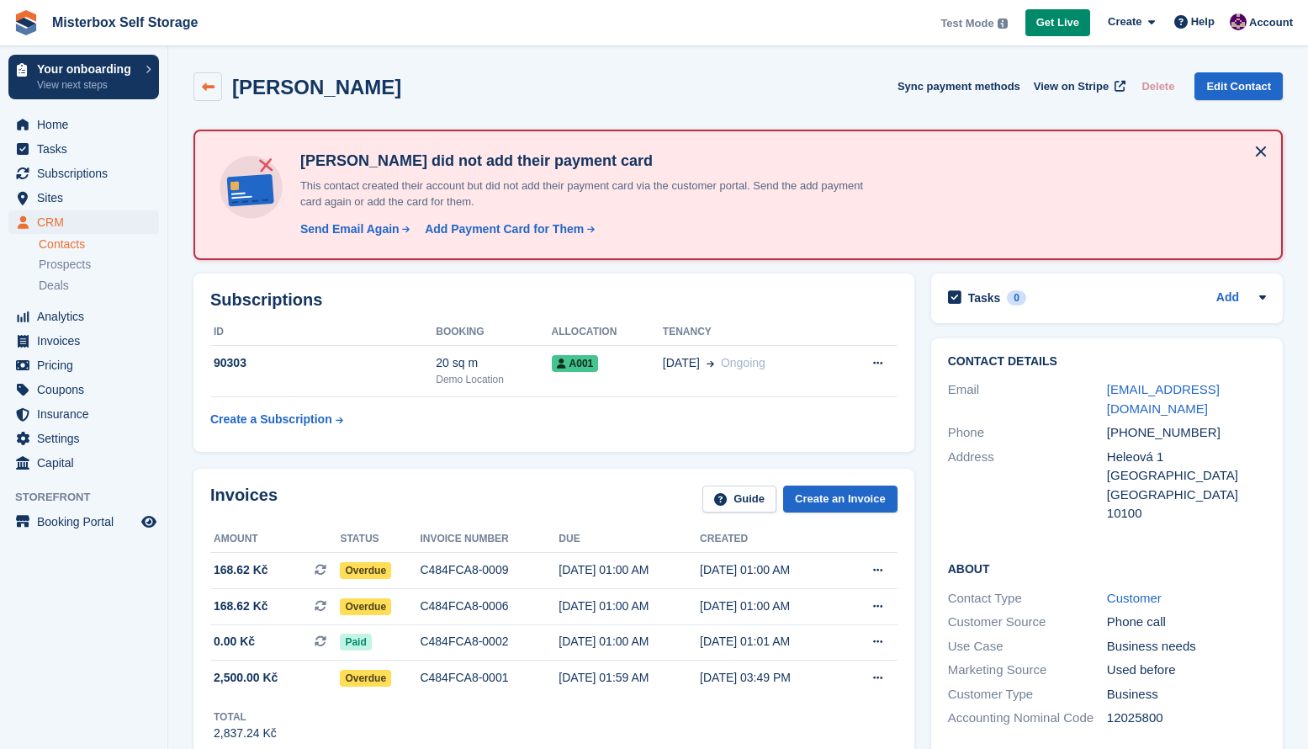
click at [208, 84] on icon at bounding box center [208, 87] width 13 height 13
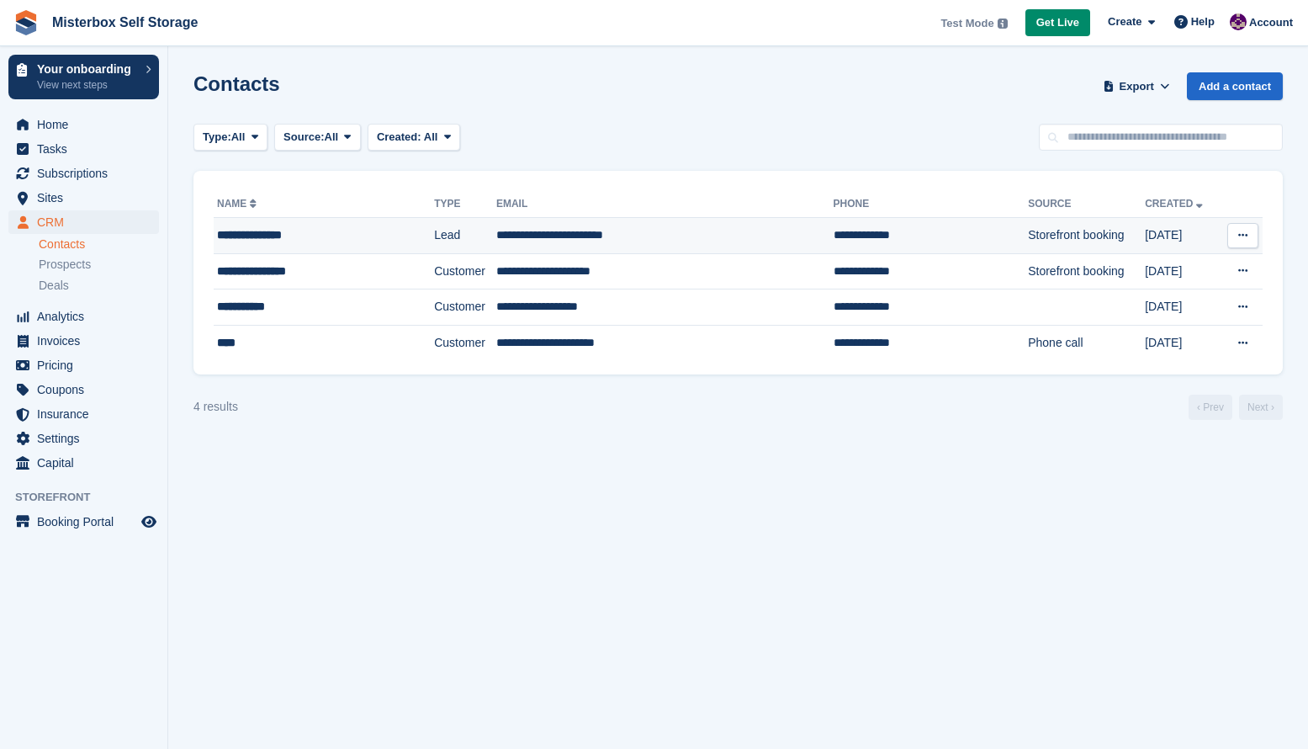
click at [463, 236] on td "Lead" at bounding box center [465, 236] width 62 height 36
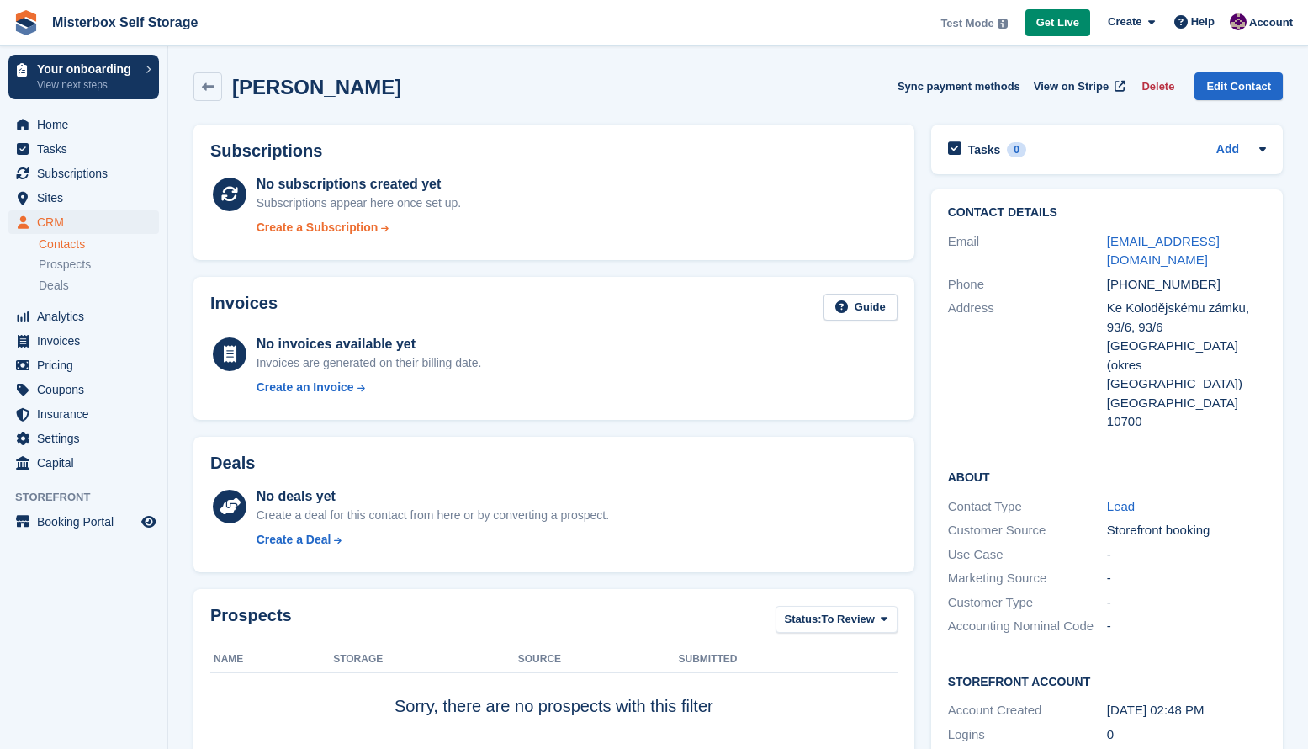
click at [387, 227] on icon at bounding box center [385, 228] width 8 height 18
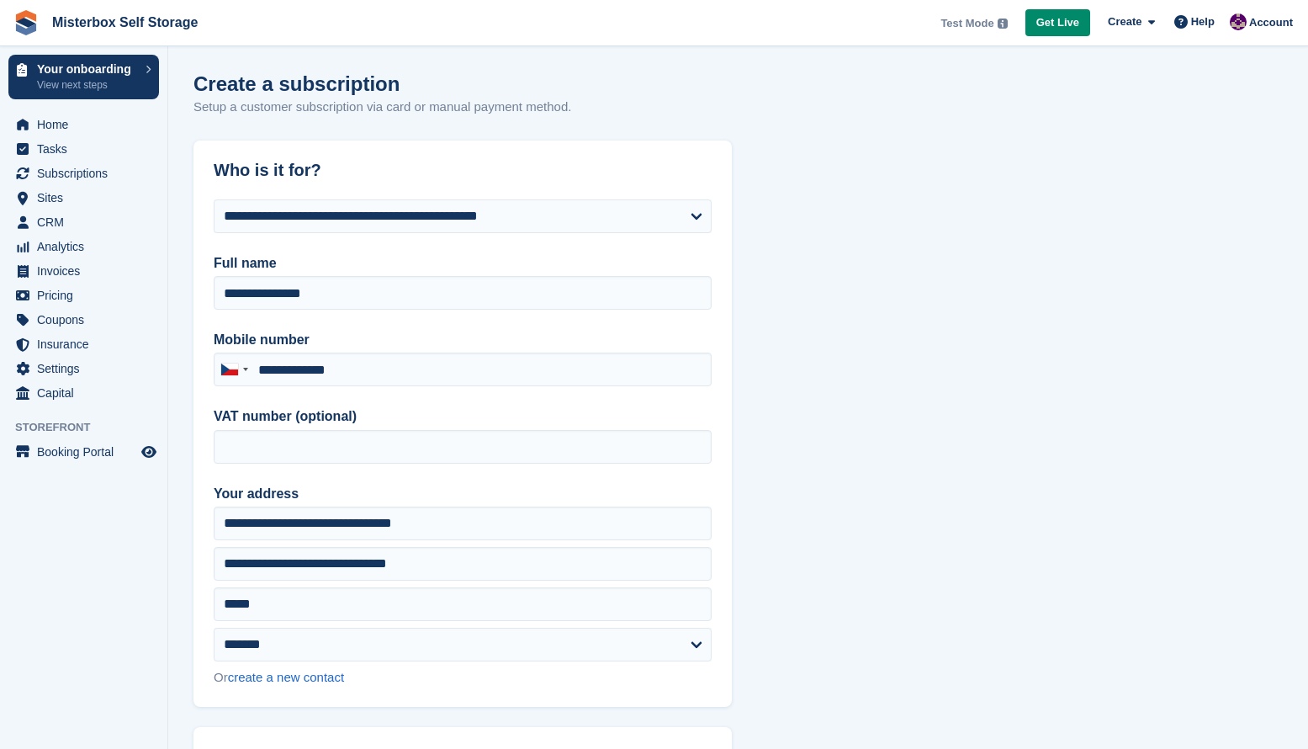
type input "**********"
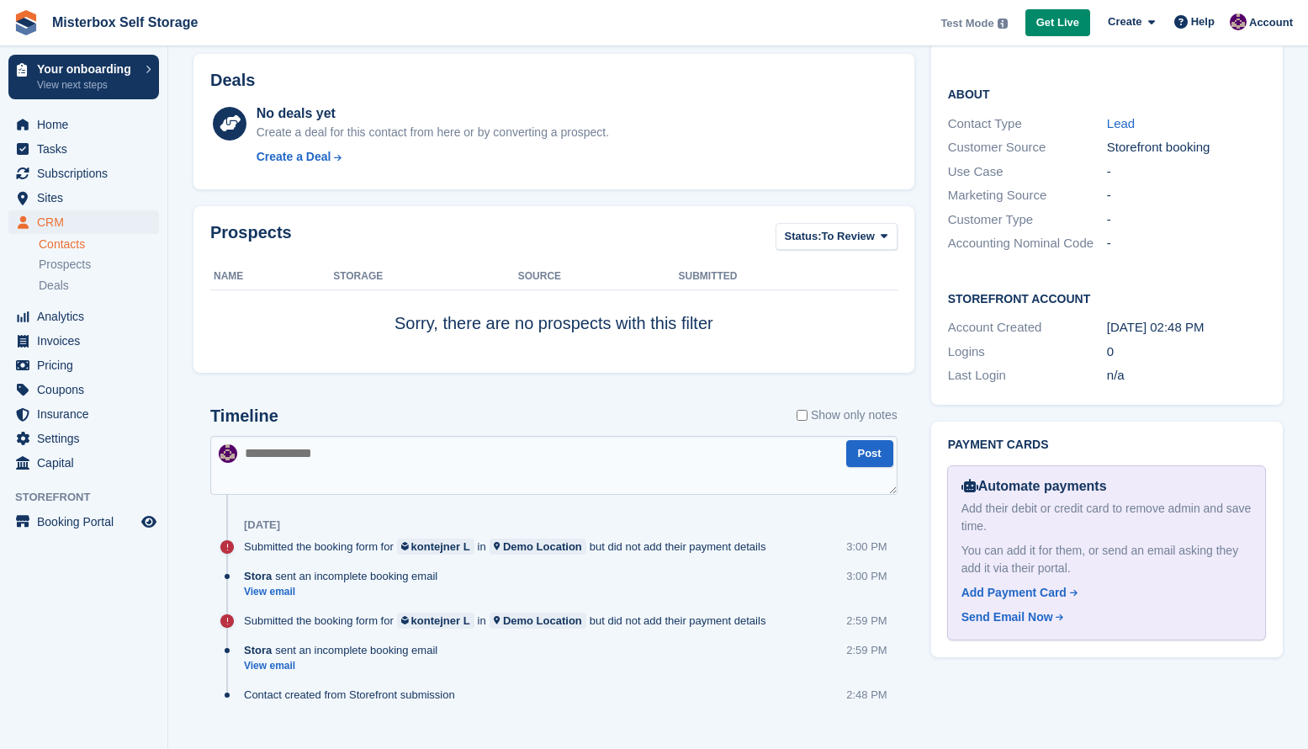
scroll to position [390, 0]
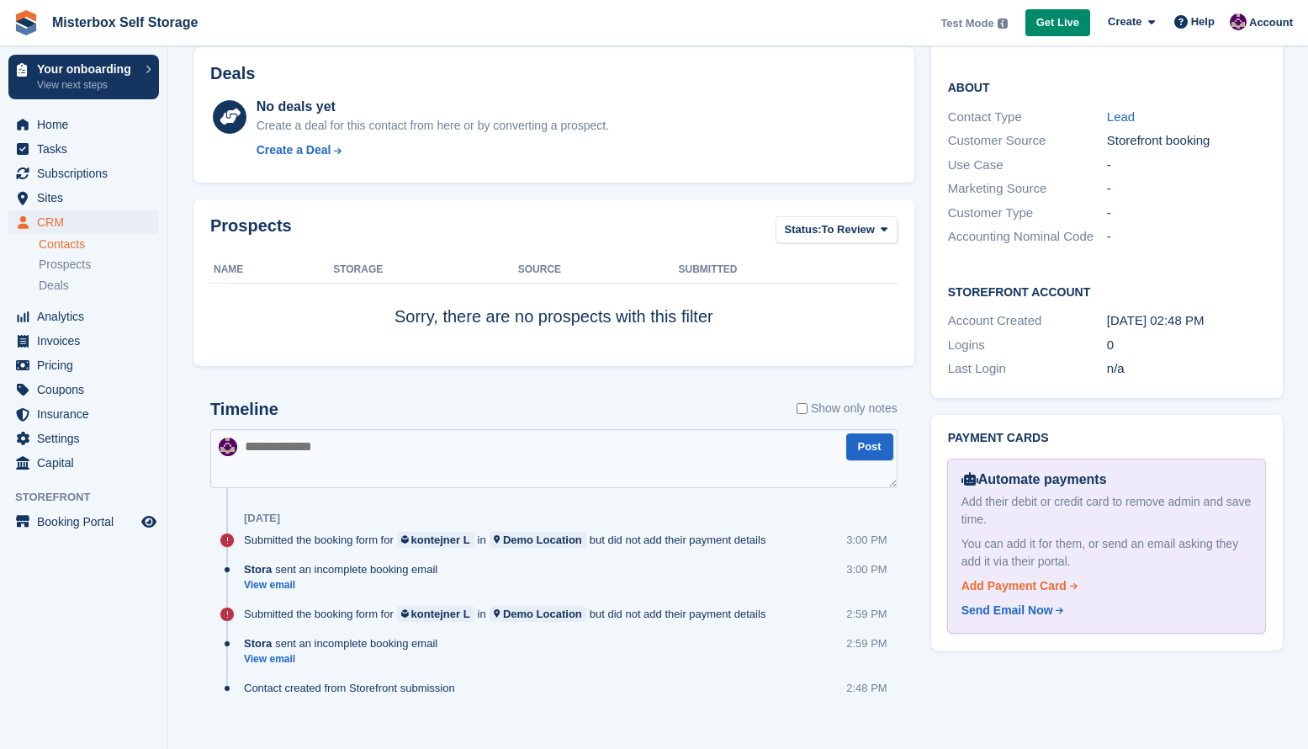
click at [1077, 581] on icon at bounding box center [1074, 585] width 11 height 8
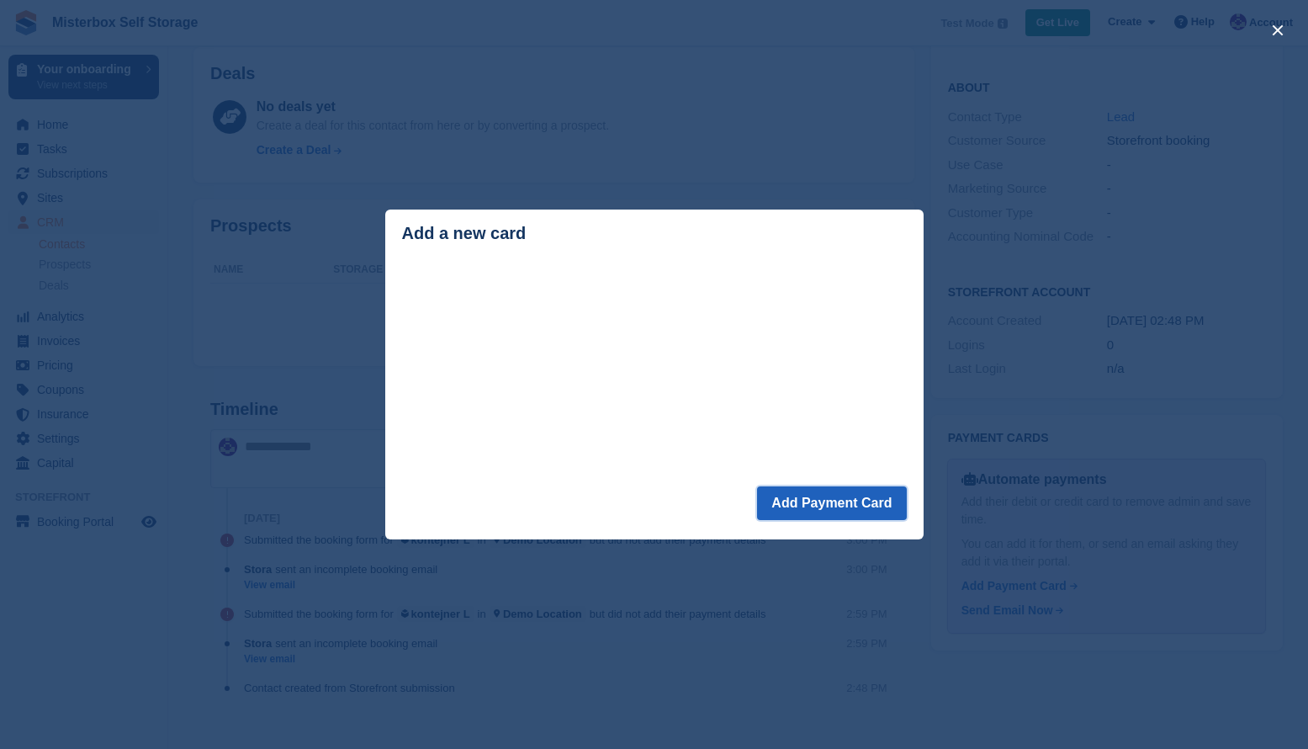
click at [813, 506] on button "Add Payment Card" at bounding box center [831, 503] width 149 height 34
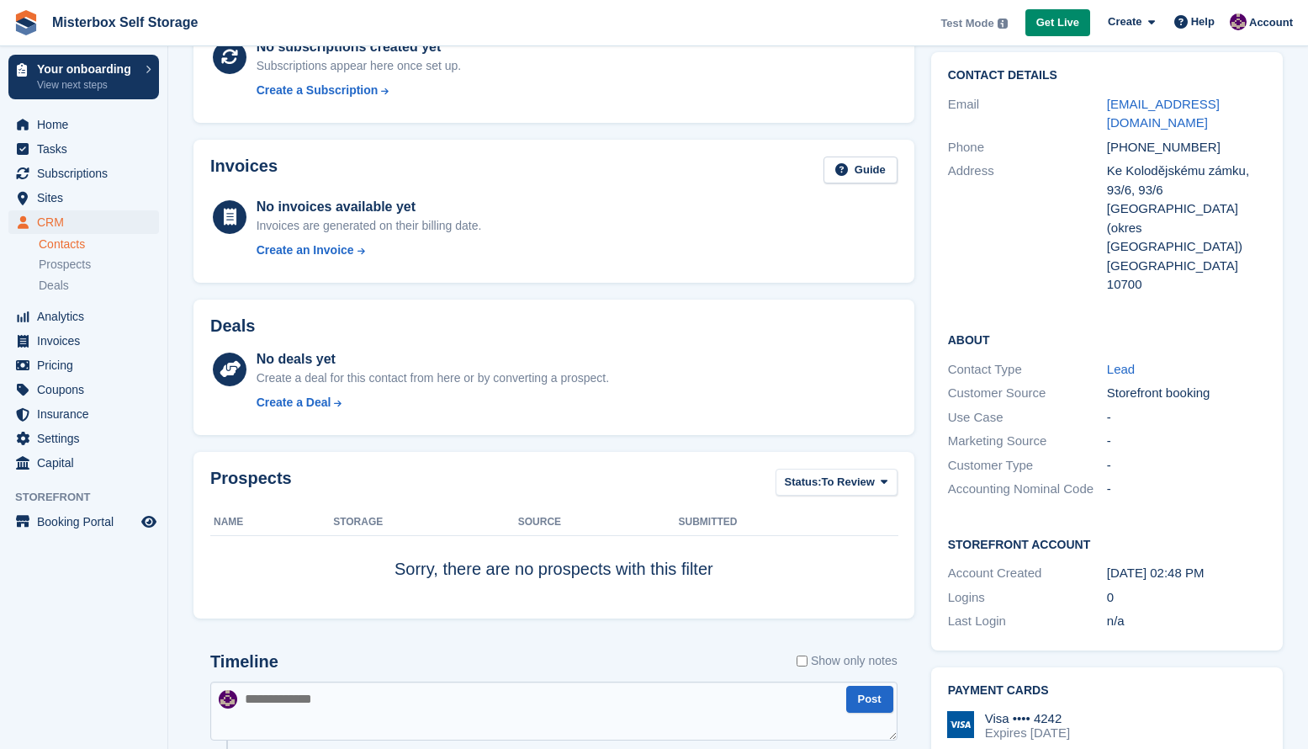
scroll to position [315, 0]
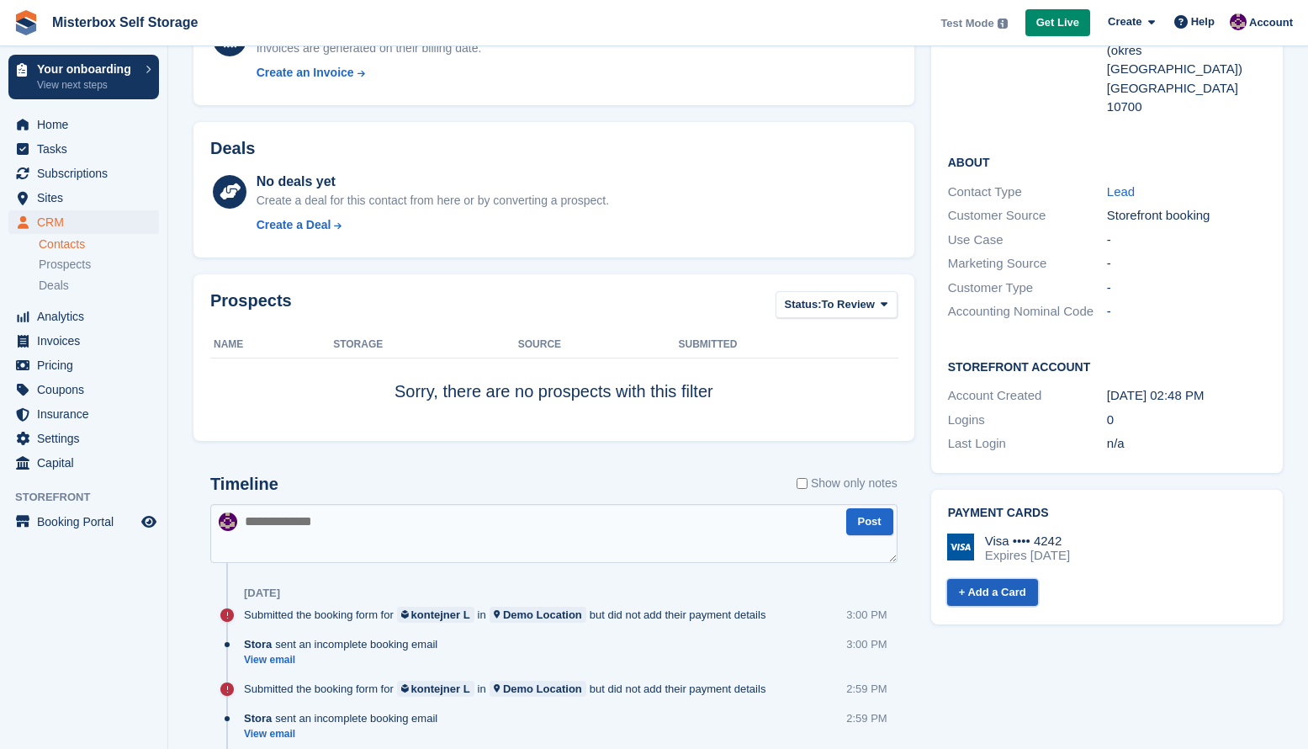
click at [974, 579] on link "+ Add a Card" at bounding box center [992, 593] width 91 height 28
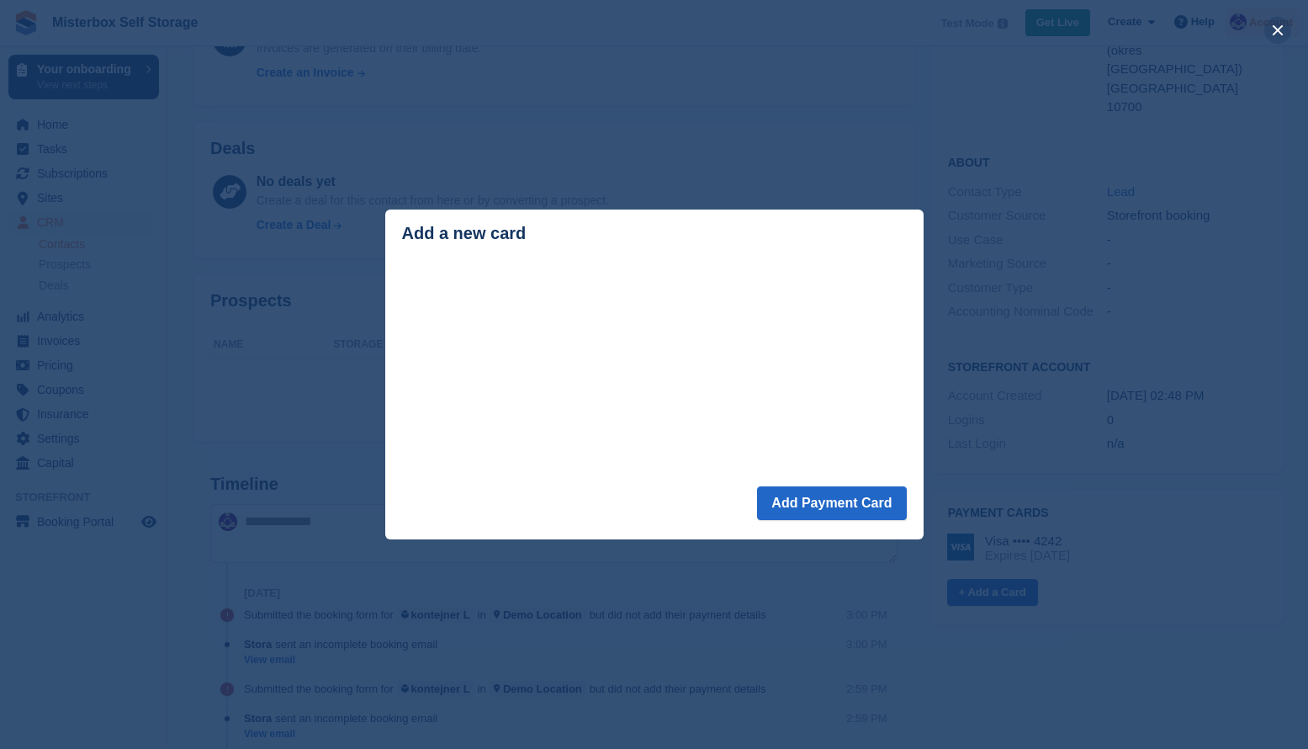
click at [1281, 29] on button "close" at bounding box center [1278, 30] width 27 height 27
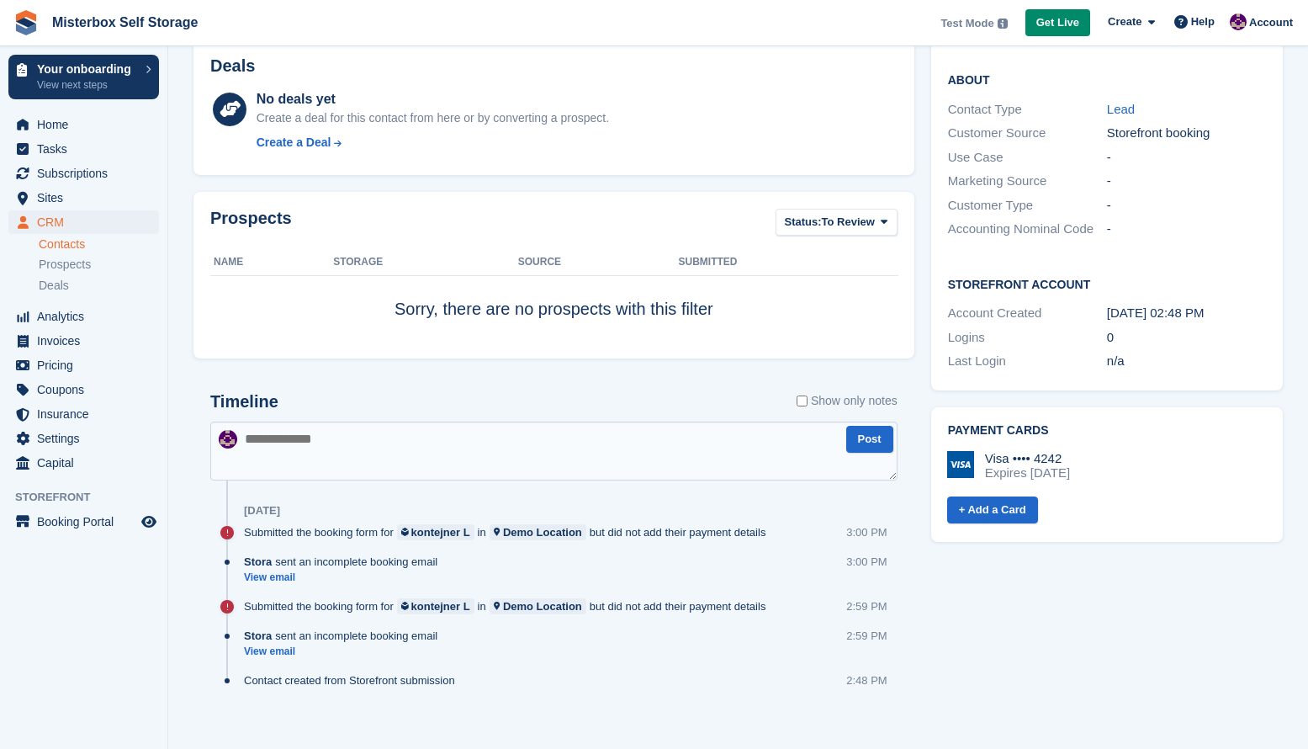
scroll to position [411, 0]
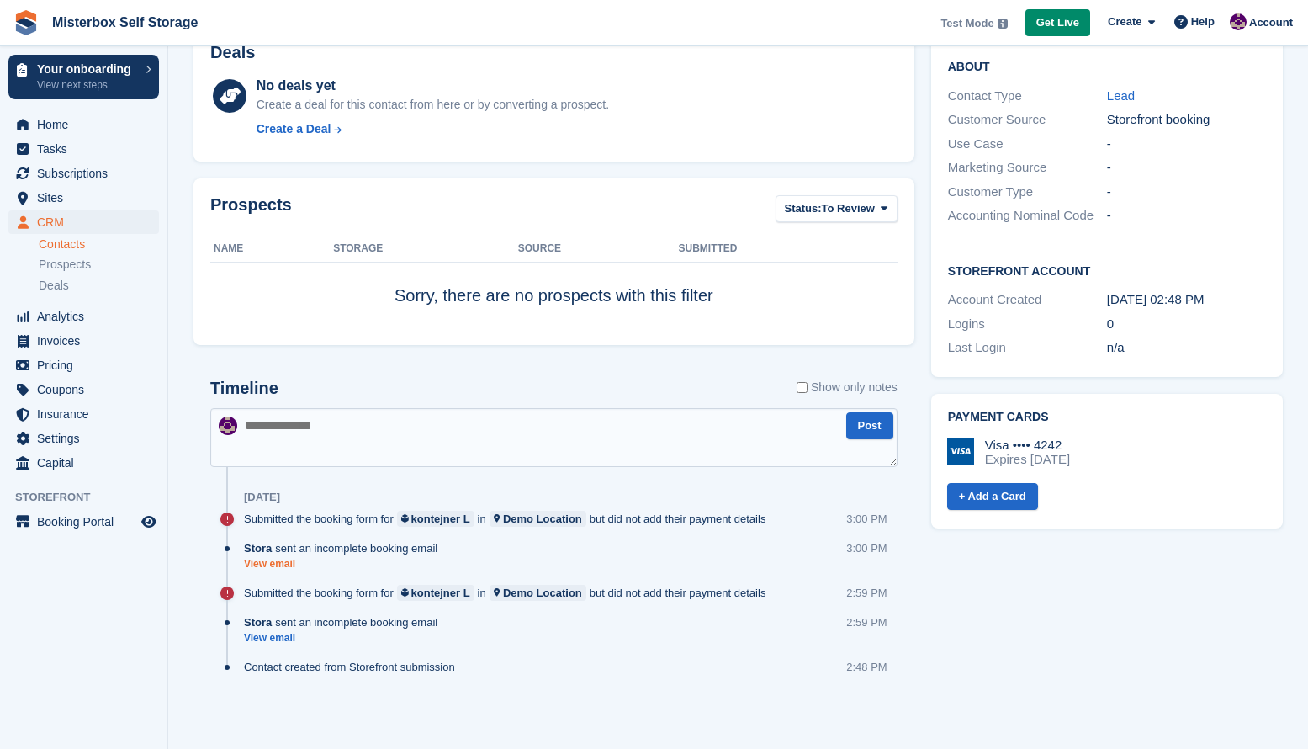
click at [285, 565] on link "View email" at bounding box center [345, 564] width 202 height 14
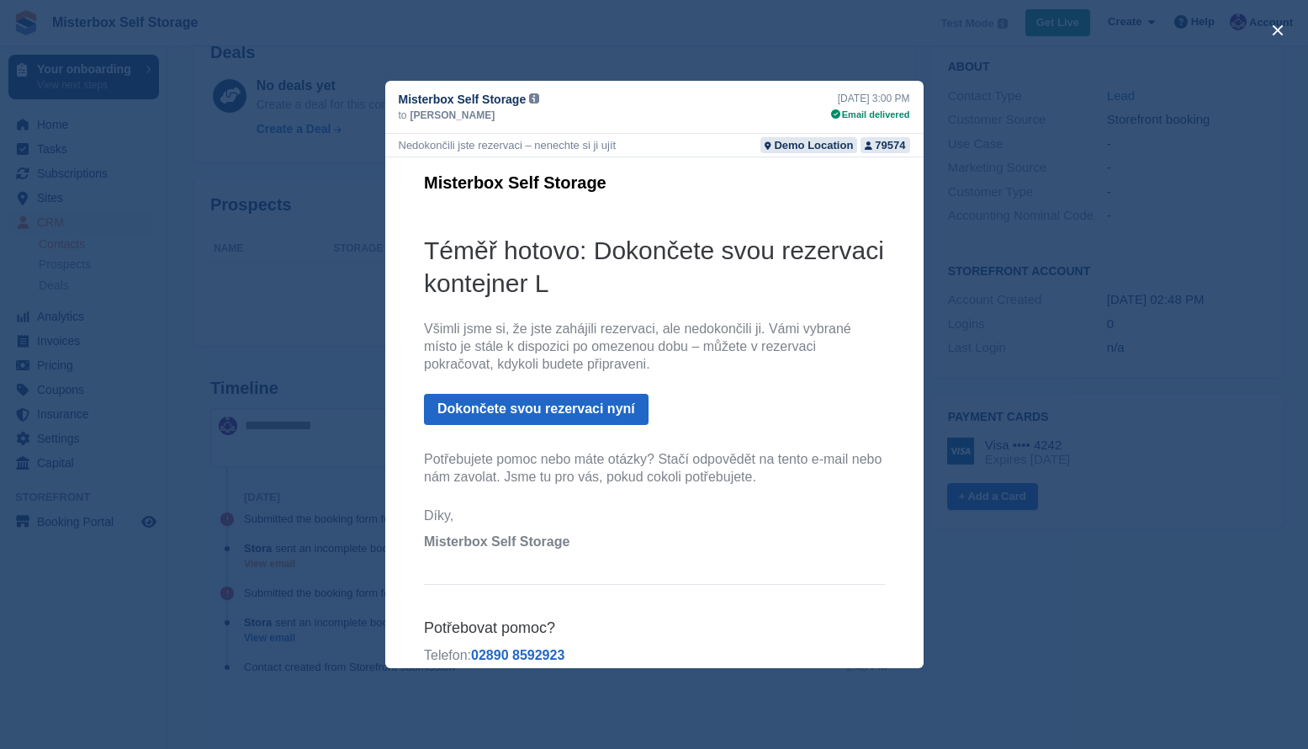
scroll to position [0, 0]
click at [577, 413] on link "Dokončete svou rezervaci nyní" at bounding box center [535, 409] width 225 height 31
click at [586, 415] on link "Dokončete svou rezervaci nyní" at bounding box center [535, 409] width 225 height 31
click at [1276, 30] on button "close" at bounding box center [1278, 30] width 27 height 27
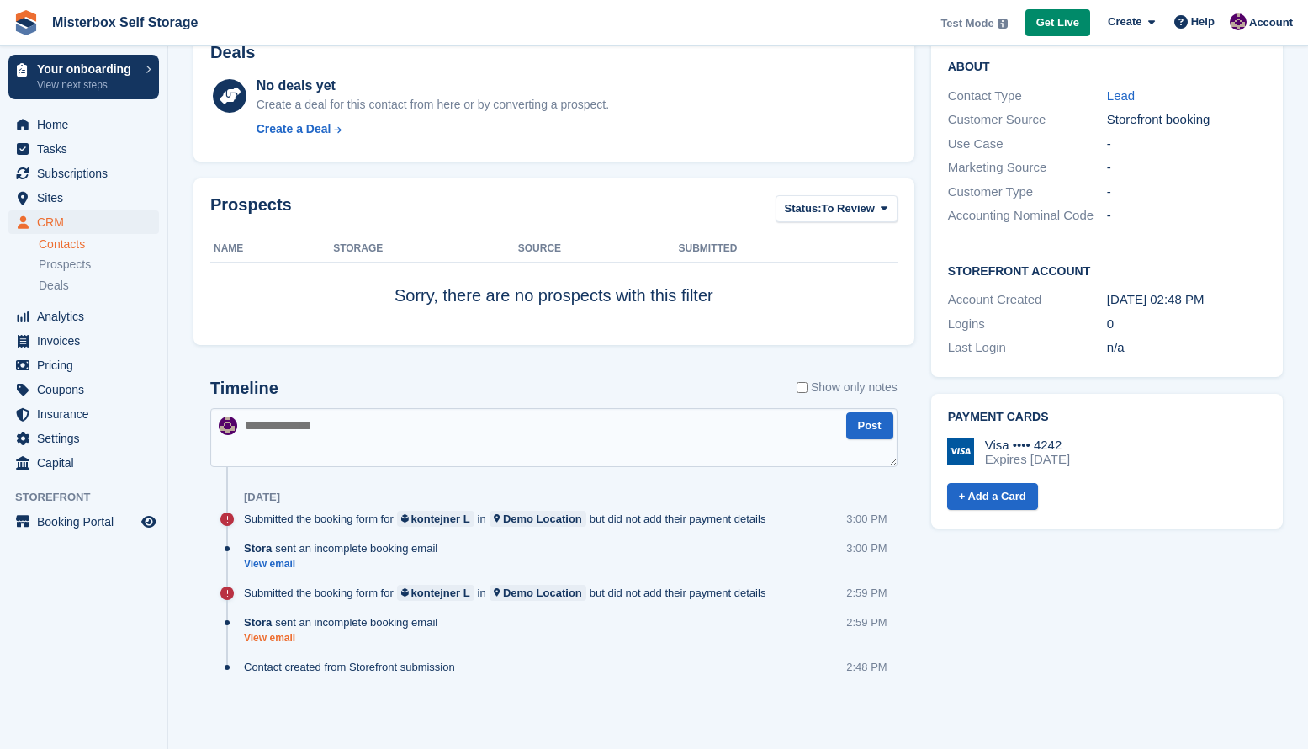
click at [284, 641] on link "View email" at bounding box center [345, 638] width 202 height 14
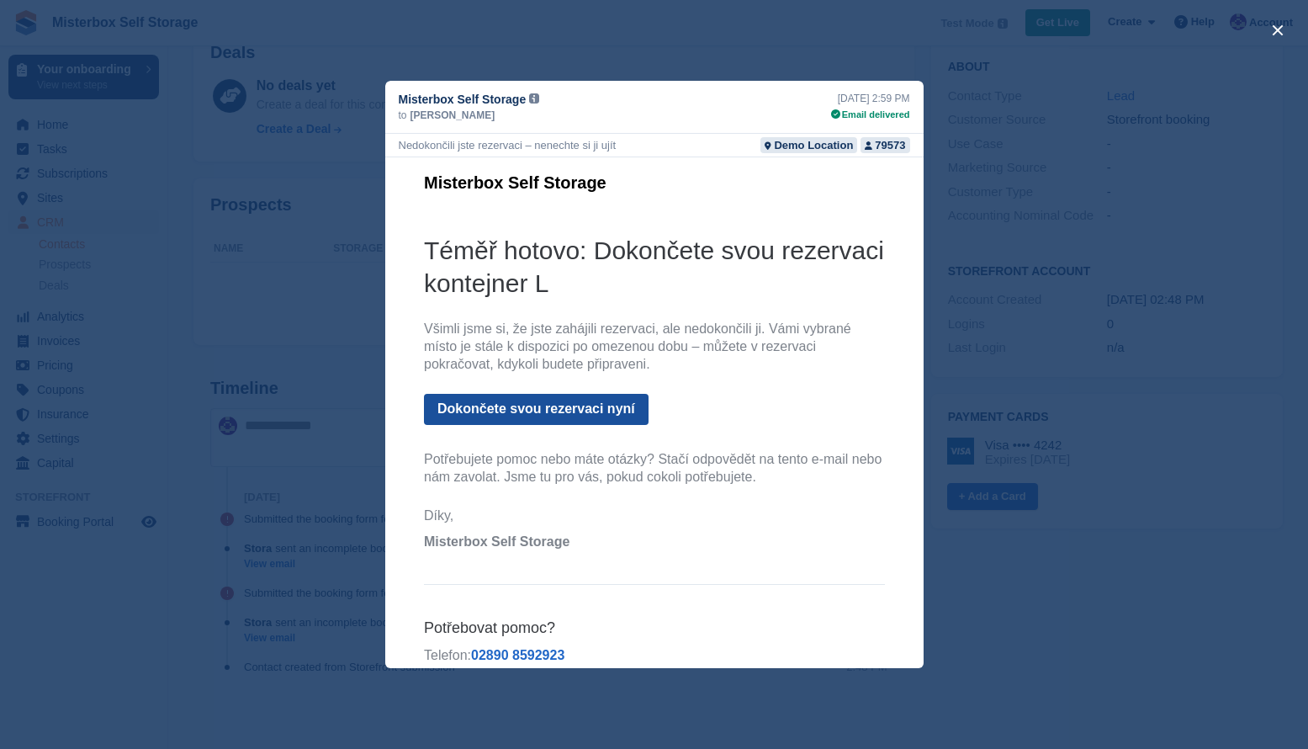
click at [517, 411] on link "Dokončete svou rezervaci nyní" at bounding box center [535, 409] width 225 height 31
click at [1279, 29] on button "close" at bounding box center [1278, 30] width 27 height 27
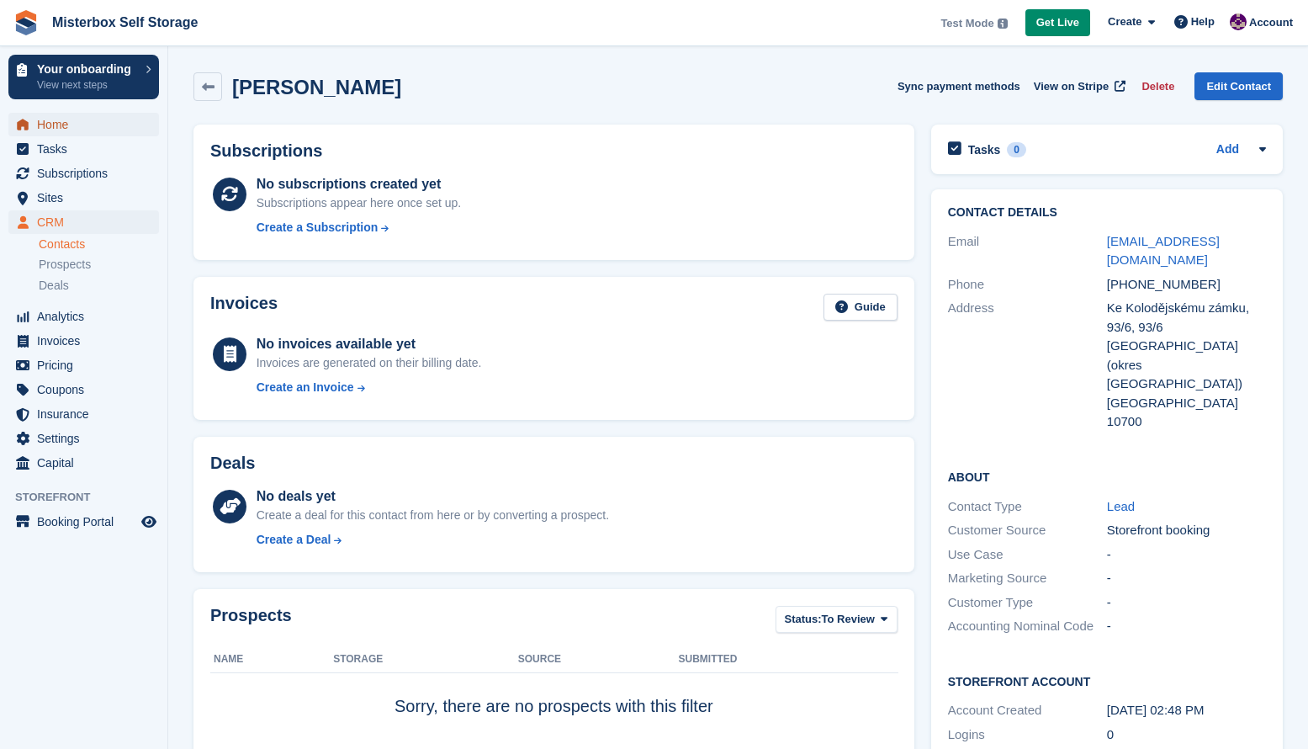
click at [72, 129] on span "Home" at bounding box center [87, 125] width 101 height 24
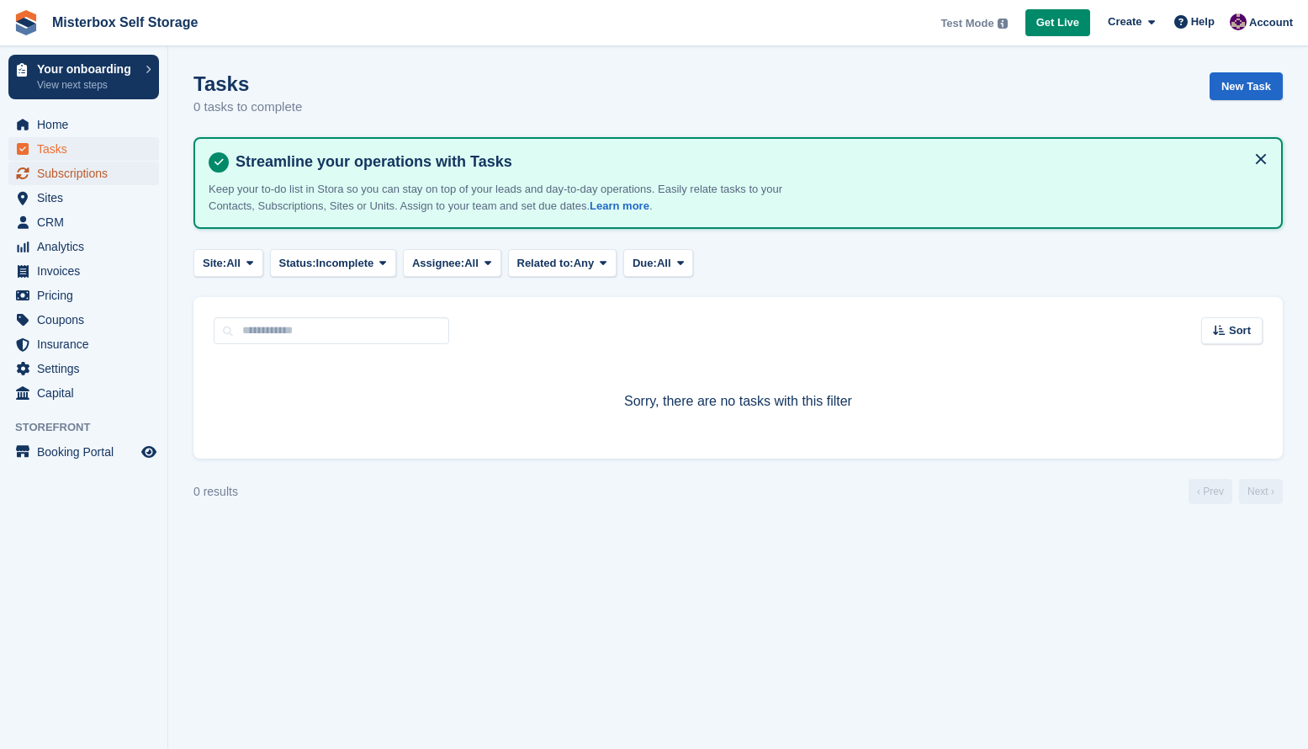
click at [68, 174] on span "Subscriptions" at bounding box center [87, 174] width 101 height 24
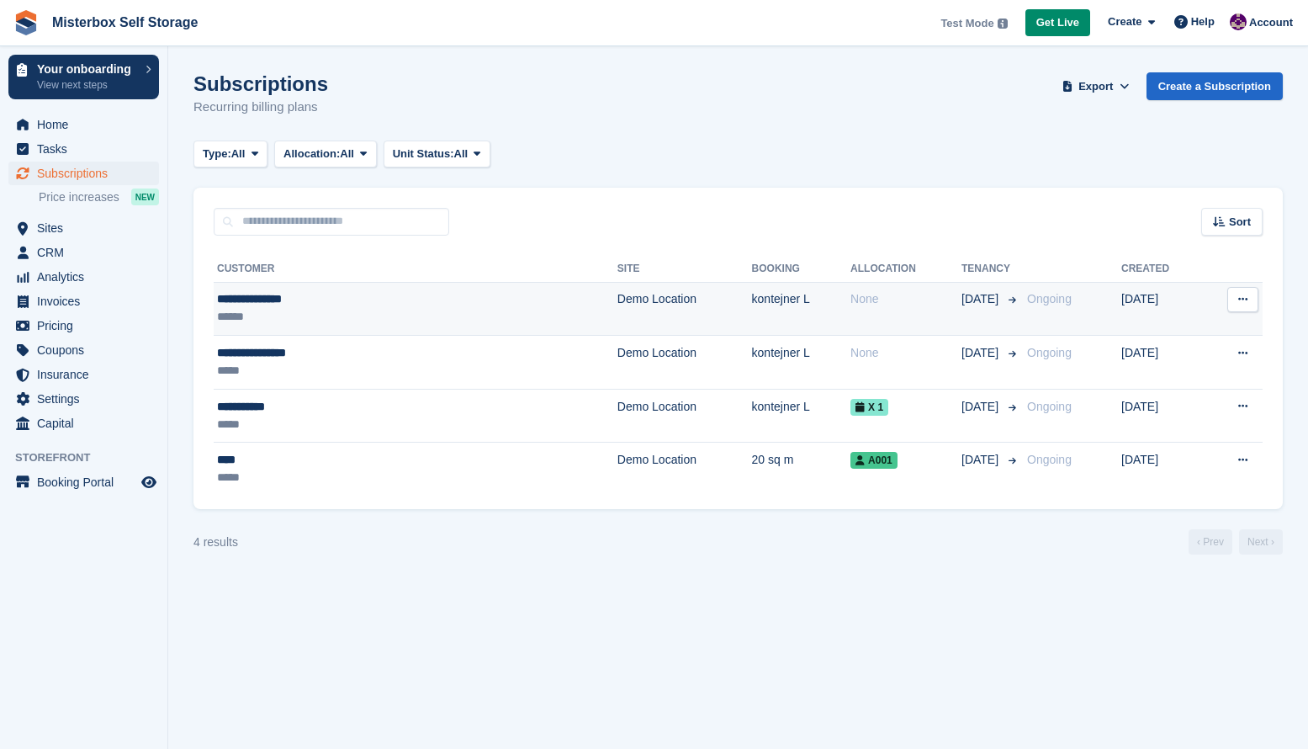
click at [283, 300] on div "**********" at bounding box center [334, 299] width 235 height 18
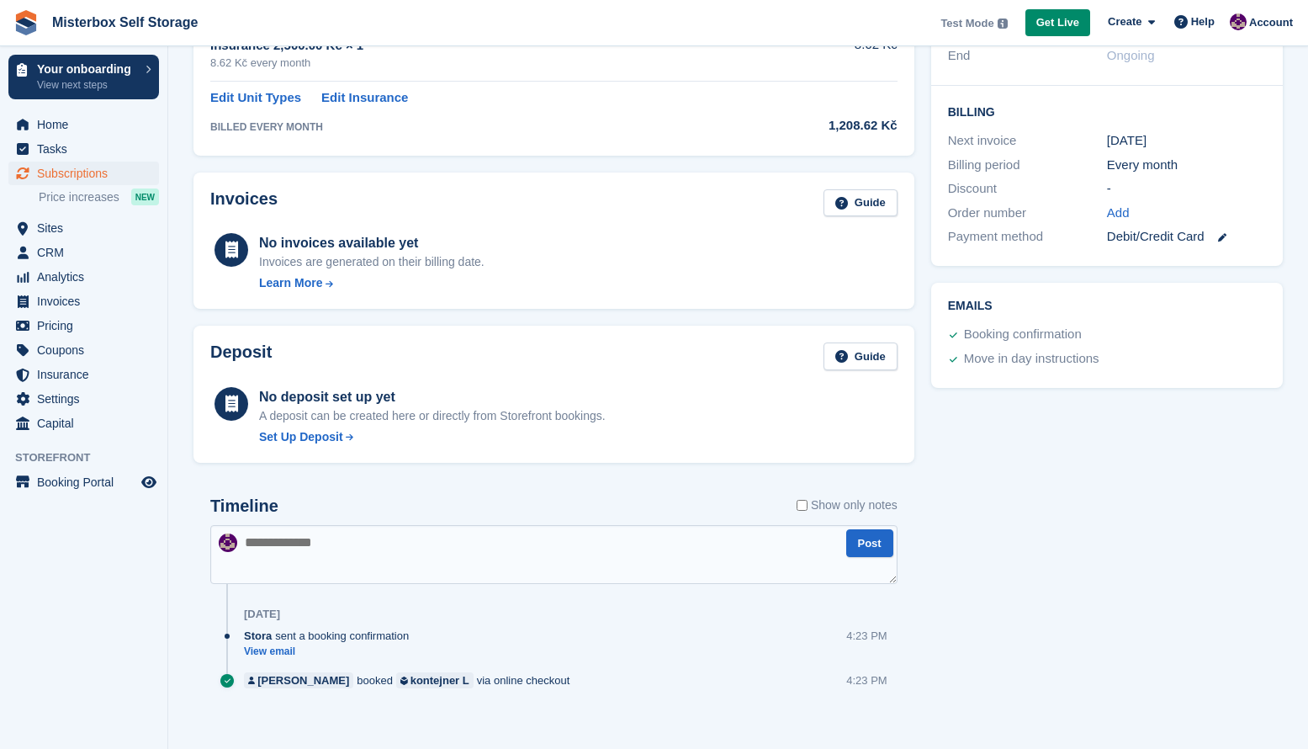
scroll to position [371, 0]
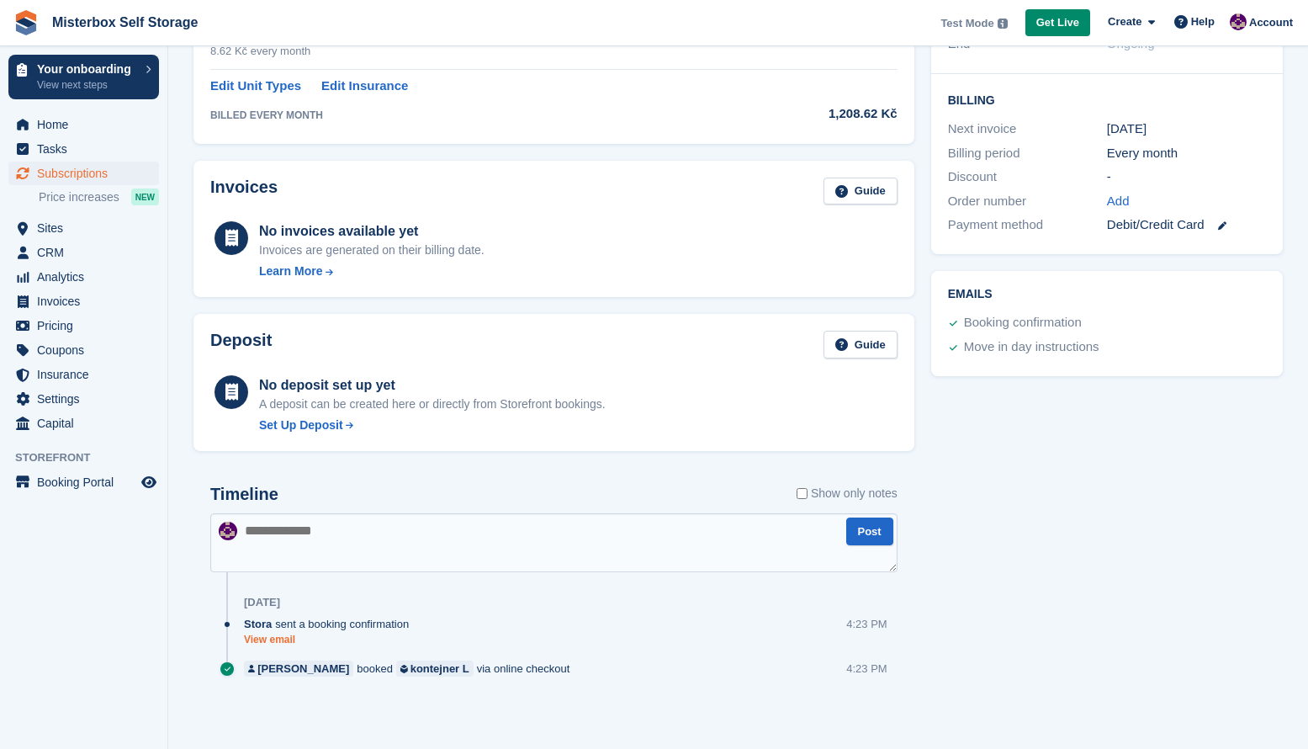
click at [275, 641] on link "View email" at bounding box center [330, 640] width 173 height 14
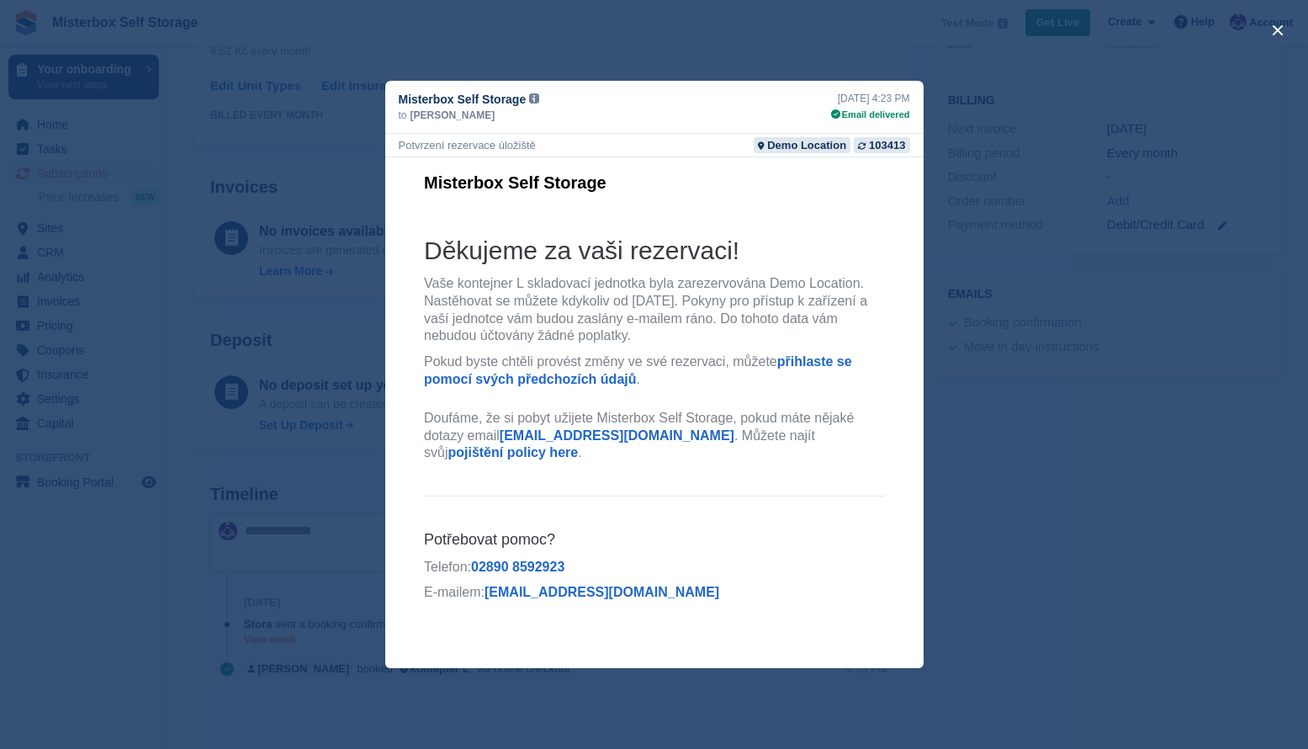
scroll to position [0, 0]
click at [1274, 27] on button "close" at bounding box center [1278, 30] width 27 height 27
